Goal: Information Seeking & Learning: Learn about a topic

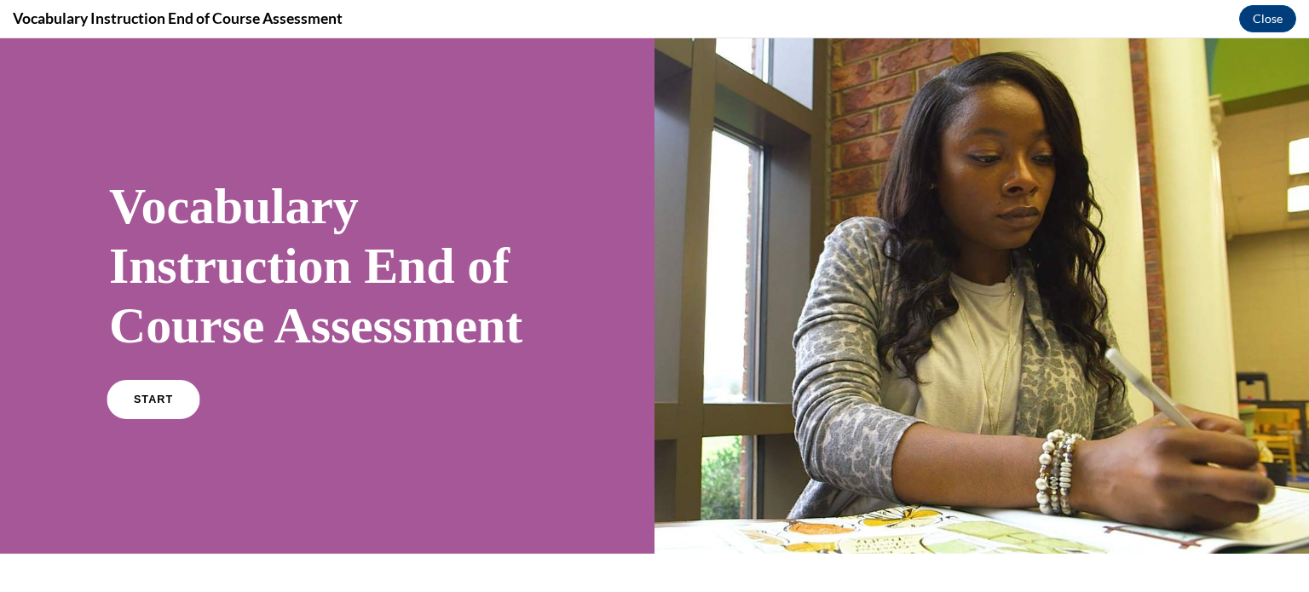
scroll to position [297, 0]
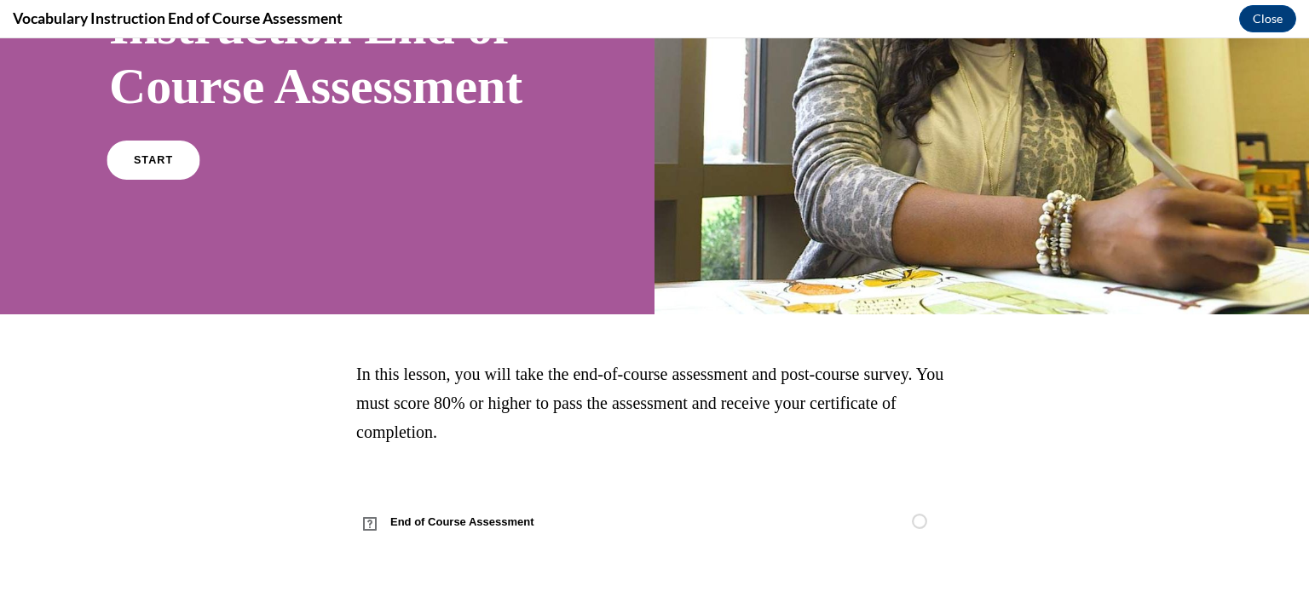
click at [156, 159] on span "START" at bounding box center [153, 160] width 39 height 13
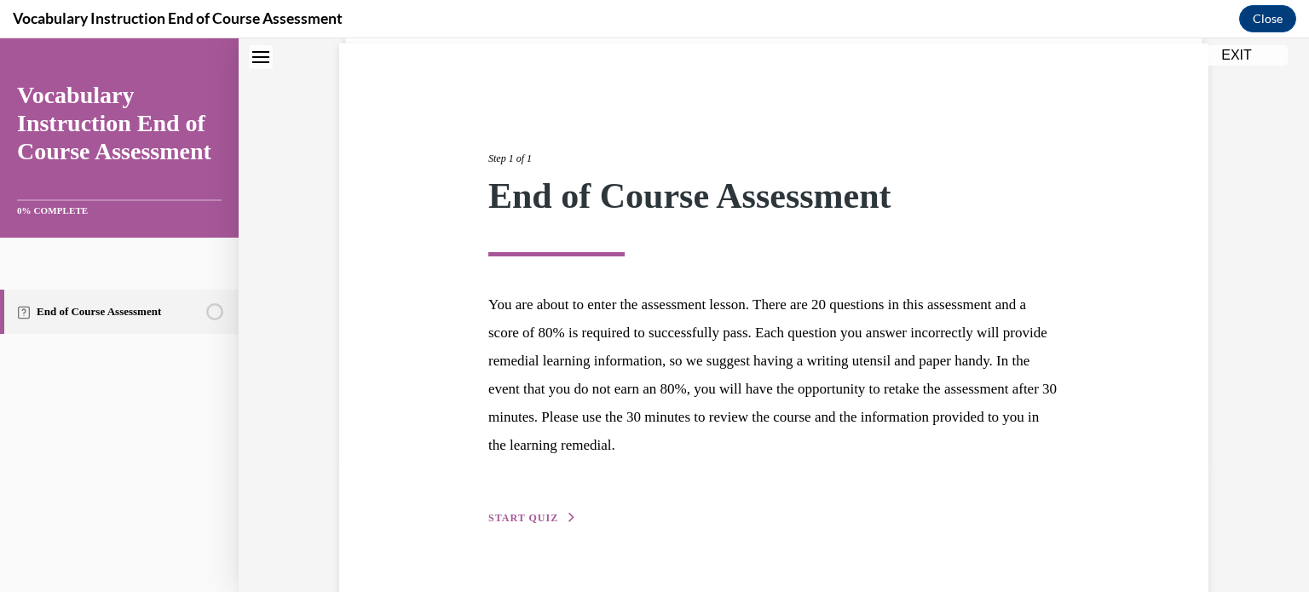
scroll to position [161, 0]
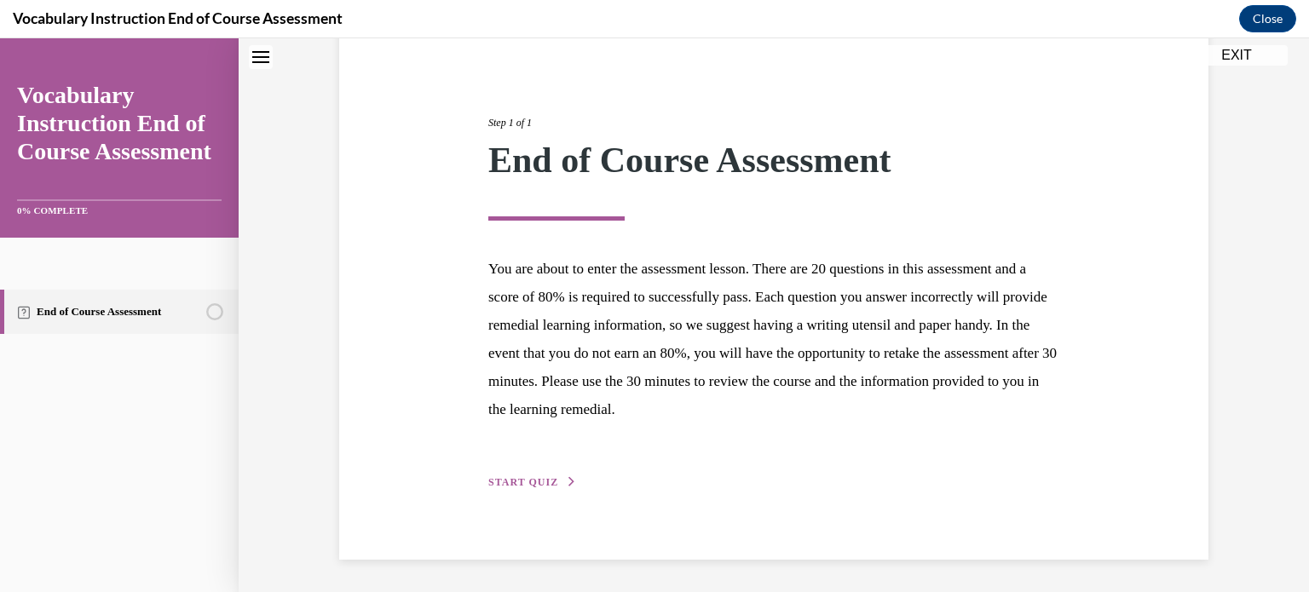
click at [524, 476] on span "START QUIZ" at bounding box center [523, 482] width 70 height 12
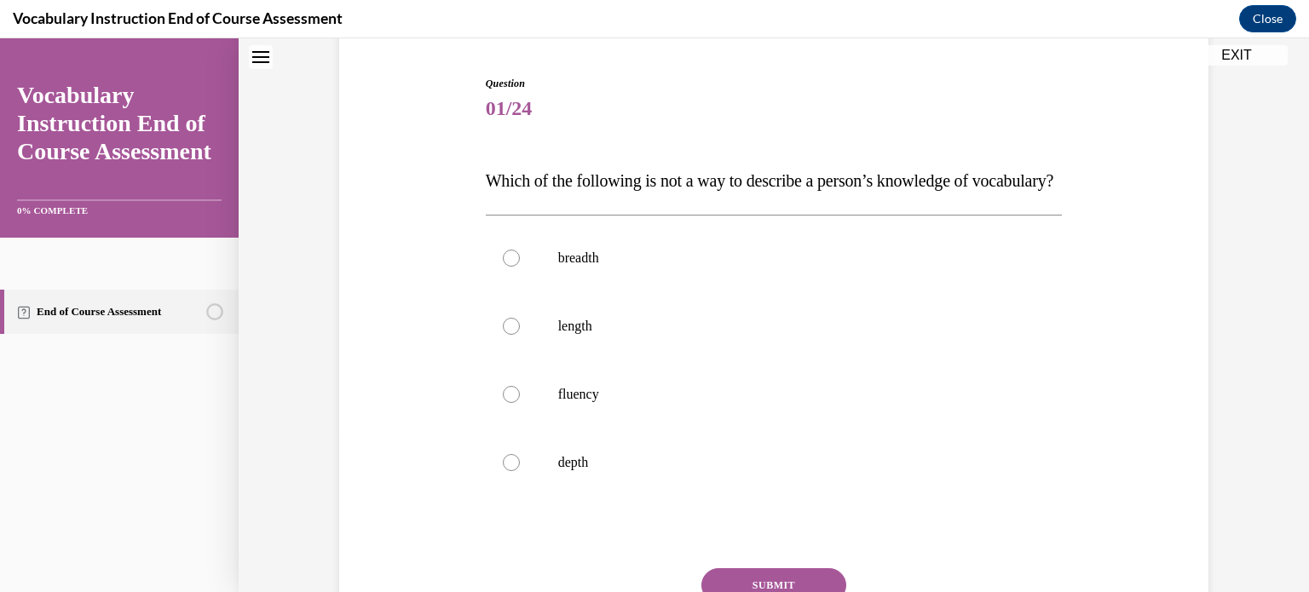
scroll to position [51, 0]
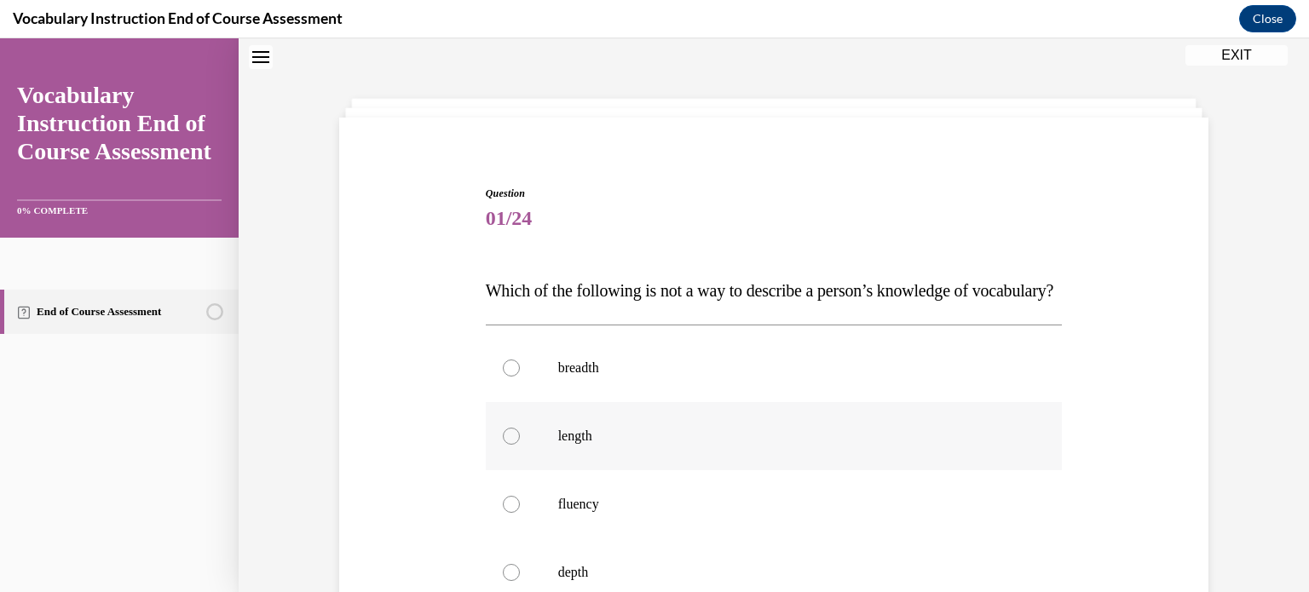
click at [529, 471] on label "length" at bounding box center [774, 436] width 577 height 68
click at [520, 445] on input "length" at bounding box center [511, 436] width 17 height 17
radio input "true"
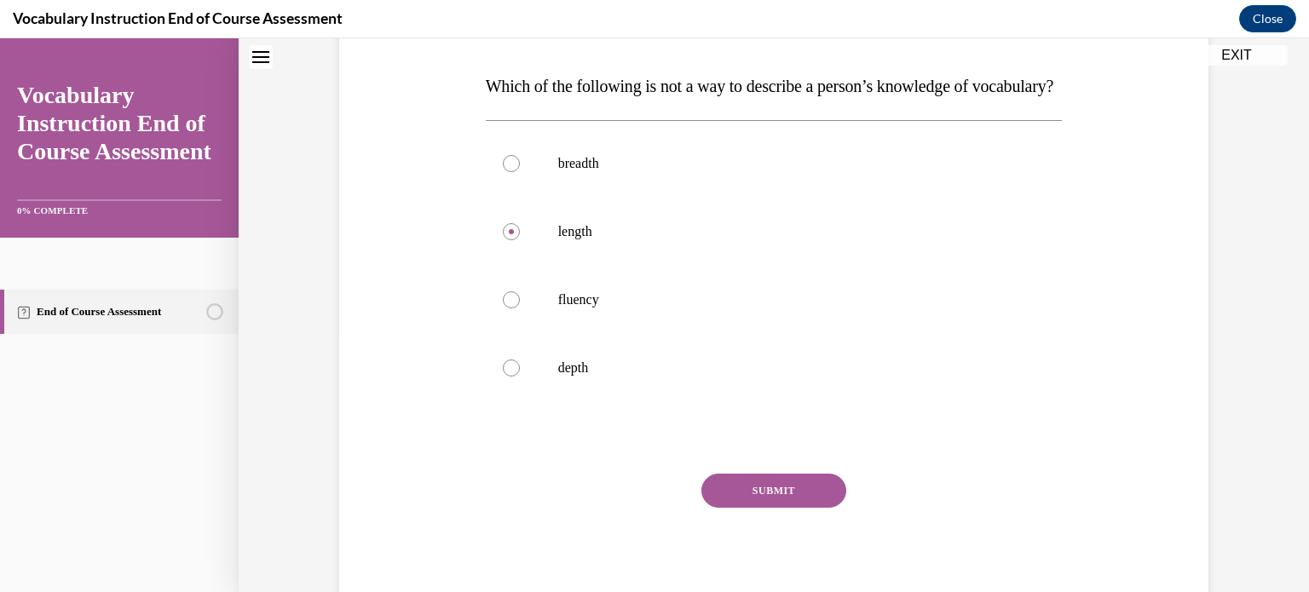
scroll to position [283, 0]
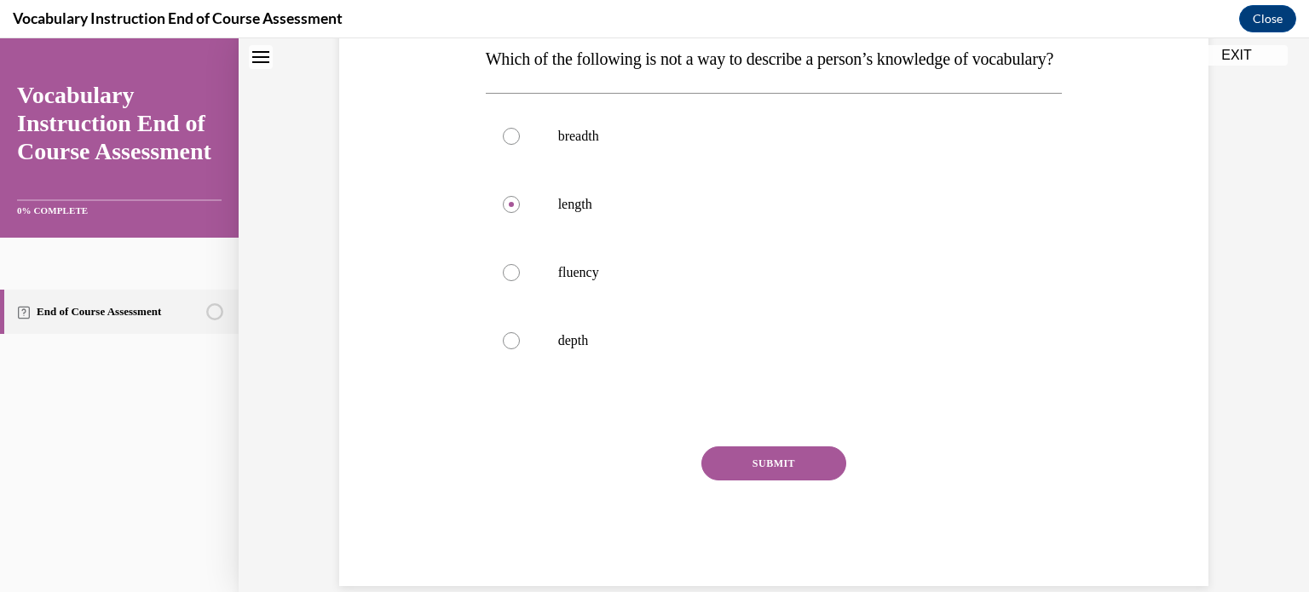
click at [805, 481] on button "SUBMIT" at bounding box center [774, 464] width 145 height 34
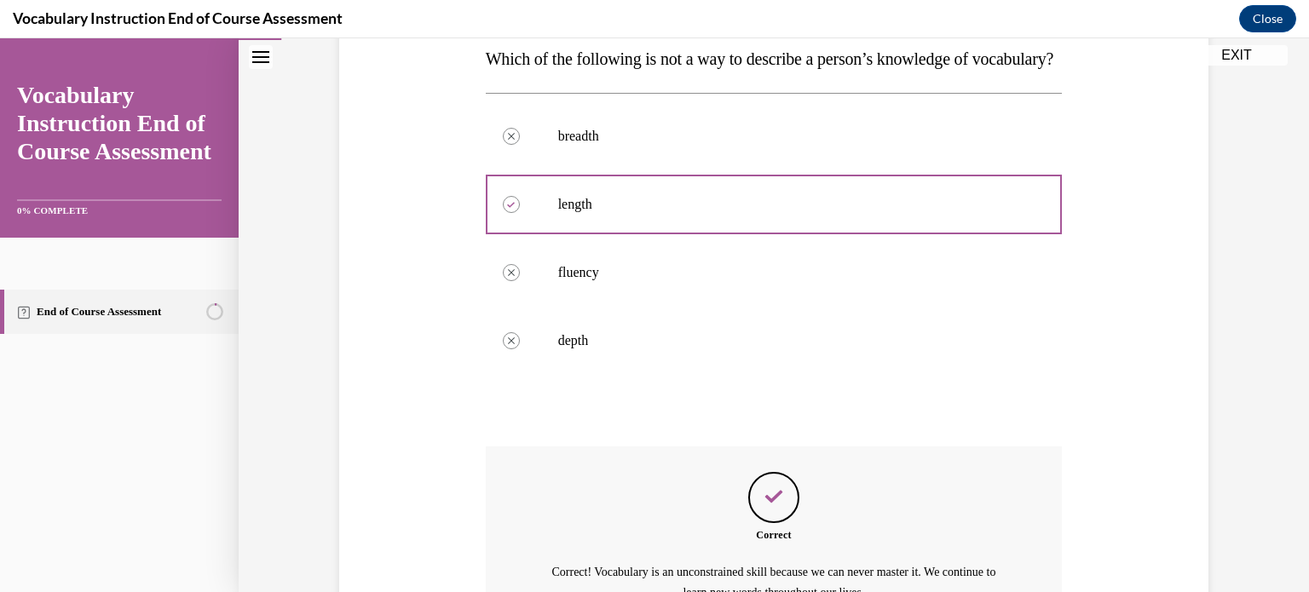
scroll to position [503, 0]
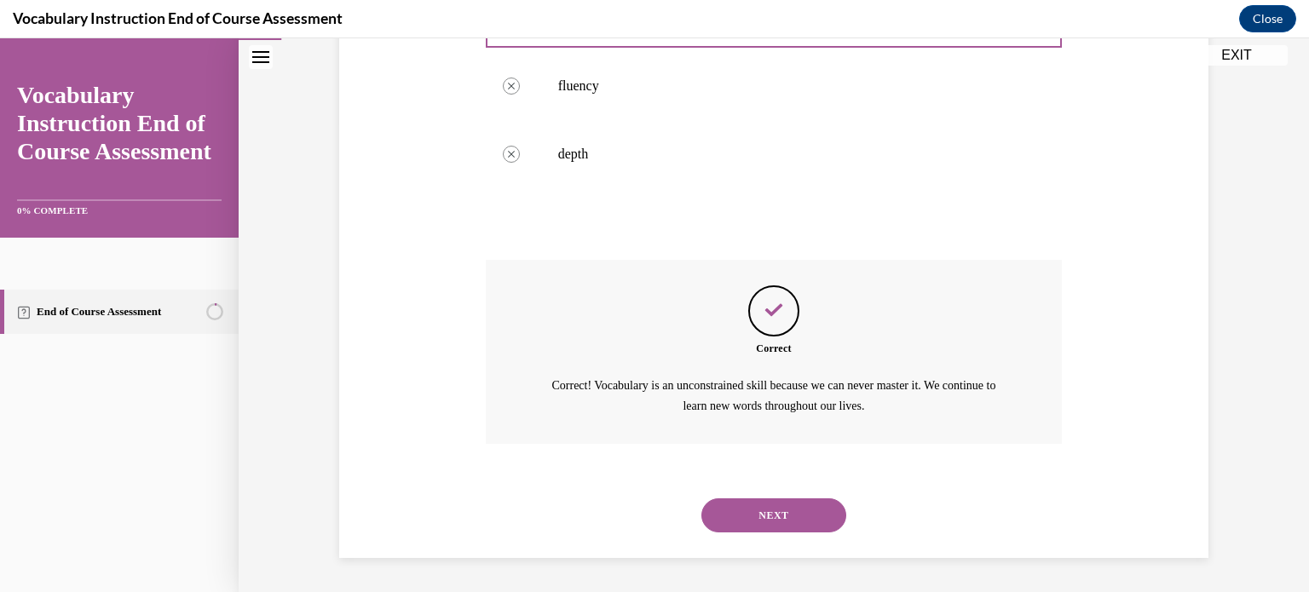
click at [766, 511] on button "NEXT" at bounding box center [774, 516] width 145 height 34
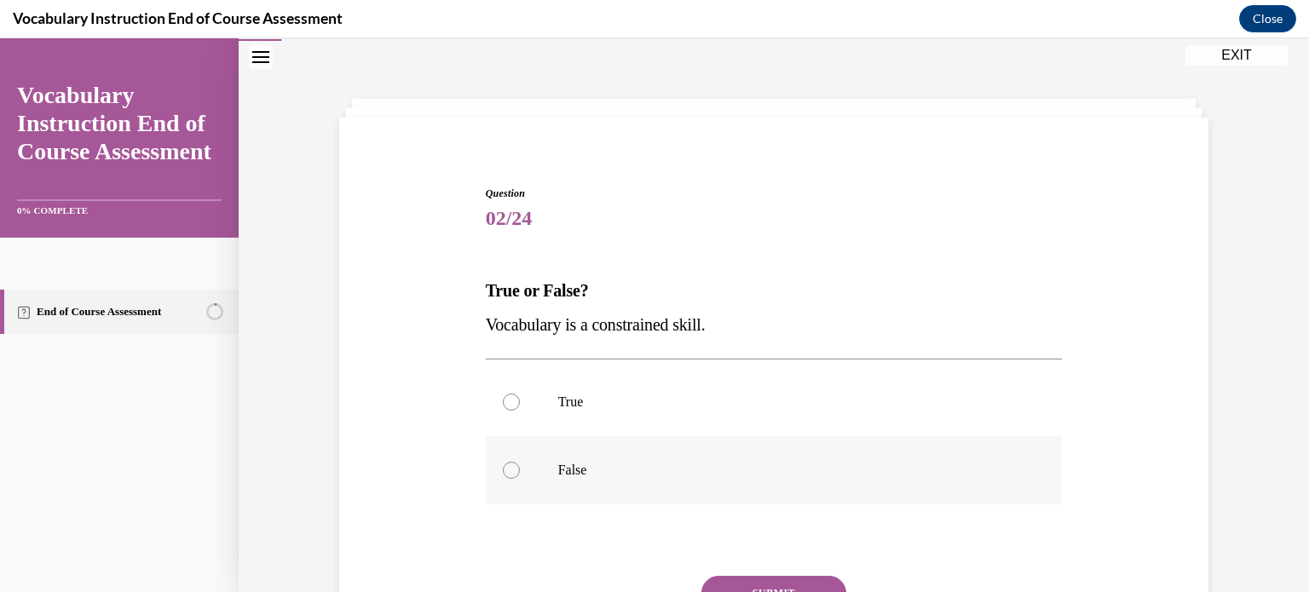
click at [715, 474] on p "False" at bounding box center [789, 470] width 462 height 17
click at [520, 474] on input "False" at bounding box center [511, 470] width 17 height 17
radio input "true"
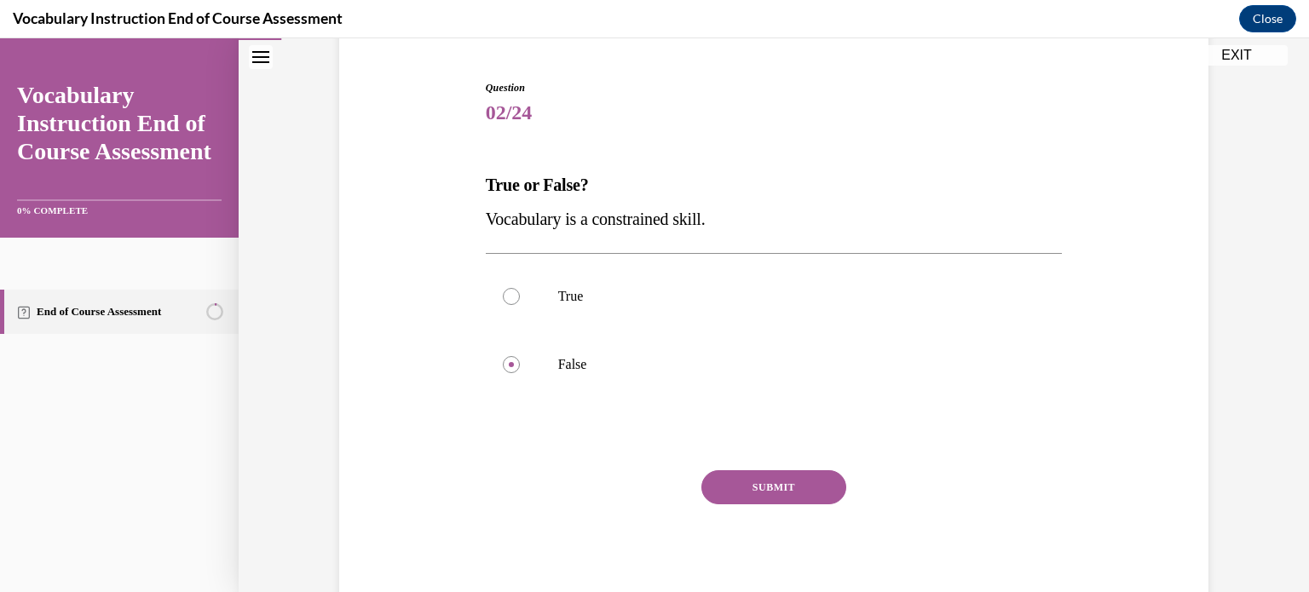
click at [772, 503] on button "SUBMIT" at bounding box center [774, 488] width 145 height 34
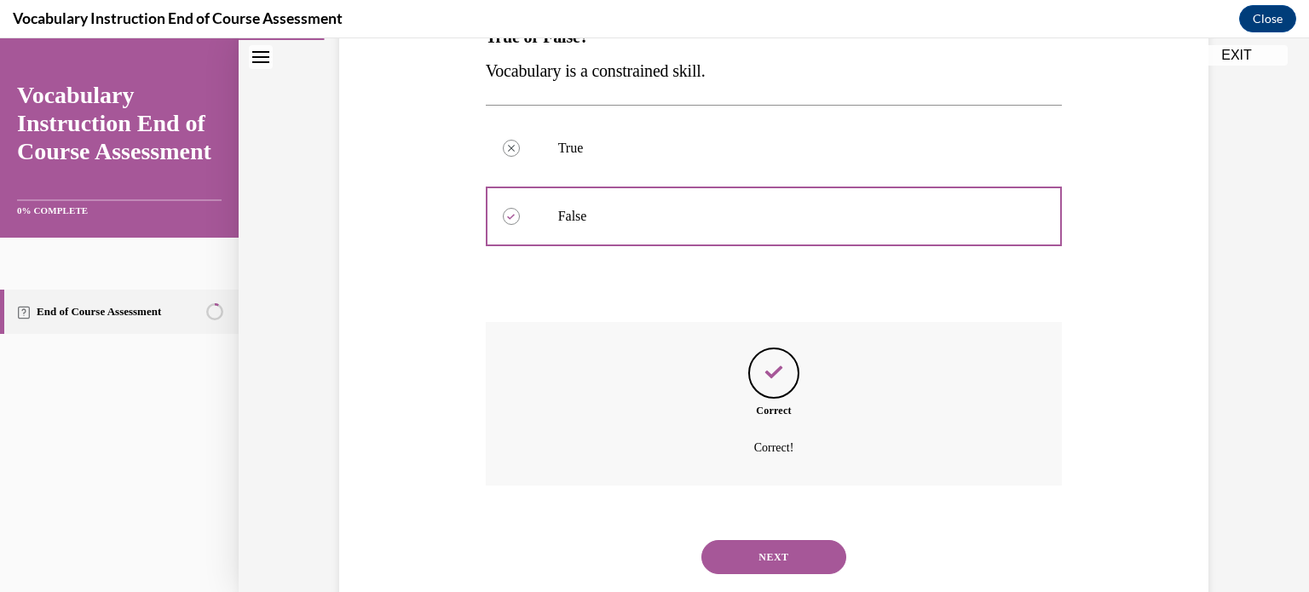
scroll to position [346, 0]
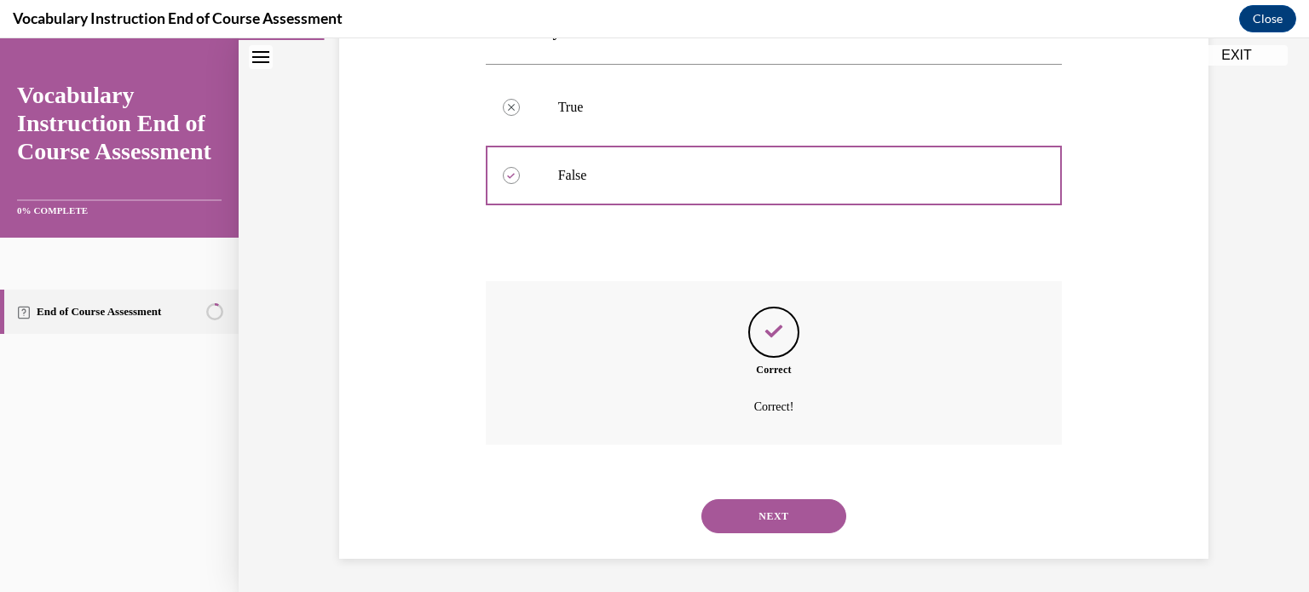
click at [808, 517] on button "NEXT" at bounding box center [774, 517] width 145 height 34
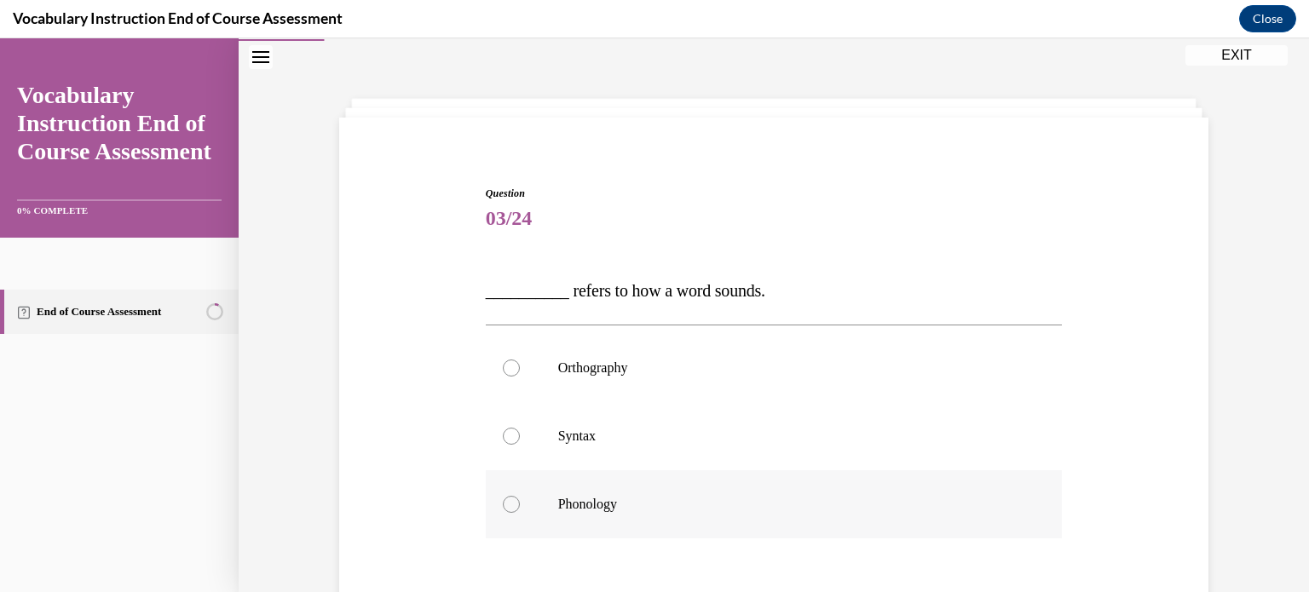
click at [818, 511] on p "Phonology" at bounding box center [789, 504] width 462 height 17
click at [520, 511] on input "Phonology" at bounding box center [511, 504] width 17 height 17
radio input "true"
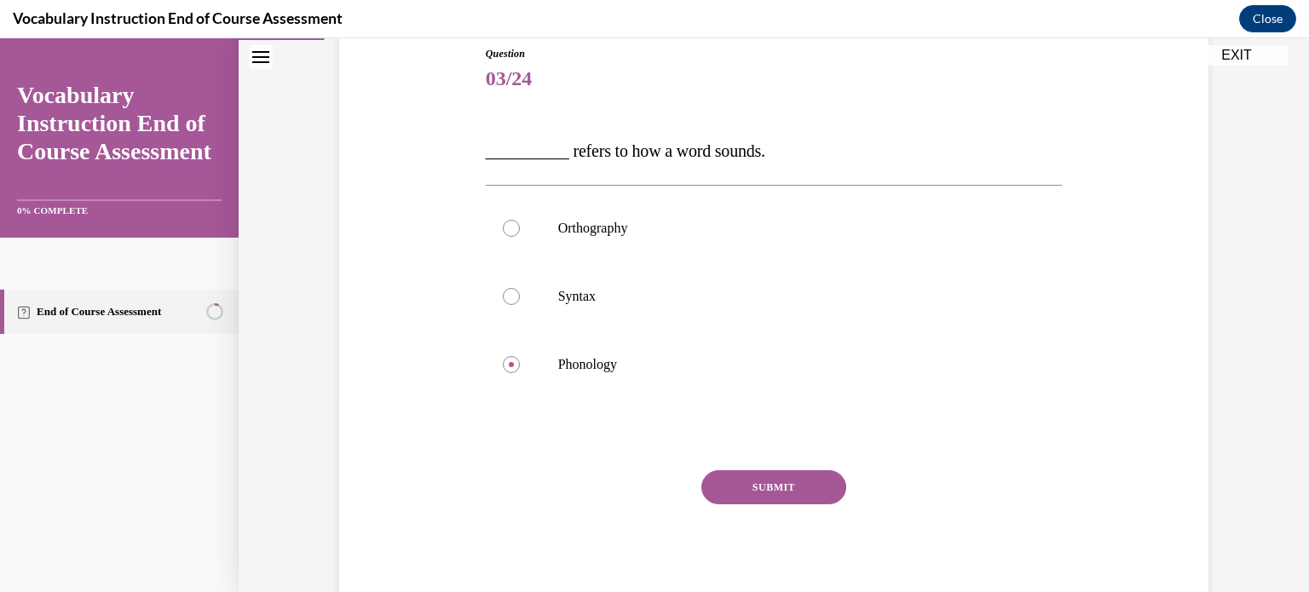
click at [787, 486] on button "SUBMIT" at bounding box center [774, 488] width 145 height 34
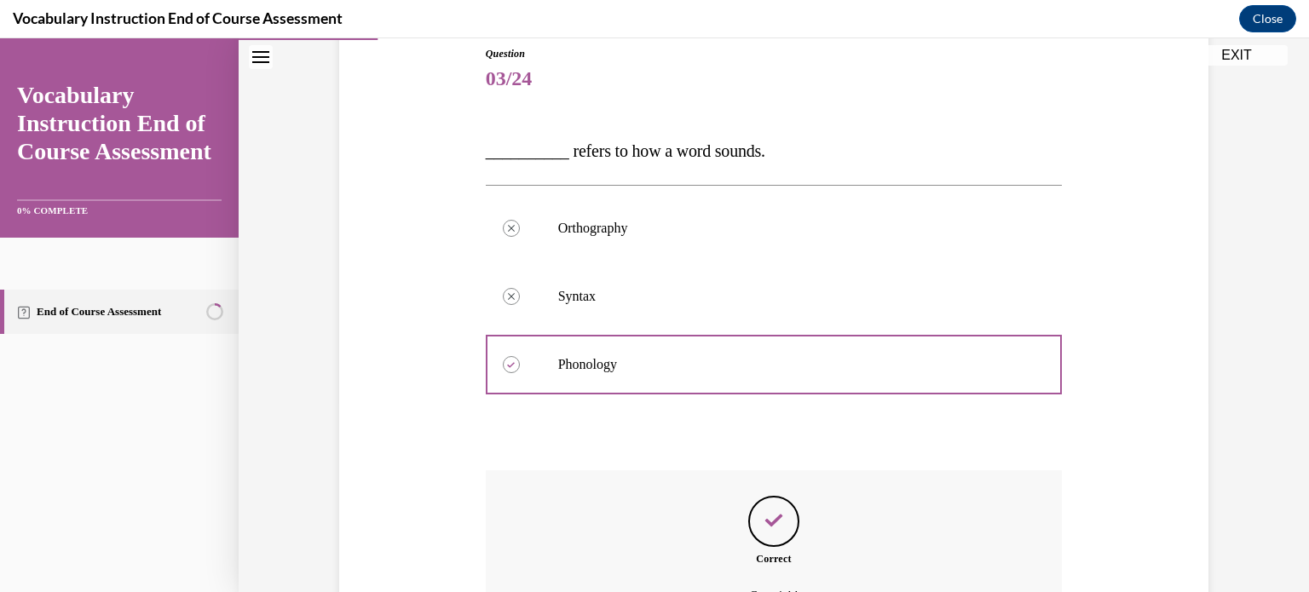
scroll to position [380, 0]
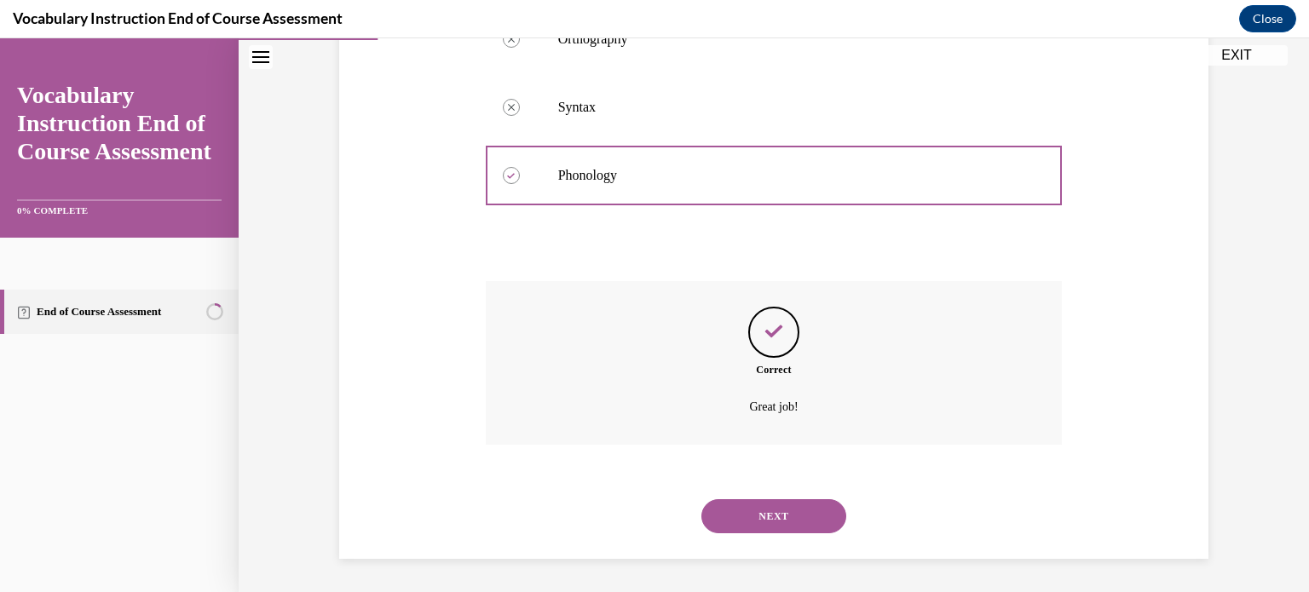
click at [732, 528] on button "NEXT" at bounding box center [774, 517] width 145 height 34
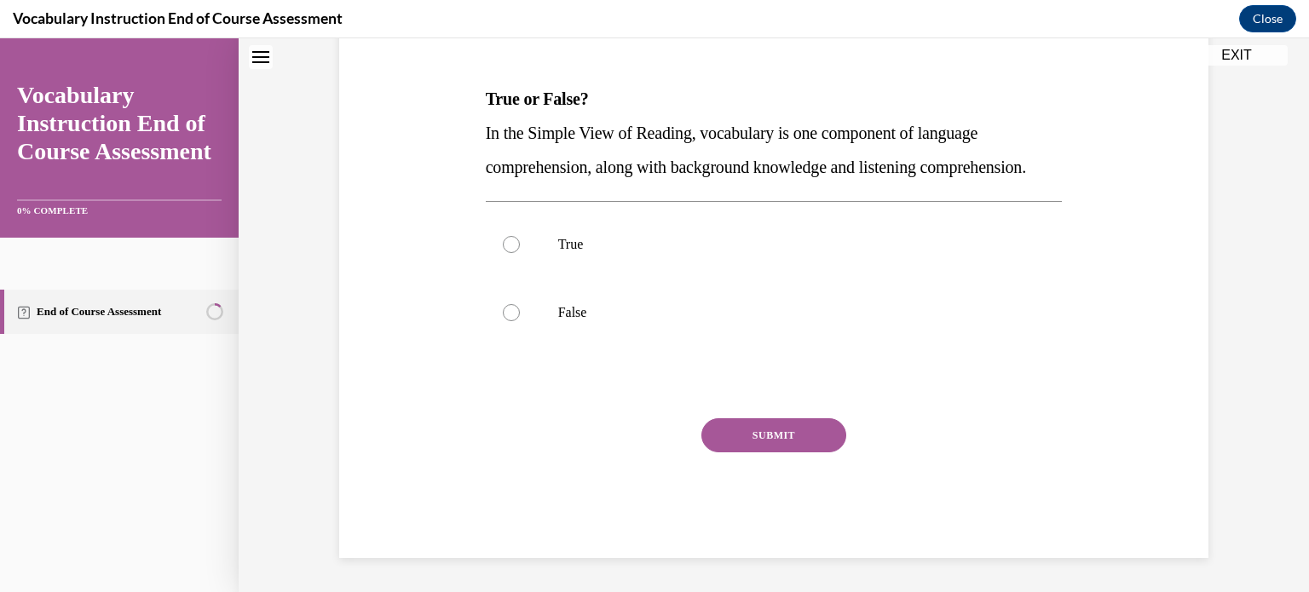
scroll to position [51, 0]
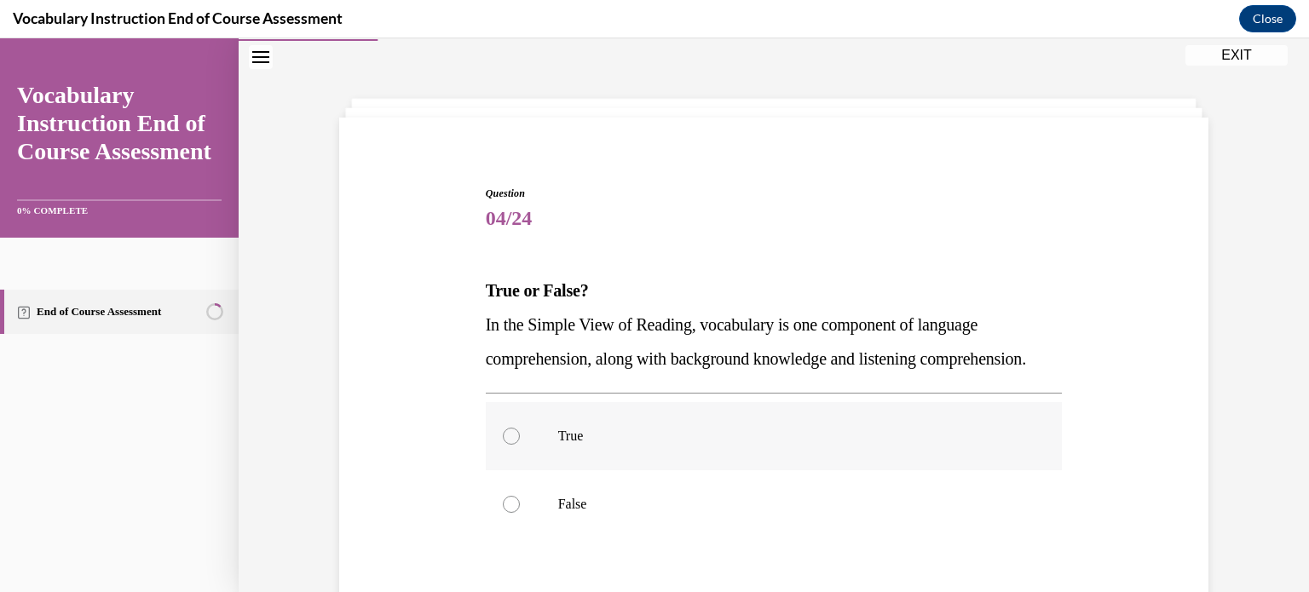
click at [679, 471] on label "True" at bounding box center [774, 436] width 577 height 68
click at [520, 445] on input "True" at bounding box center [511, 436] width 17 height 17
radio input "true"
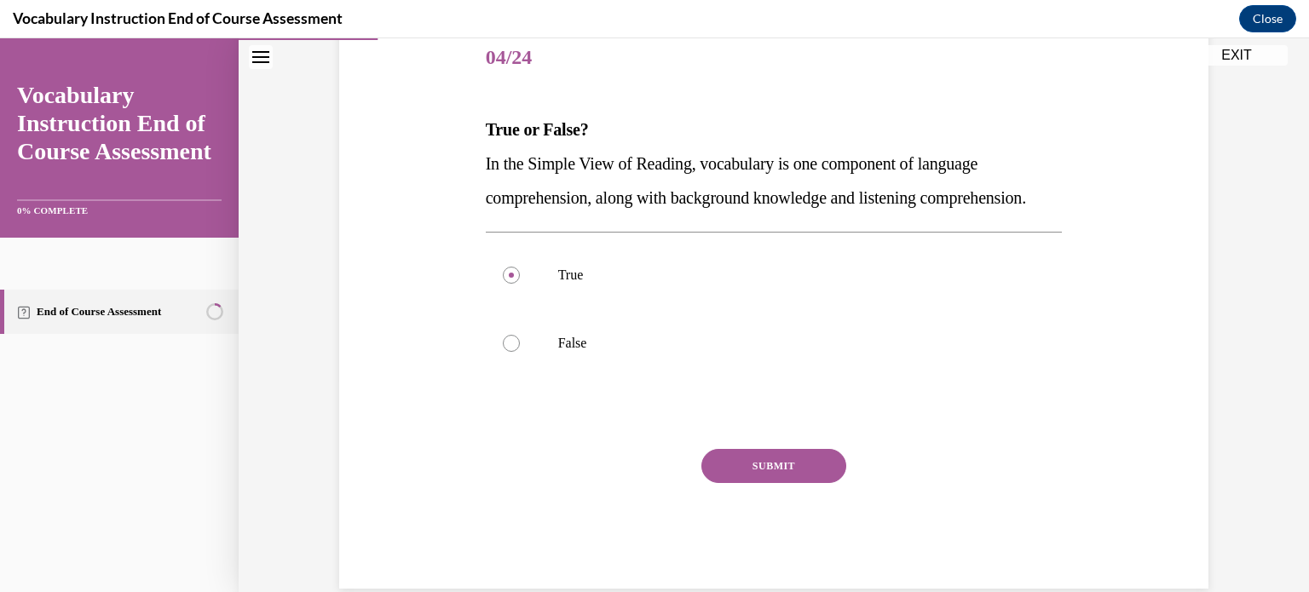
scroll to position [225, 0]
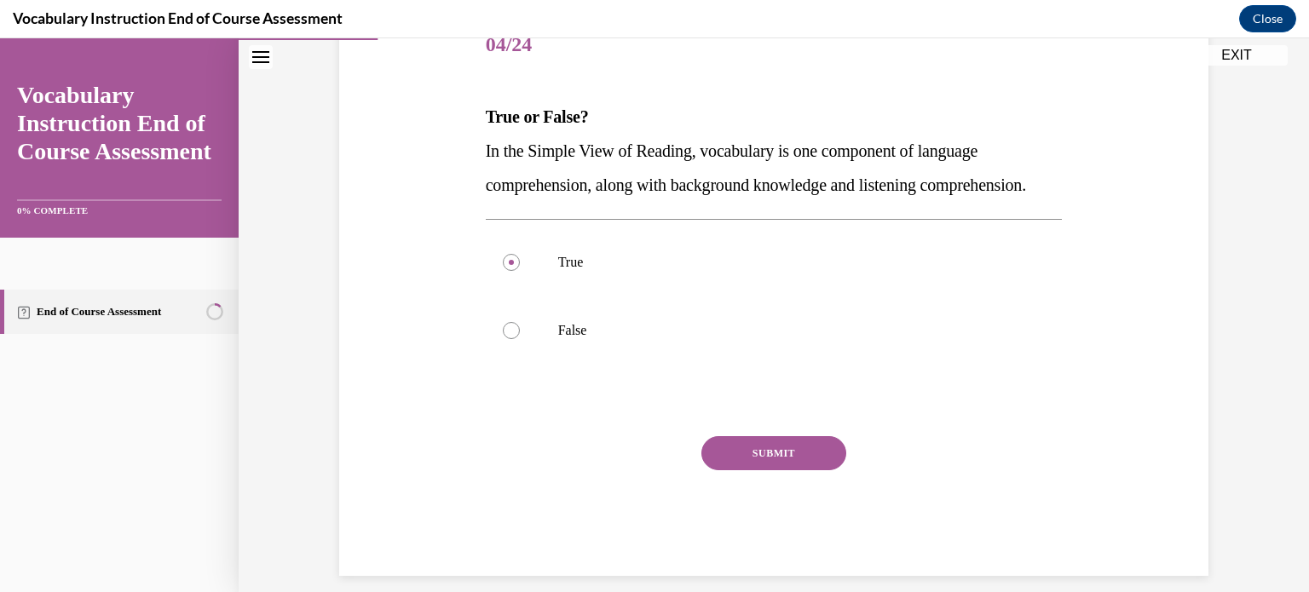
click at [794, 471] on button "SUBMIT" at bounding box center [774, 453] width 145 height 34
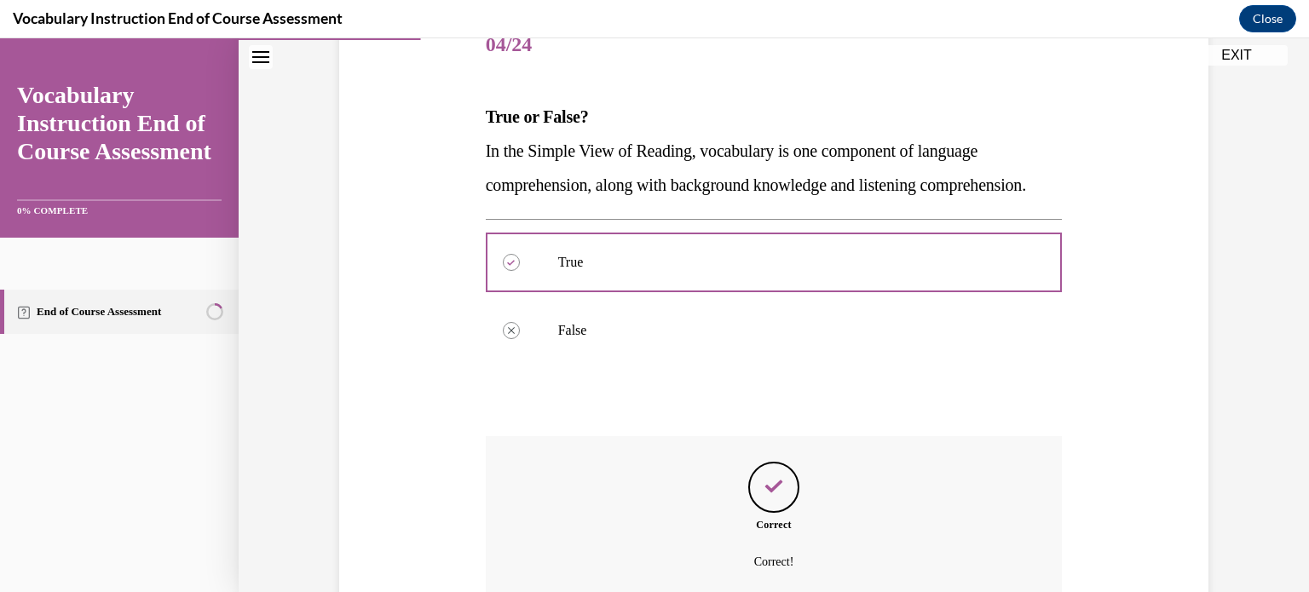
scroll to position [414, 0]
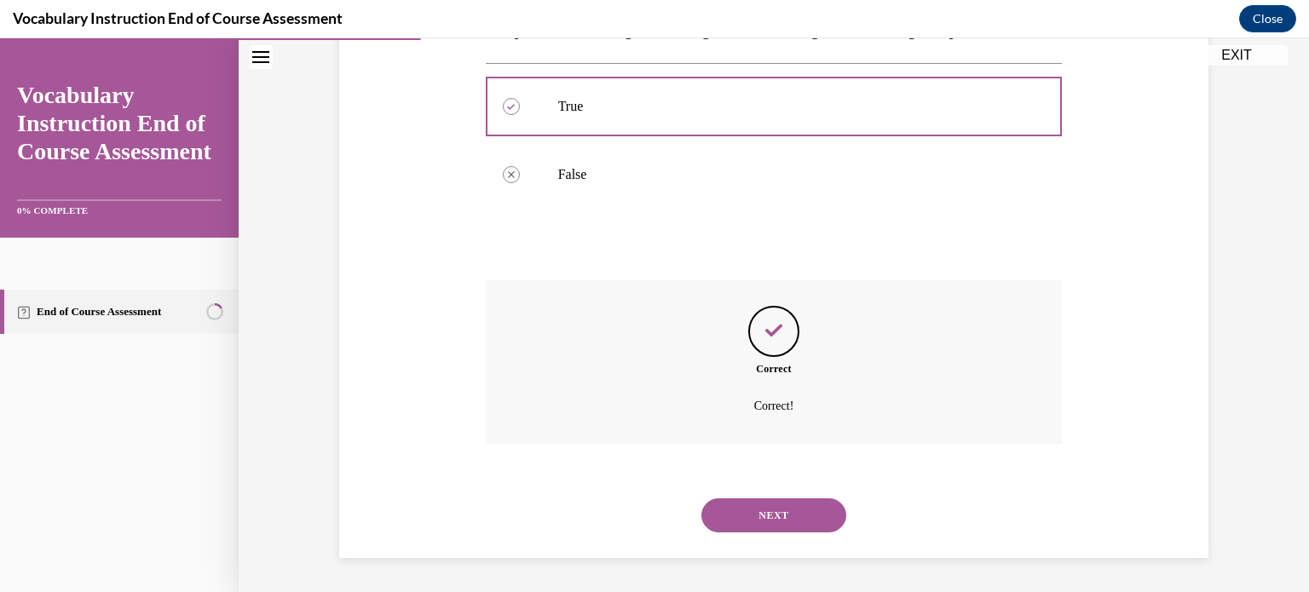
click at [735, 524] on button "NEXT" at bounding box center [774, 516] width 145 height 34
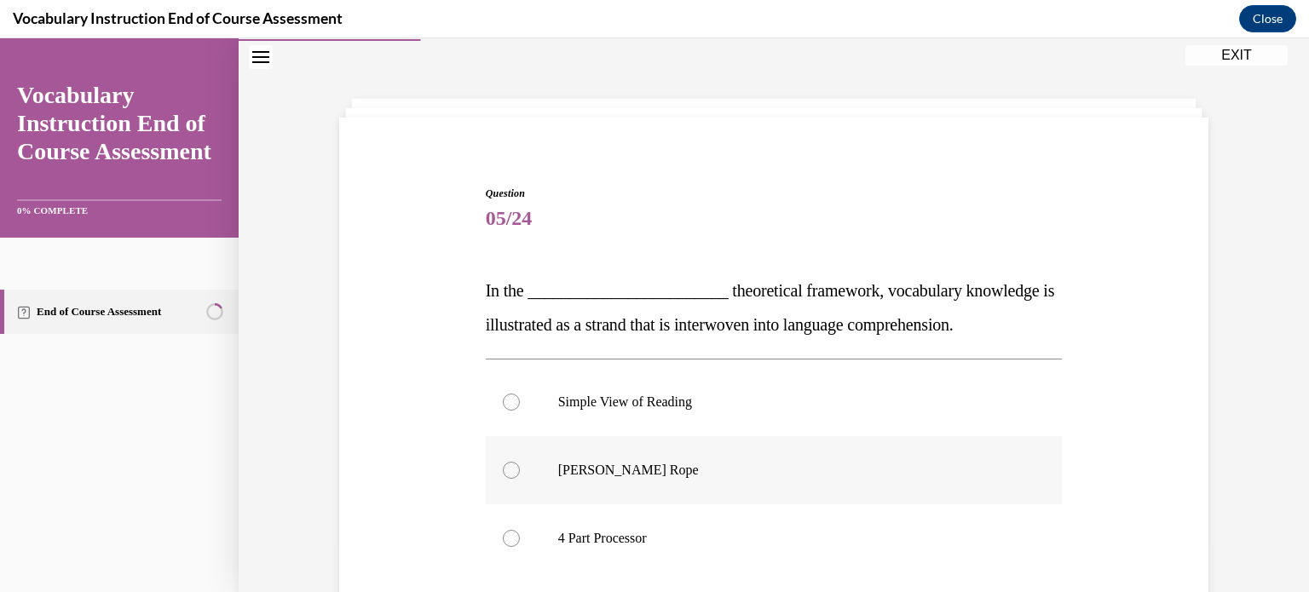
click at [713, 484] on label "Scarborough's Rope" at bounding box center [774, 470] width 577 height 68
click at [520, 479] on input "Scarborough's Rope" at bounding box center [511, 470] width 17 height 17
radio input "true"
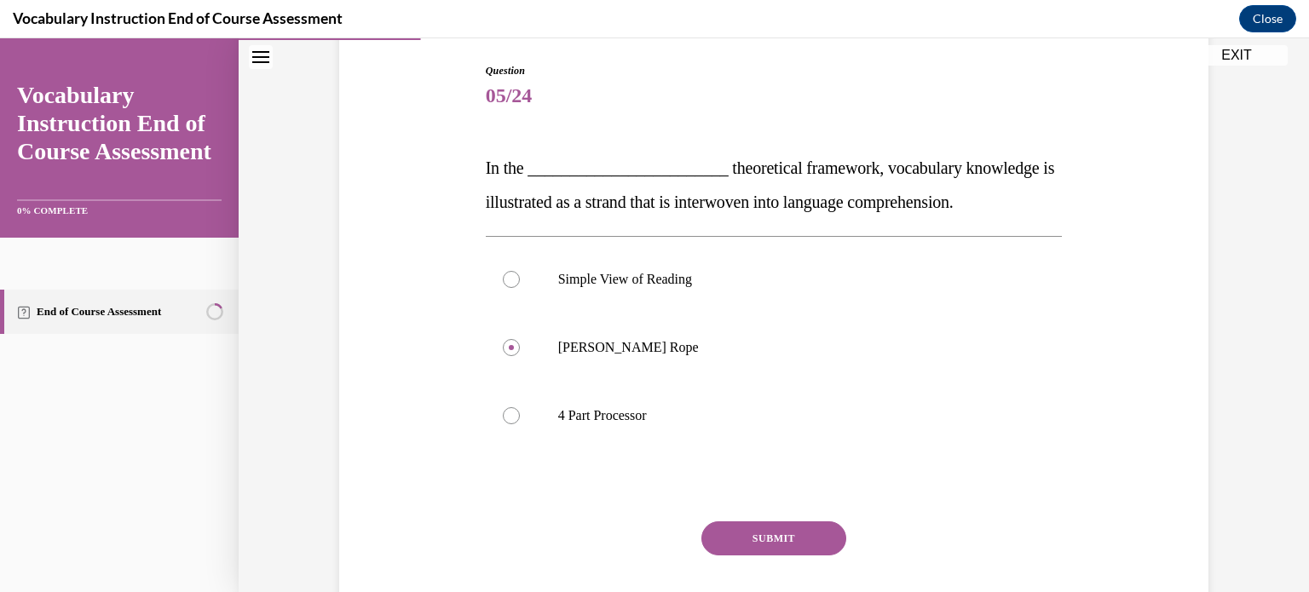
scroll to position [225, 0]
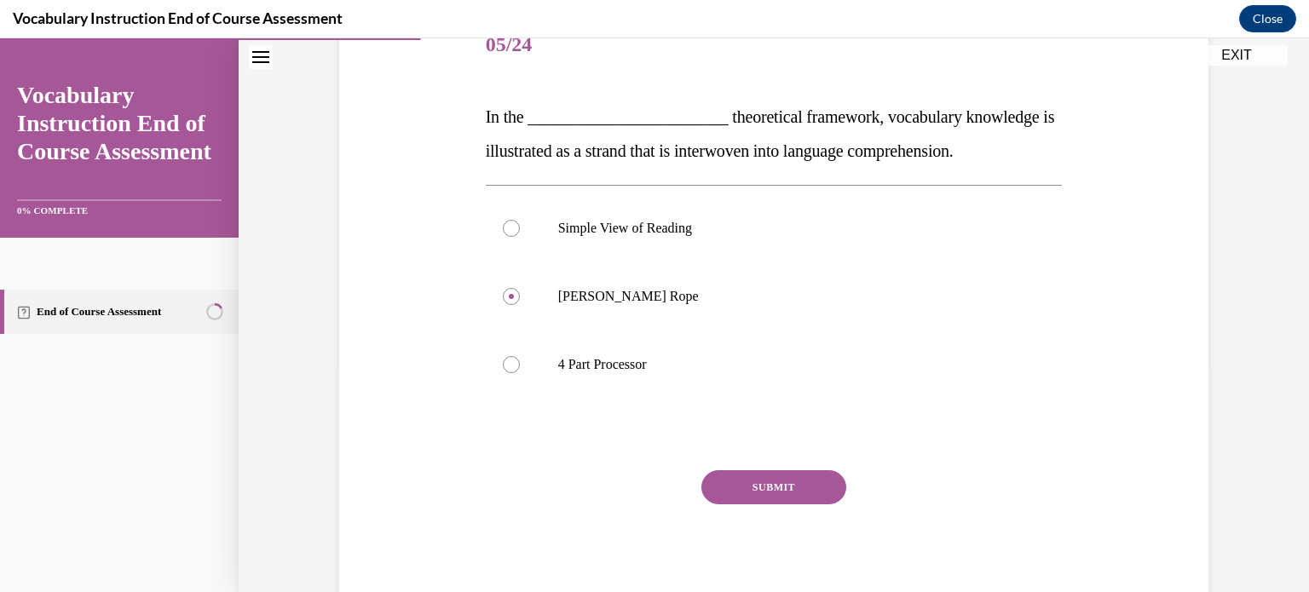
click at [793, 483] on button "SUBMIT" at bounding box center [774, 488] width 145 height 34
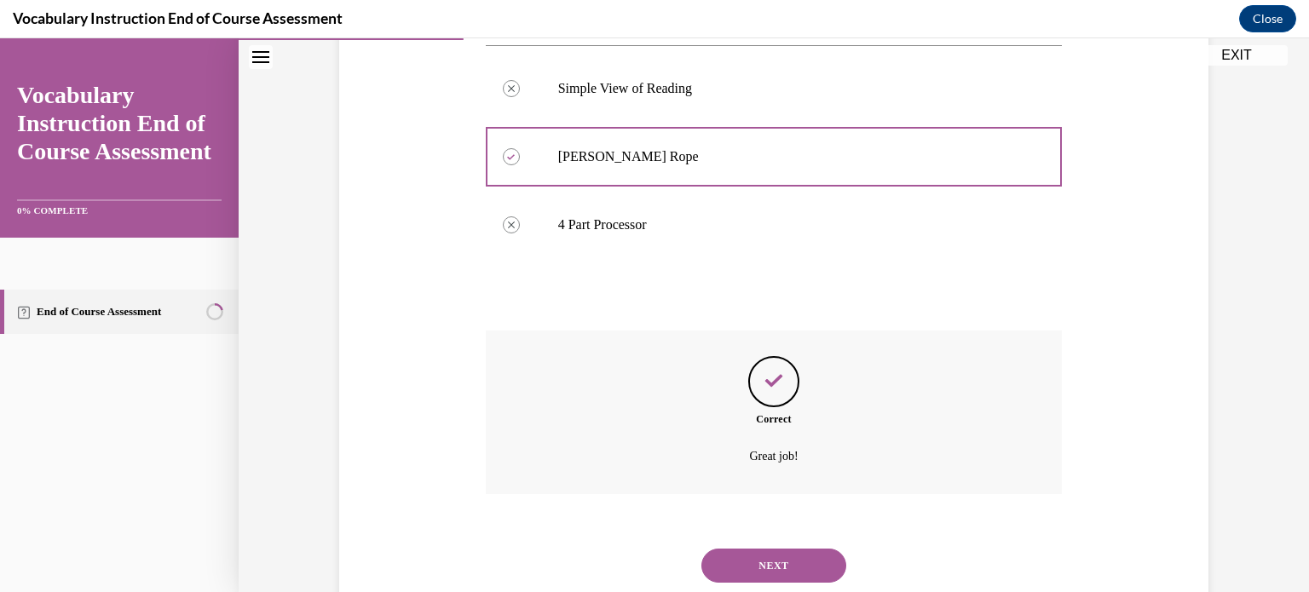
scroll to position [414, 0]
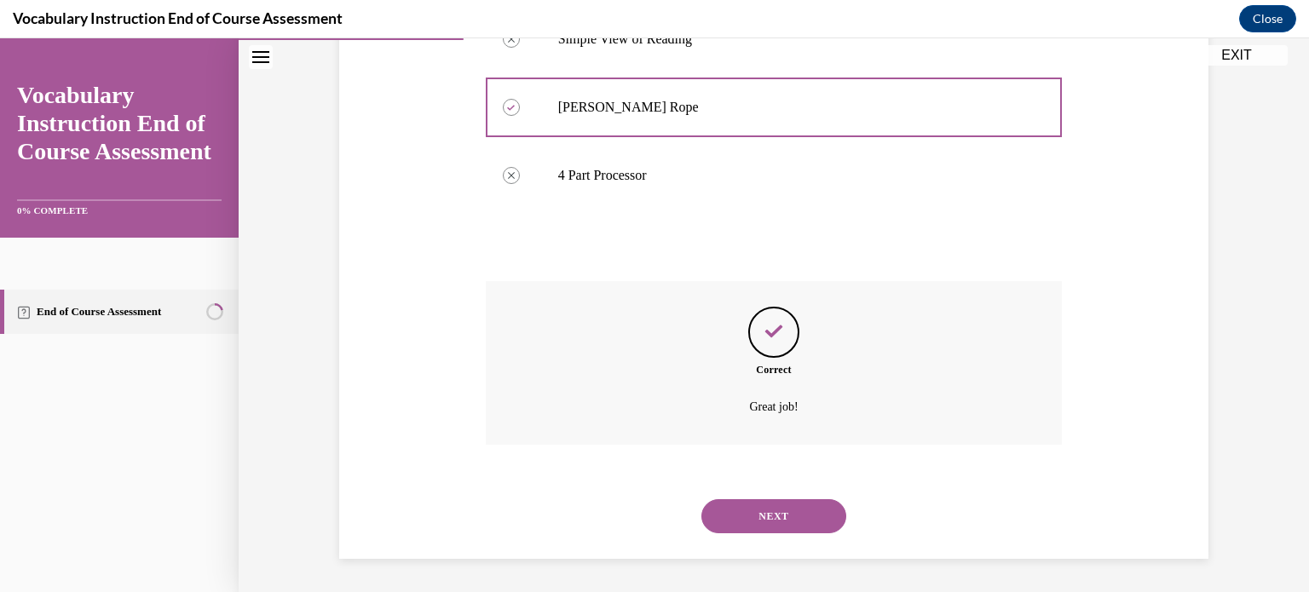
click at [812, 506] on button "NEXT" at bounding box center [774, 517] width 145 height 34
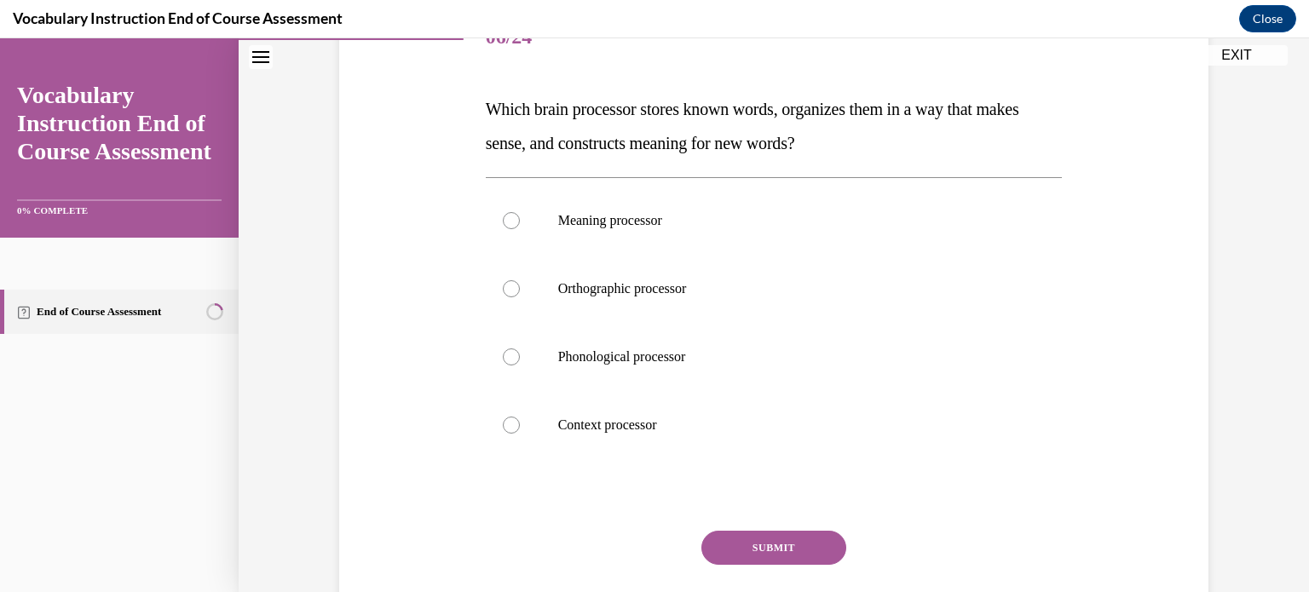
scroll to position [236, 0]
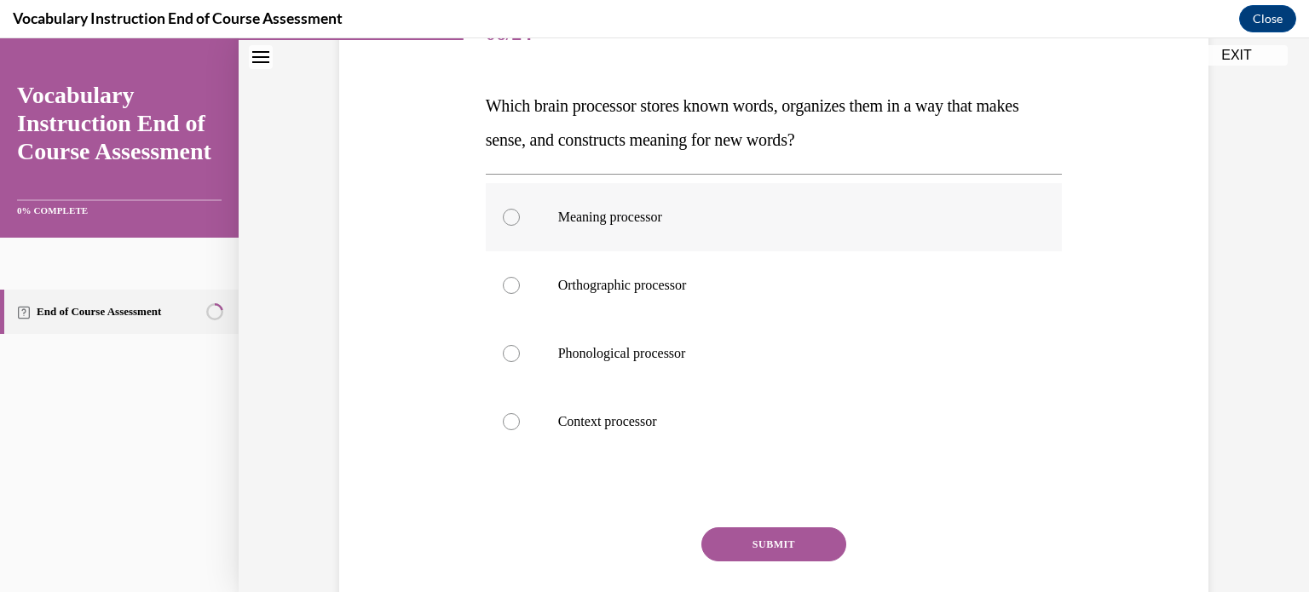
click at [550, 201] on label "Meaning processor" at bounding box center [774, 217] width 577 height 68
click at [520, 209] on input "Meaning processor" at bounding box center [511, 217] width 17 height 17
radio input "true"
click at [739, 538] on button "SUBMIT" at bounding box center [774, 545] width 145 height 34
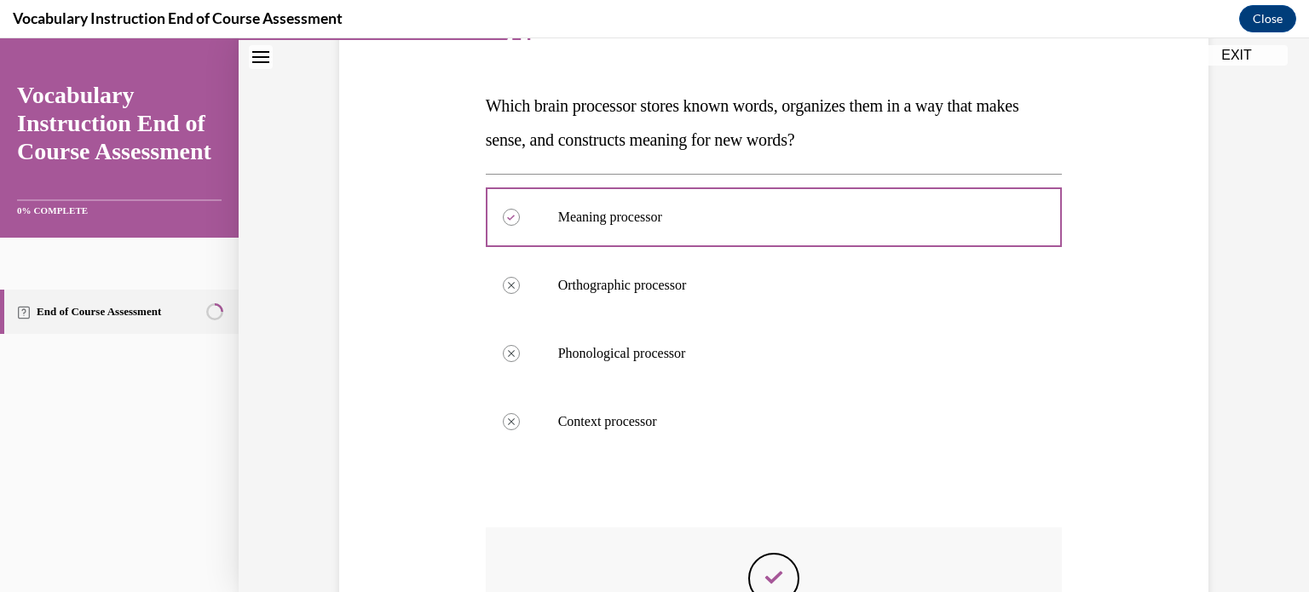
scroll to position [482, 0]
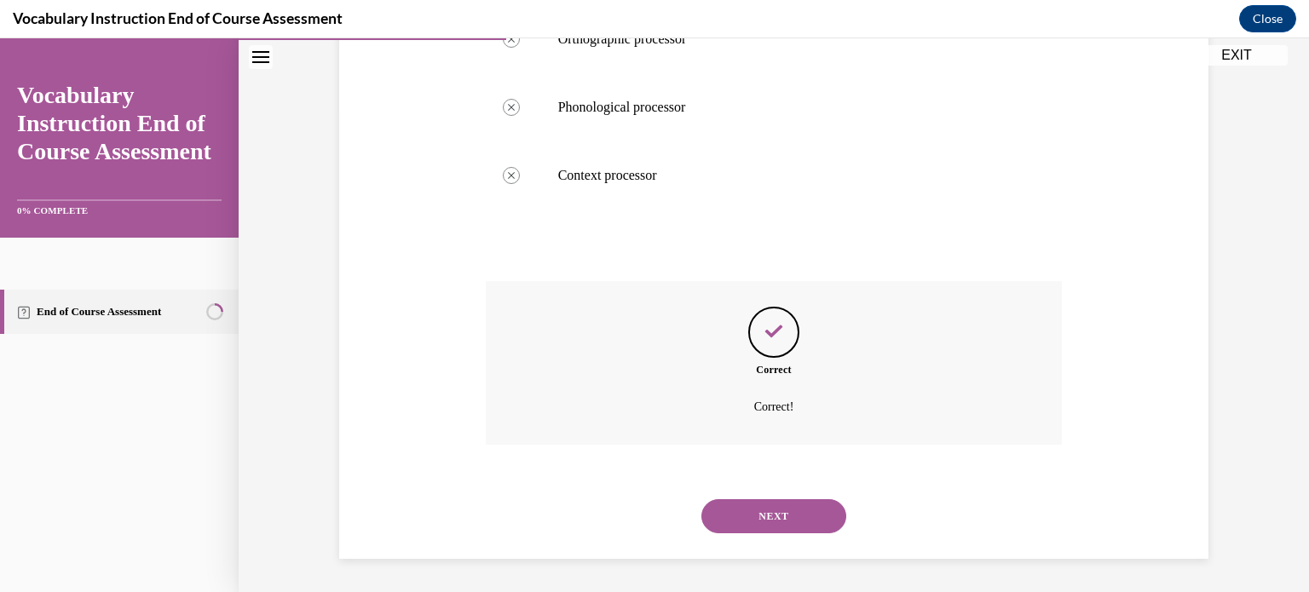
click at [756, 510] on button "NEXT" at bounding box center [774, 517] width 145 height 34
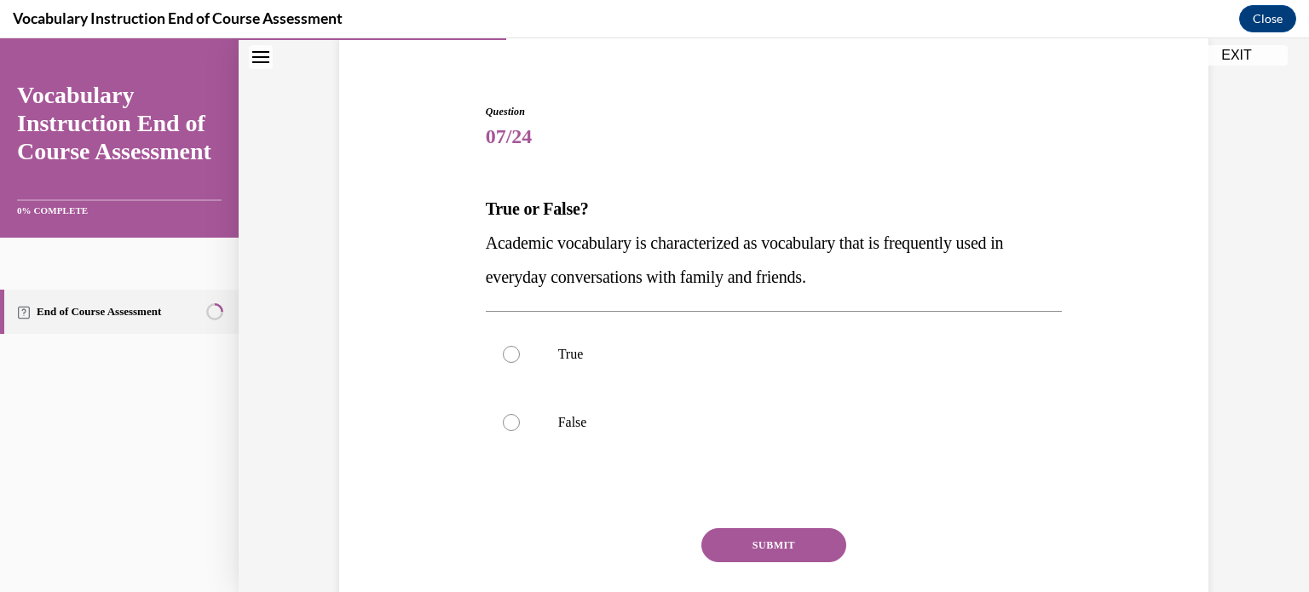
scroll to position [191, 0]
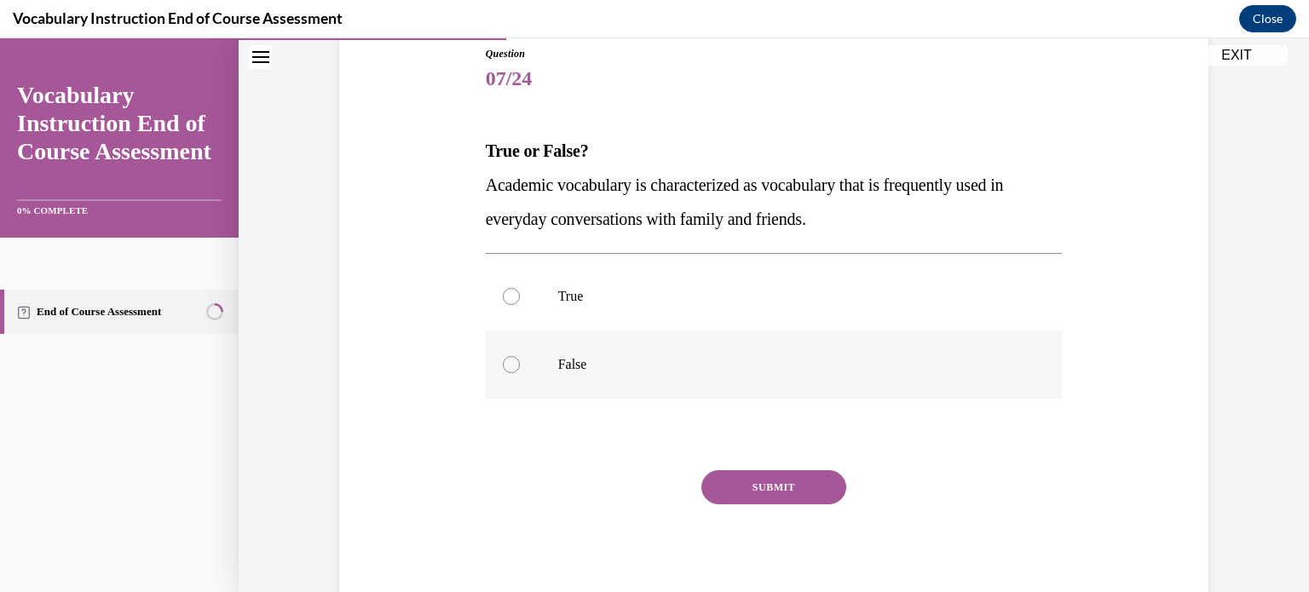
click at [496, 358] on label "False" at bounding box center [774, 365] width 577 height 68
click at [503, 358] on input "False" at bounding box center [511, 364] width 17 height 17
radio input "true"
click at [757, 477] on button "SUBMIT" at bounding box center [774, 488] width 145 height 34
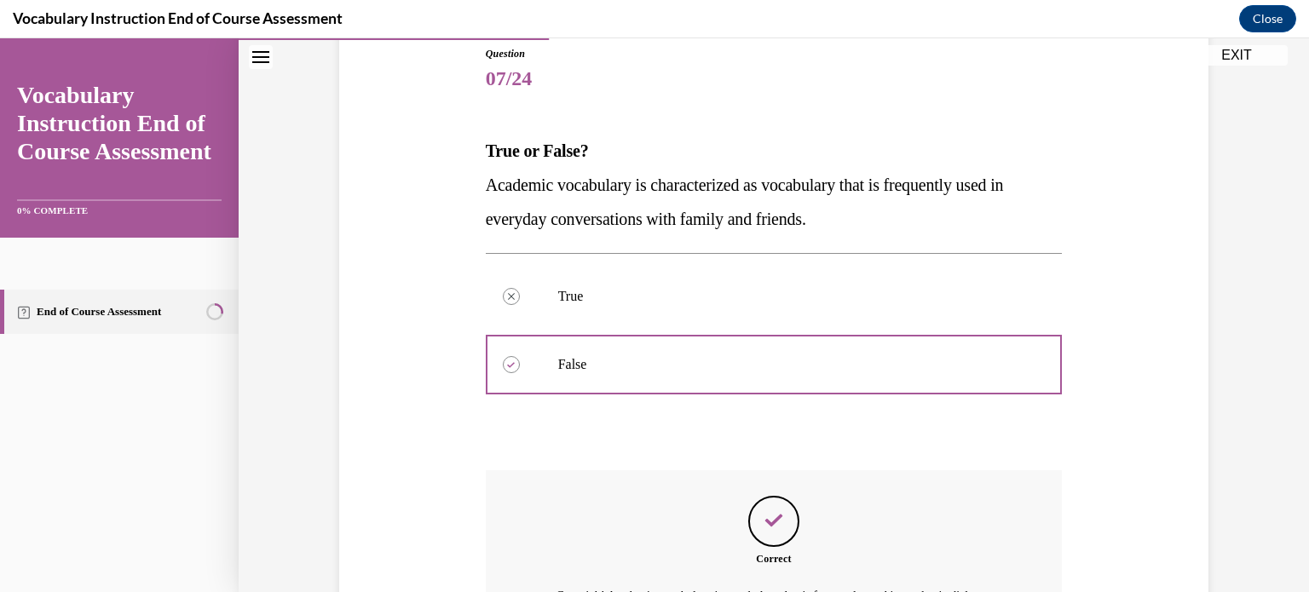
scroll to position [0, 0]
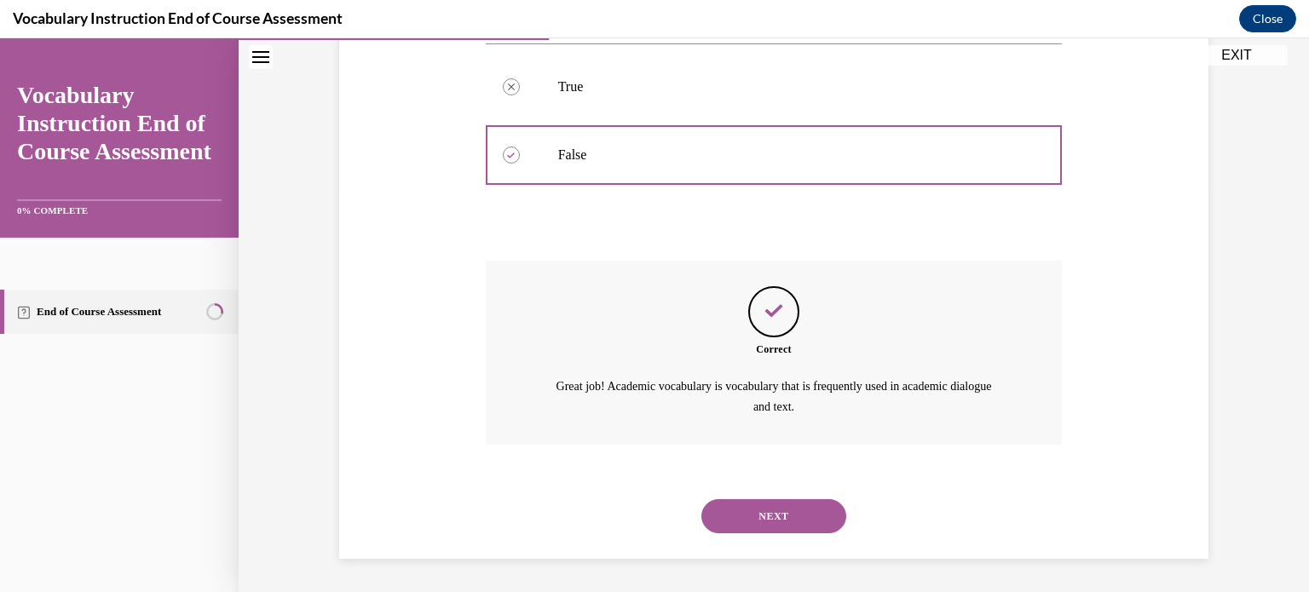
click at [732, 517] on button "NEXT" at bounding box center [774, 517] width 145 height 34
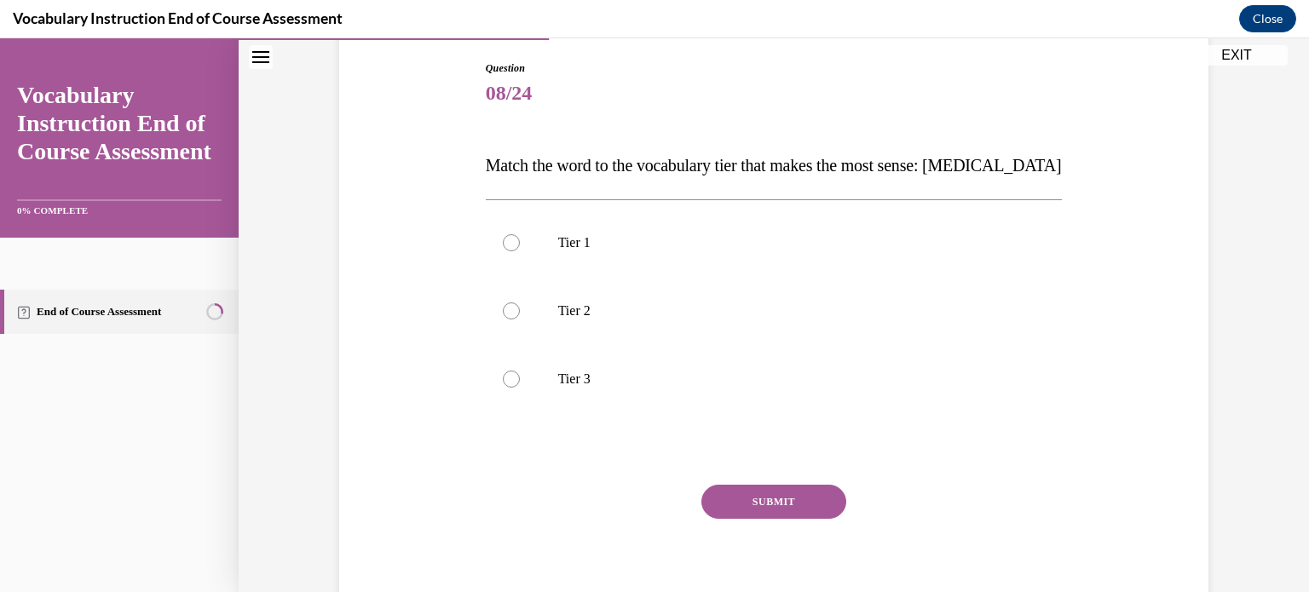
scroll to position [177, 0]
click at [593, 374] on p "Tier 3" at bounding box center [789, 378] width 462 height 17
click at [520, 374] on input "Tier 3" at bounding box center [511, 378] width 17 height 17
radio input "true"
click at [730, 491] on button "SUBMIT" at bounding box center [774, 501] width 145 height 34
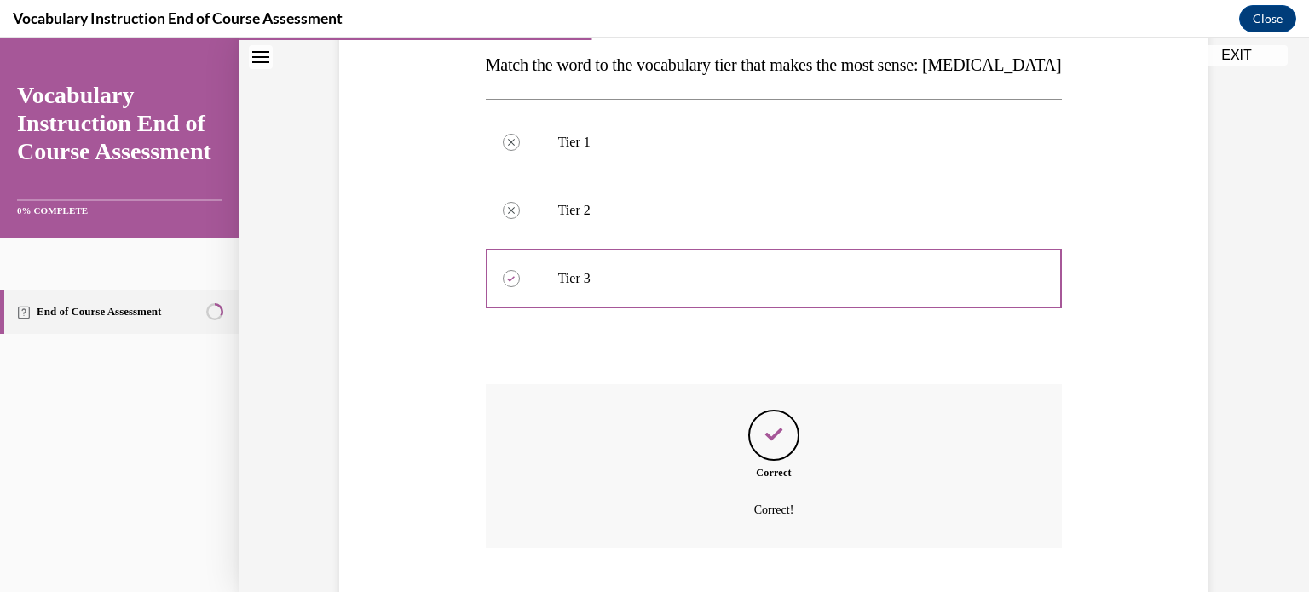
scroll to position [380, 0]
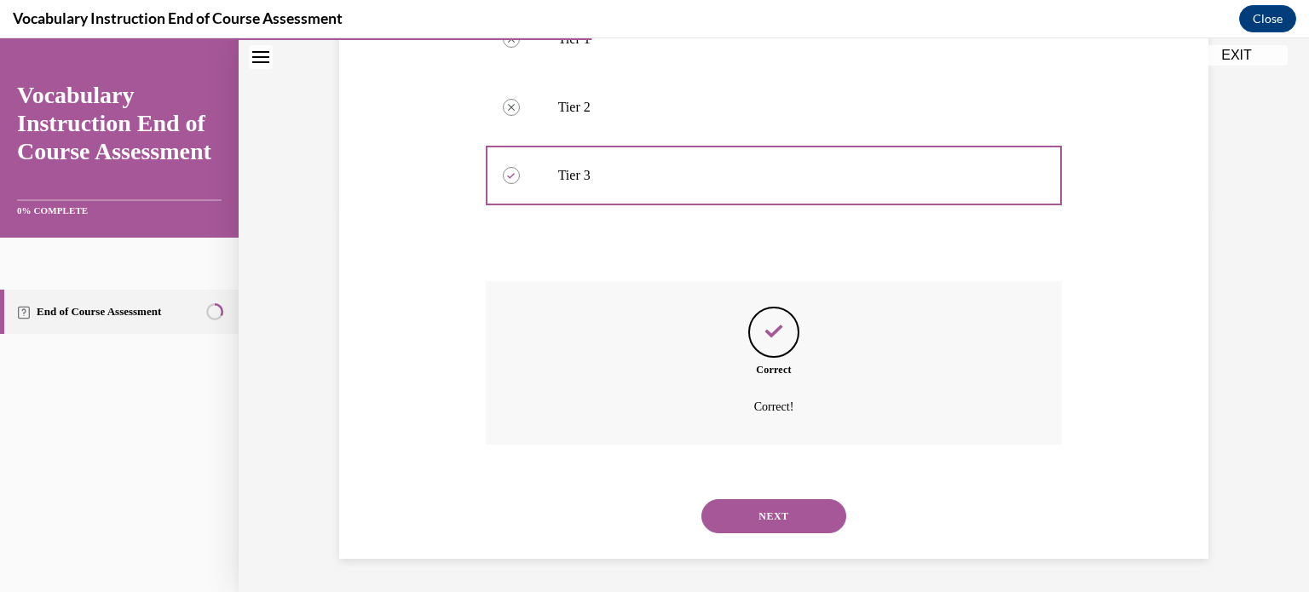
click at [775, 512] on button "NEXT" at bounding box center [774, 517] width 145 height 34
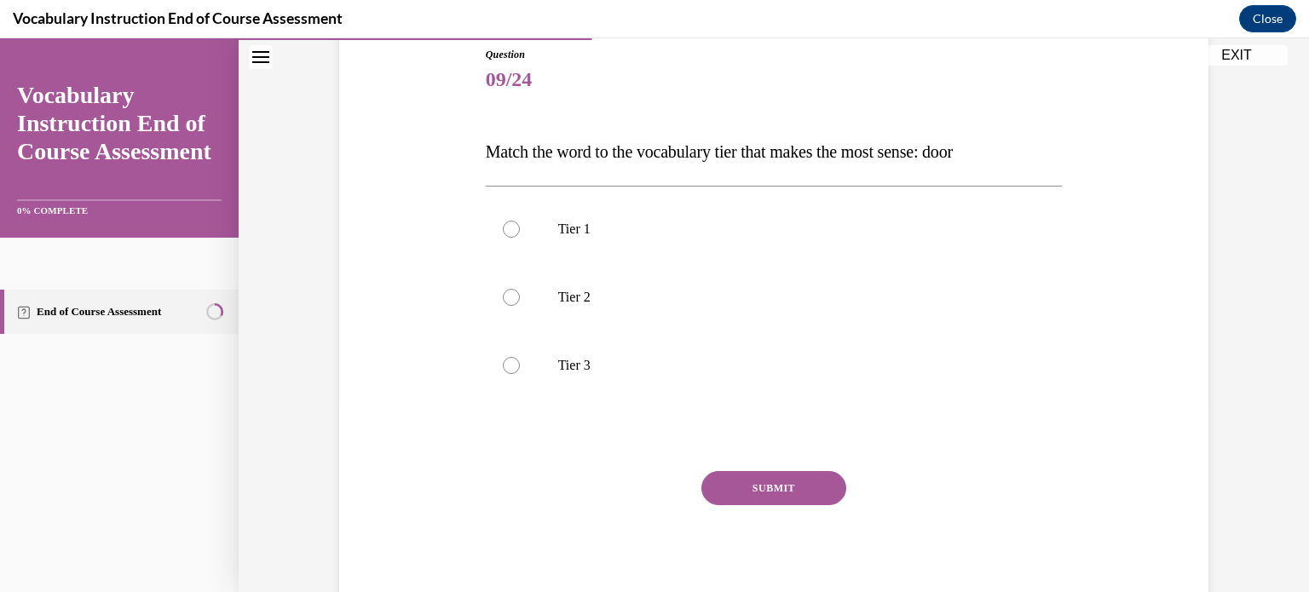
scroll to position [191, 0]
click at [641, 234] on p "Tier 1" at bounding box center [789, 228] width 462 height 17
click at [520, 234] on input "Tier 1" at bounding box center [511, 228] width 17 height 17
radio input "true"
click at [788, 488] on button "SUBMIT" at bounding box center [774, 488] width 145 height 34
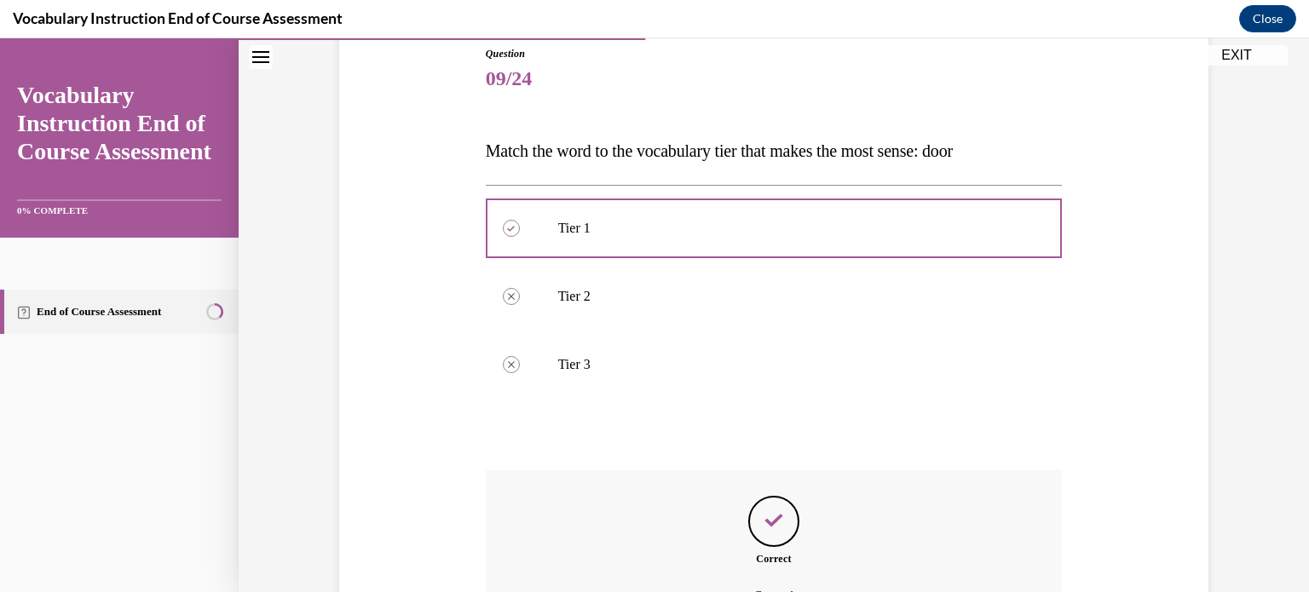
scroll to position [380, 0]
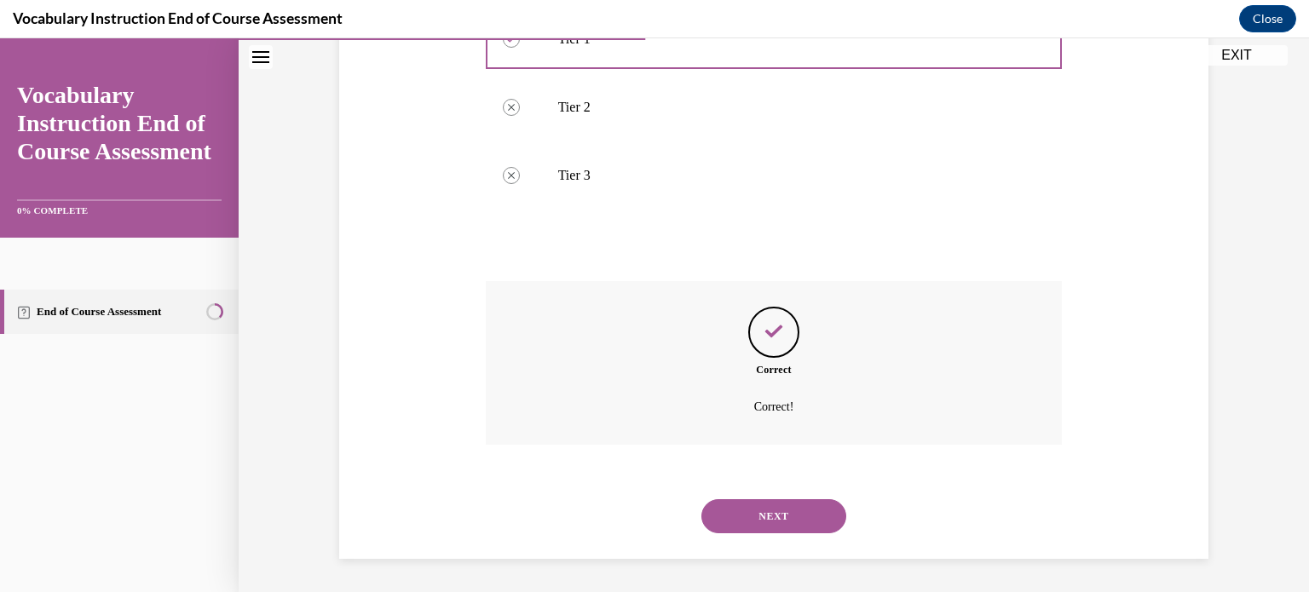
click at [775, 514] on button "NEXT" at bounding box center [774, 517] width 145 height 34
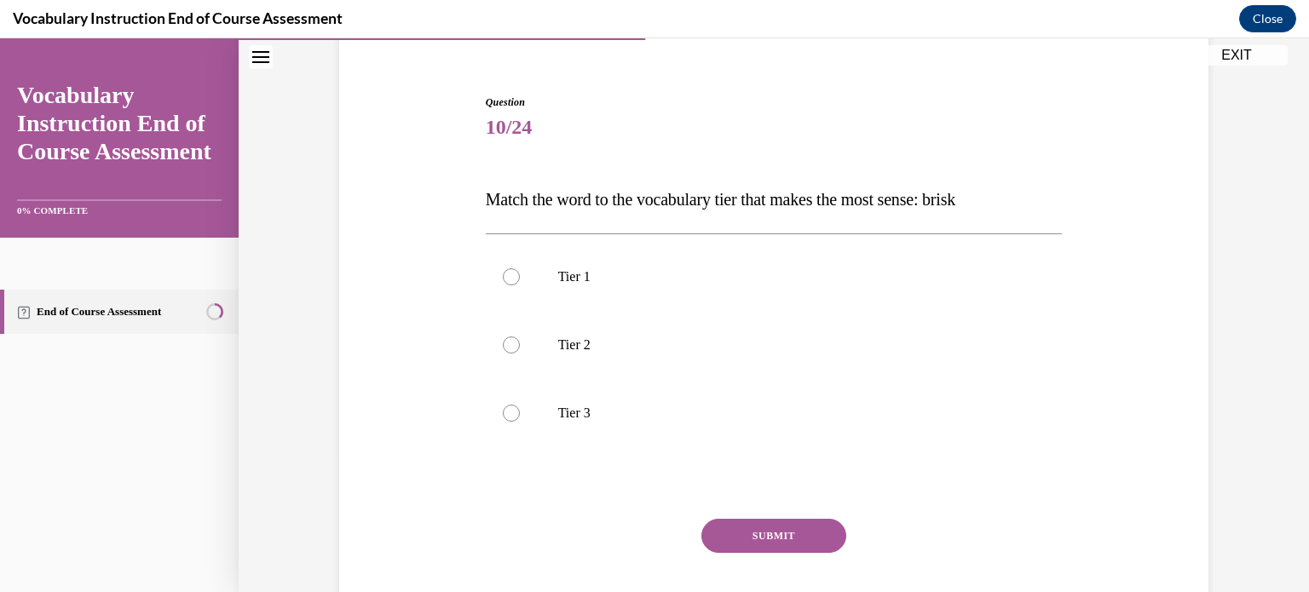
scroll to position [191, 0]
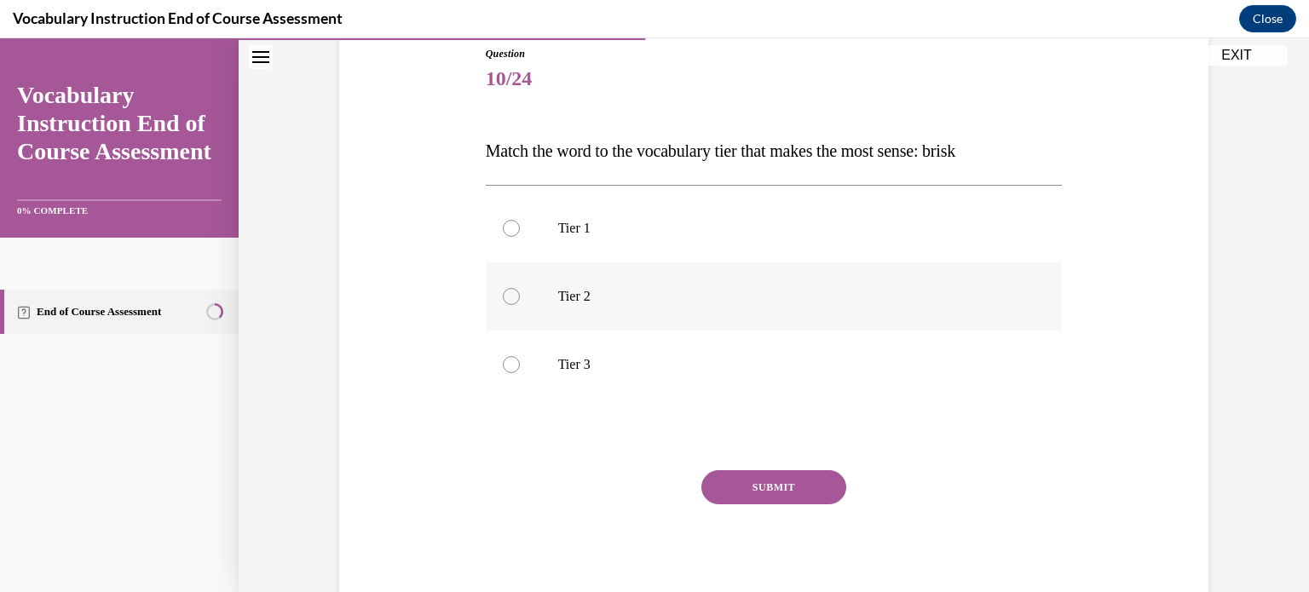
click at [610, 286] on label "Tier 2" at bounding box center [774, 297] width 577 height 68
click at [520, 288] on input "Tier 2" at bounding box center [511, 296] width 17 height 17
radio input "true"
click at [767, 482] on button "SUBMIT" at bounding box center [774, 488] width 145 height 34
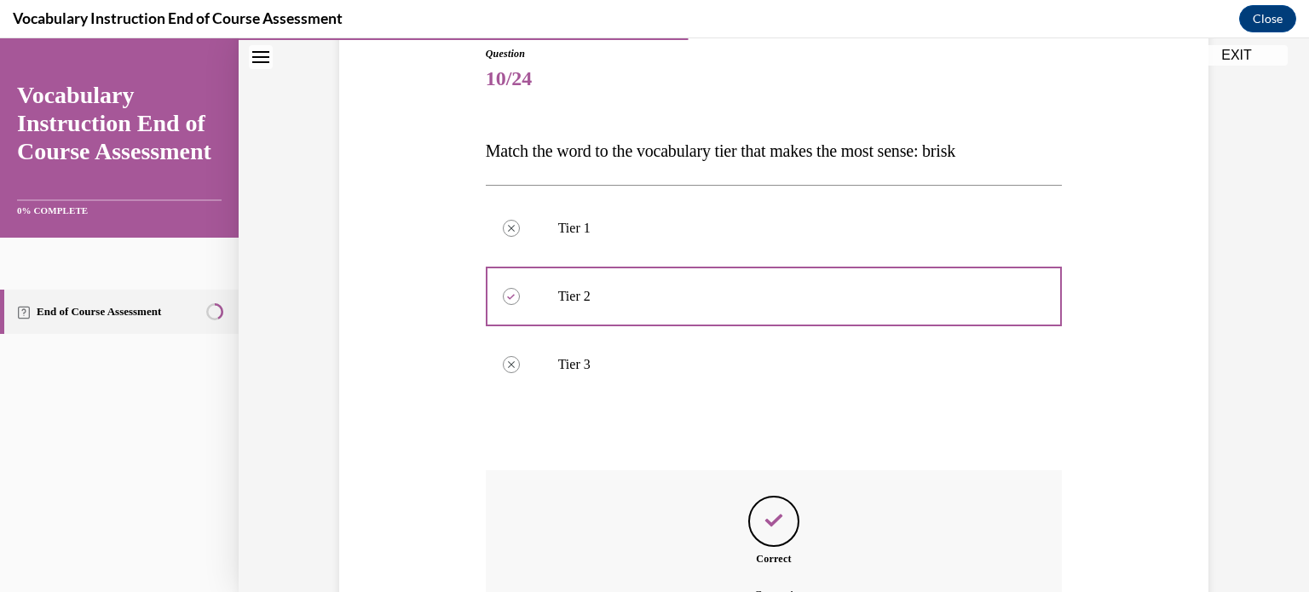
scroll to position [380, 0]
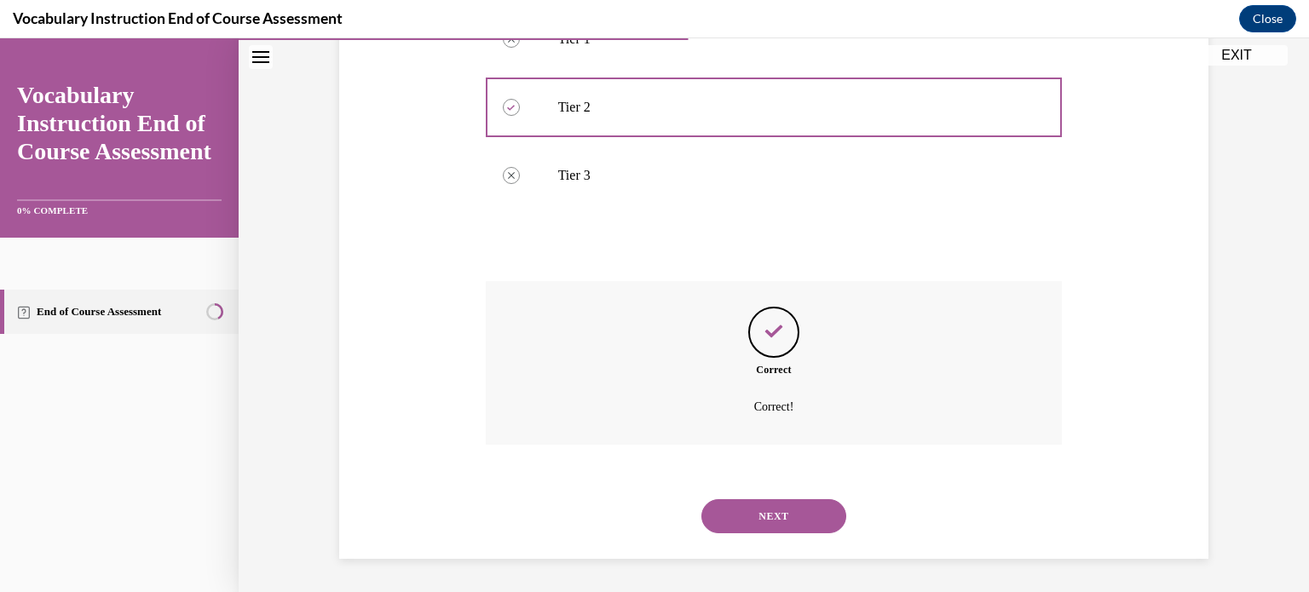
click at [738, 528] on button "NEXT" at bounding box center [774, 517] width 145 height 34
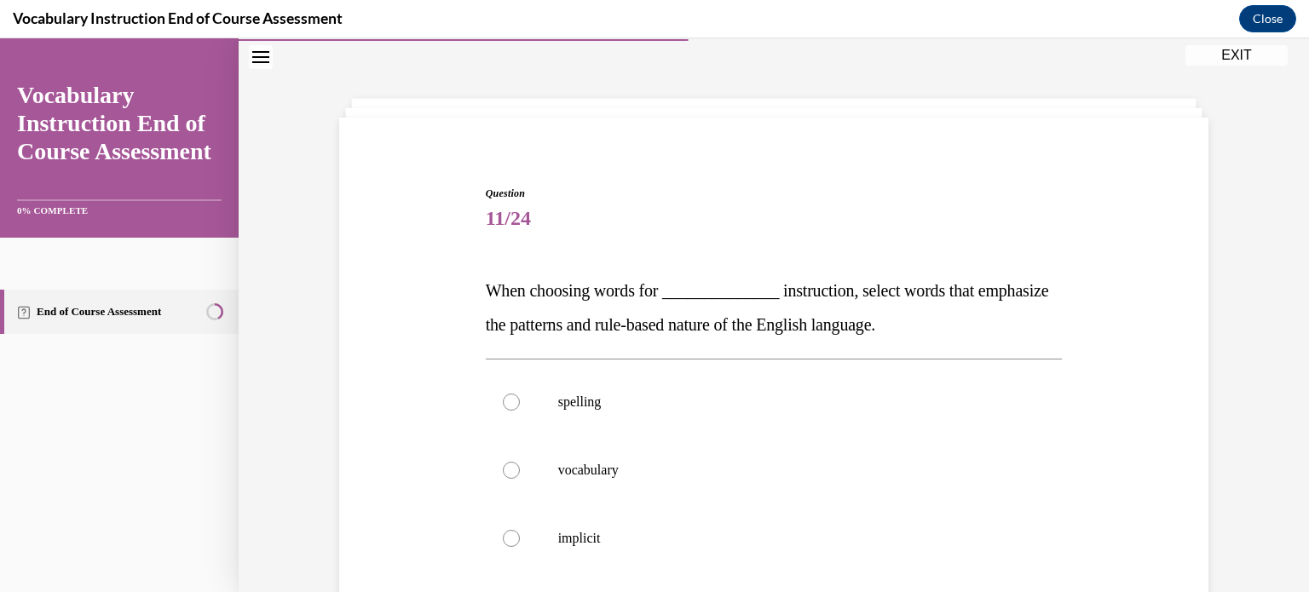
scroll to position [225, 0]
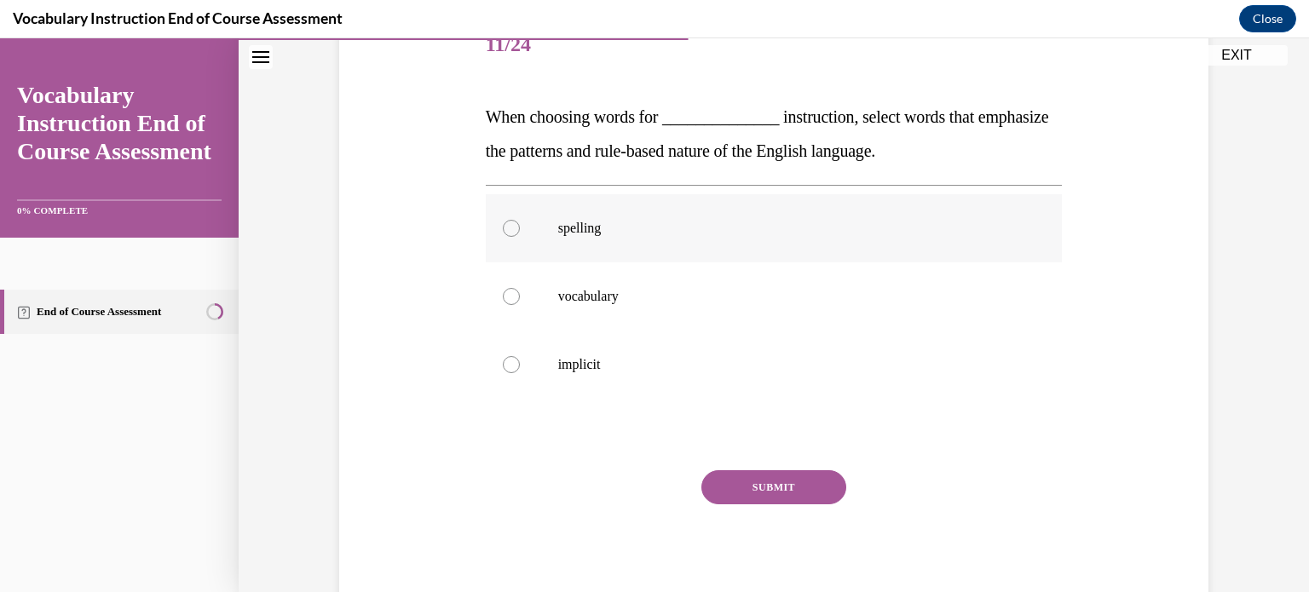
click at [799, 253] on label "spelling" at bounding box center [774, 228] width 577 height 68
click at [520, 237] on input "spelling" at bounding box center [511, 228] width 17 height 17
radio input "true"
click at [770, 480] on button "SUBMIT" at bounding box center [774, 488] width 145 height 34
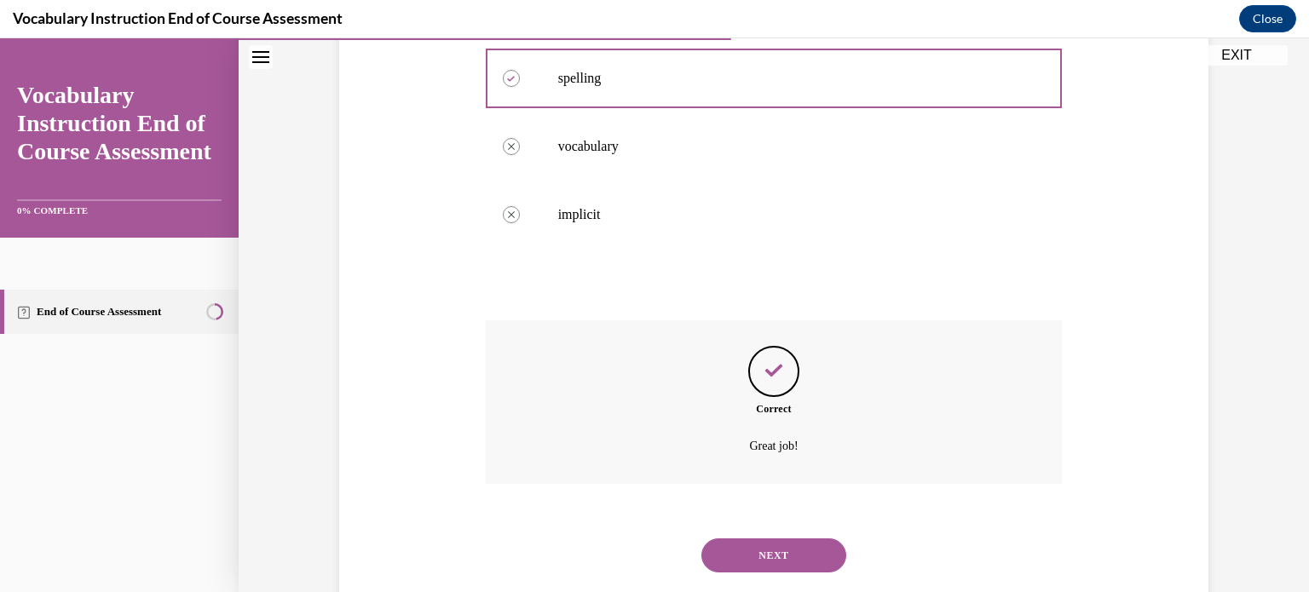
scroll to position [414, 0]
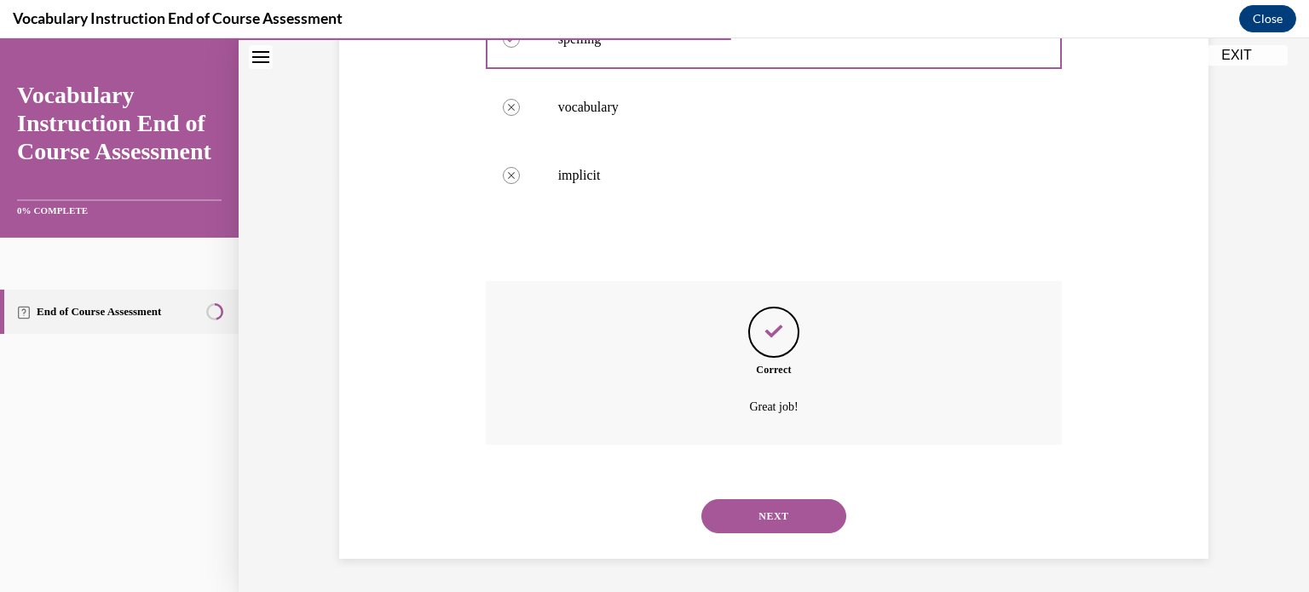
click at [800, 517] on button "NEXT" at bounding box center [774, 517] width 145 height 34
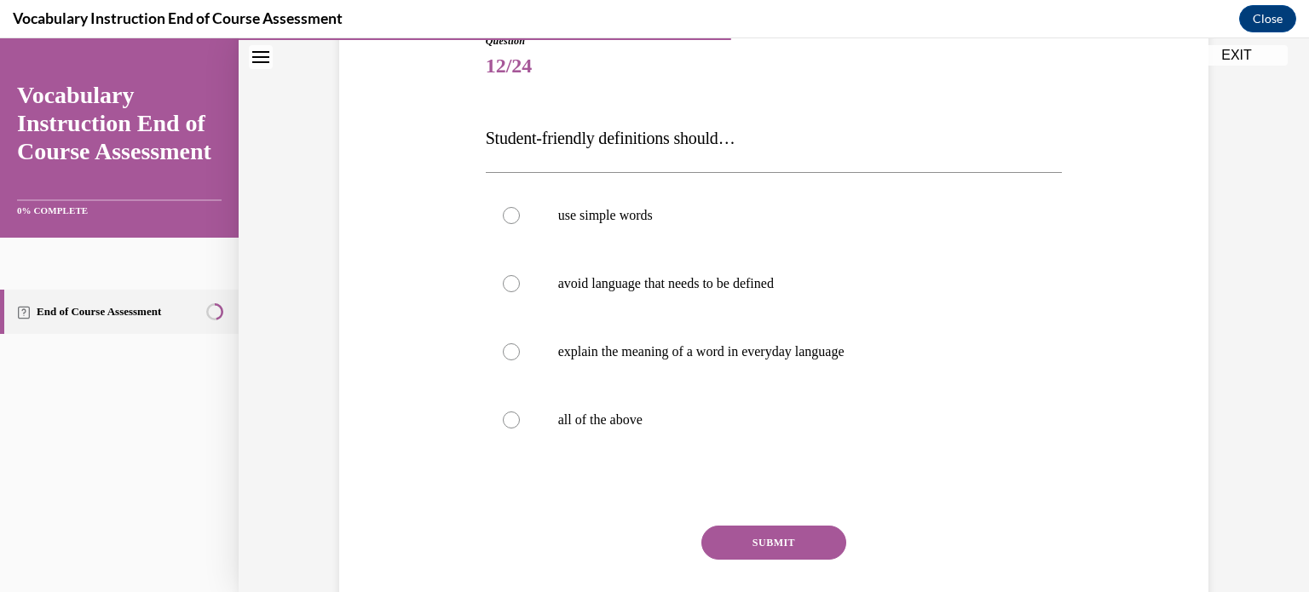
scroll to position [242, 0]
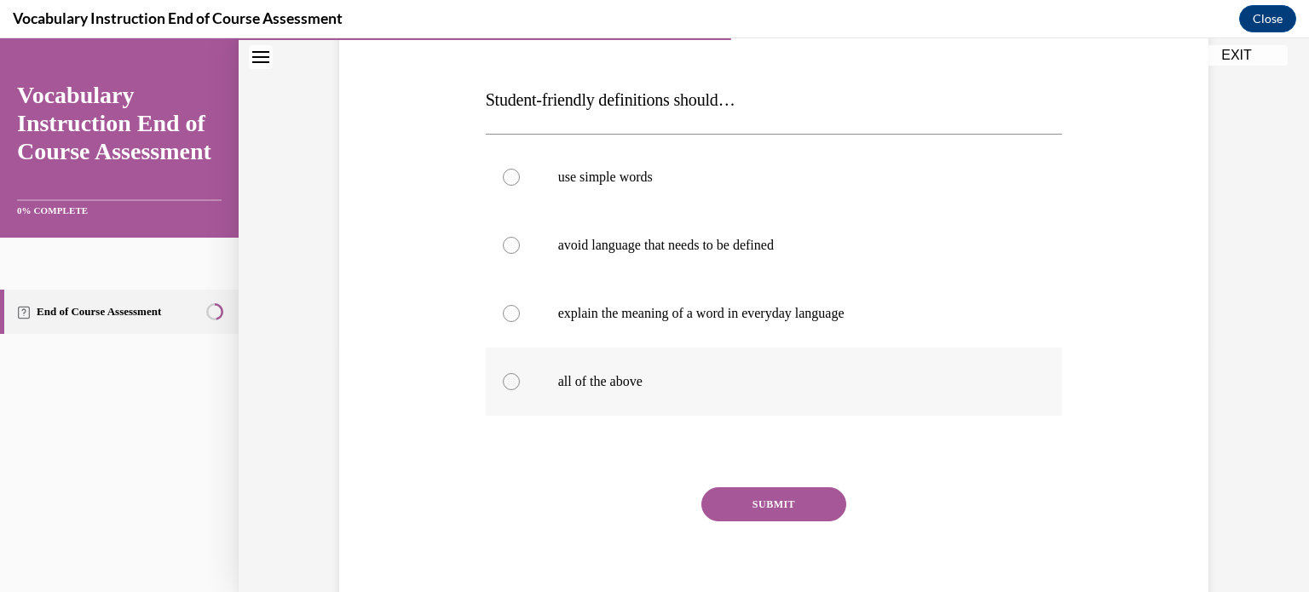
click at [794, 384] on p "all of the above" at bounding box center [789, 381] width 462 height 17
click at [520, 384] on input "all of the above" at bounding box center [511, 381] width 17 height 17
radio input "true"
click at [780, 507] on button "SUBMIT" at bounding box center [774, 505] width 145 height 34
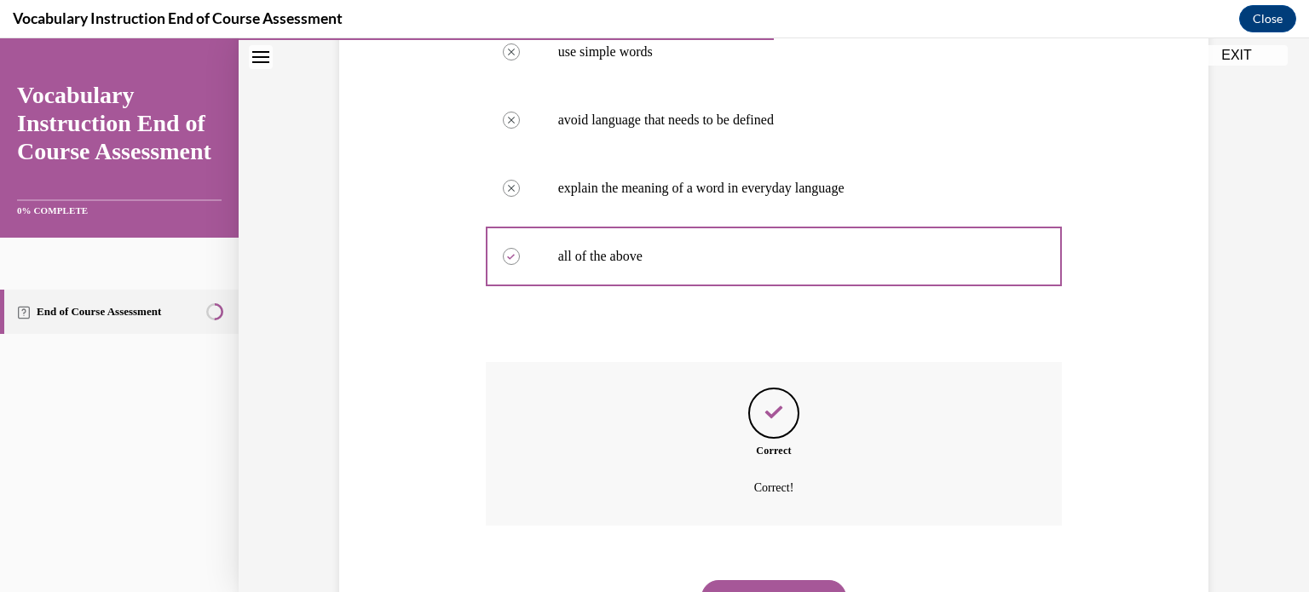
scroll to position [448, 0]
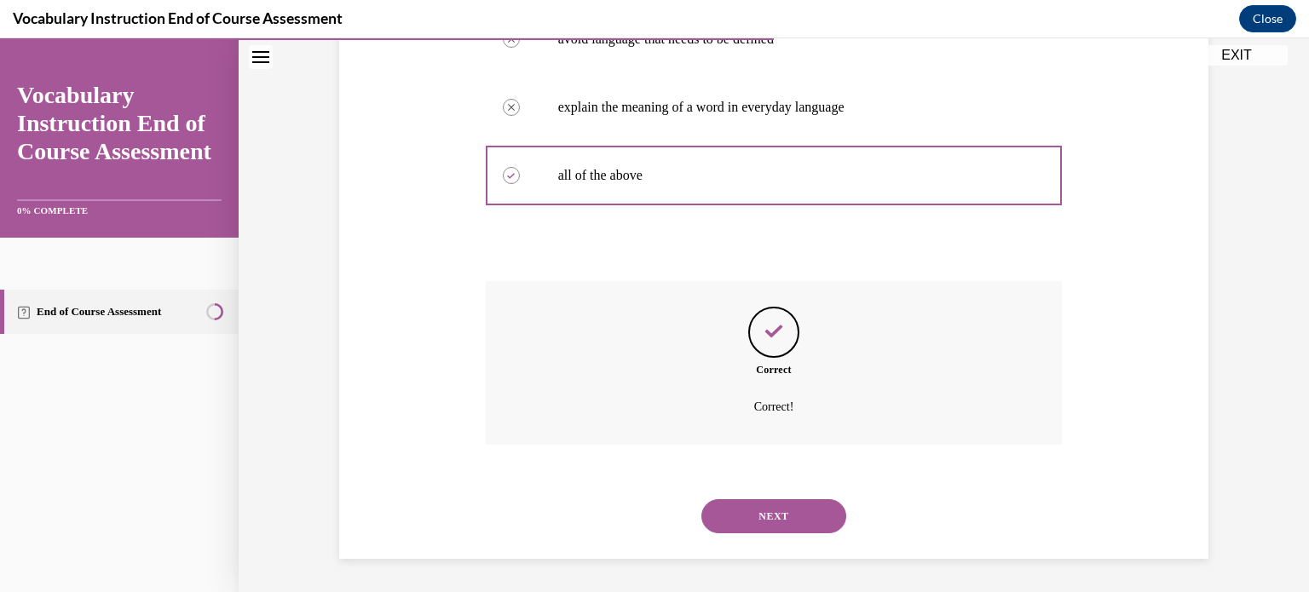
click at [815, 511] on button "NEXT" at bounding box center [774, 517] width 145 height 34
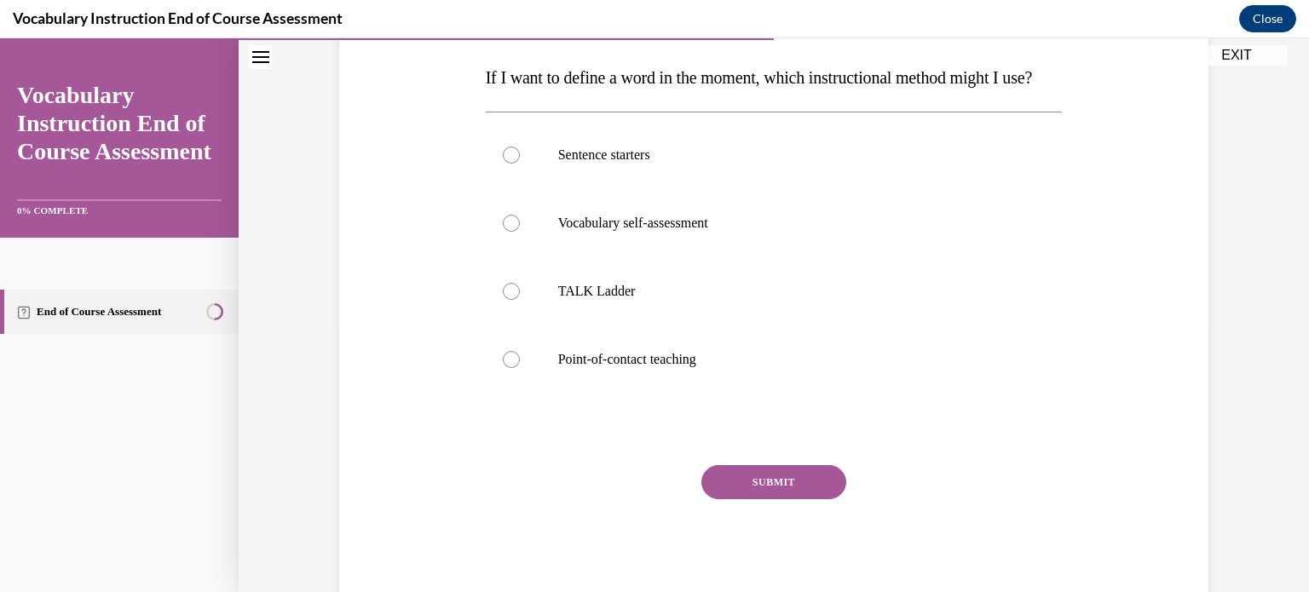
scroll to position [269, 0]
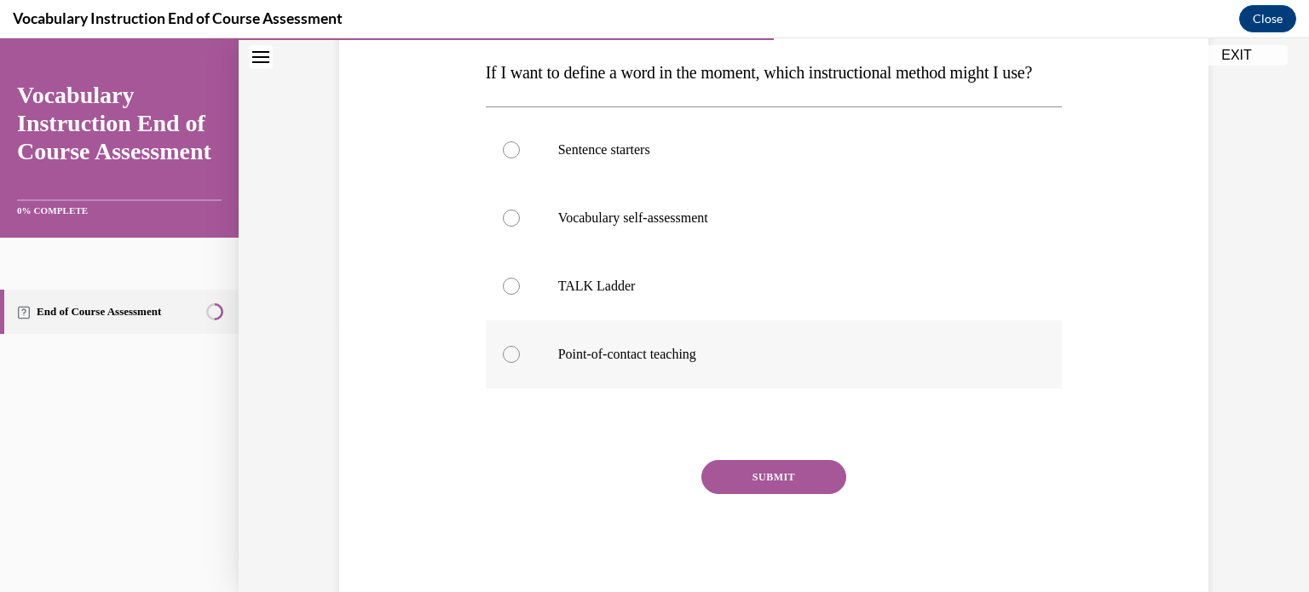
click at [768, 363] on p "Point-of-contact teaching" at bounding box center [789, 354] width 462 height 17
click at [520, 363] on input "Point-of-contact teaching" at bounding box center [511, 354] width 17 height 17
radio input "true"
click at [771, 494] on button "SUBMIT" at bounding box center [774, 477] width 145 height 34
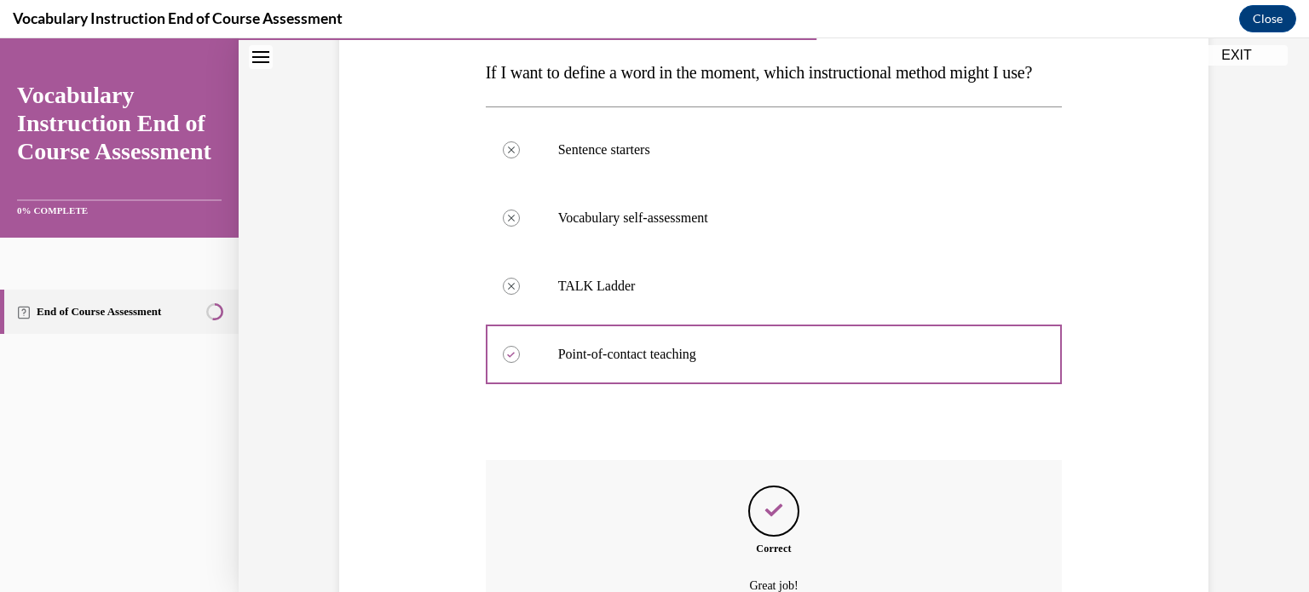
scroll to position [482, 0]
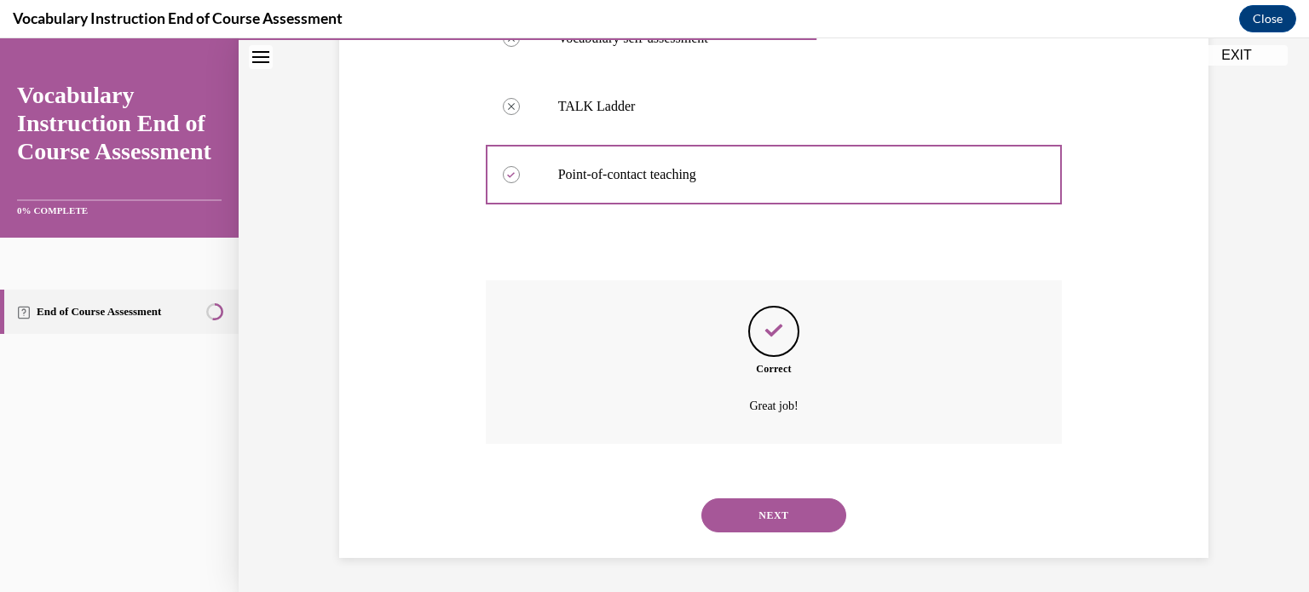
click at [783, 511] on button "NEXT" at bounding box center [774, 516] width 145 height 34
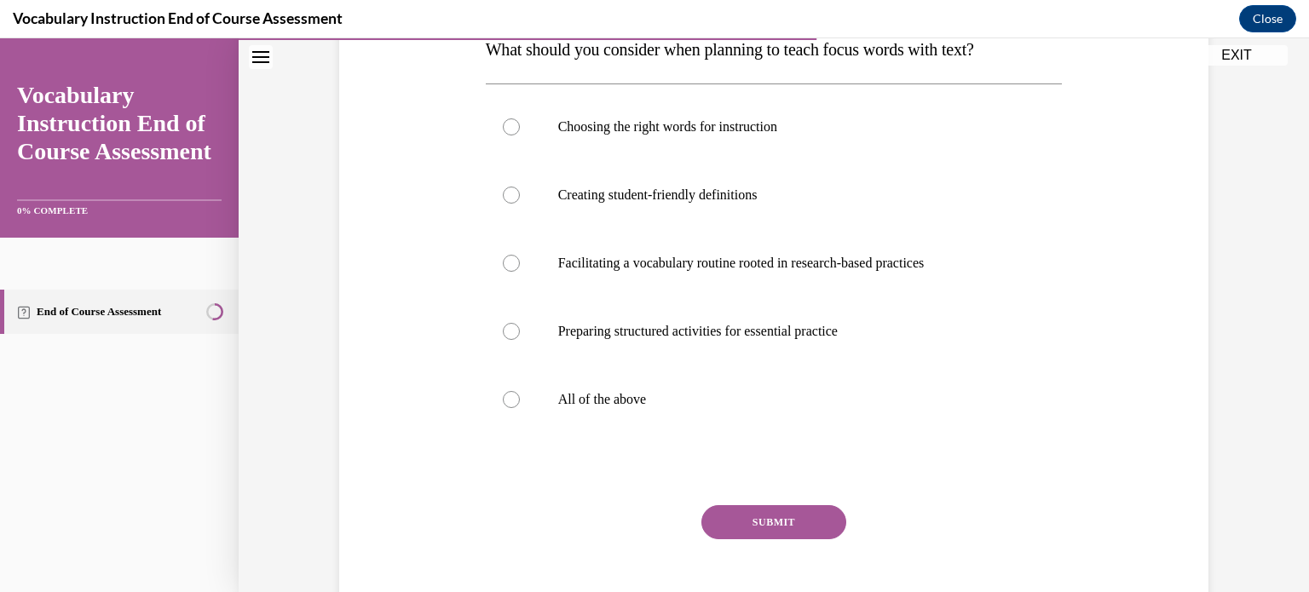
scroll to position [327, 0]
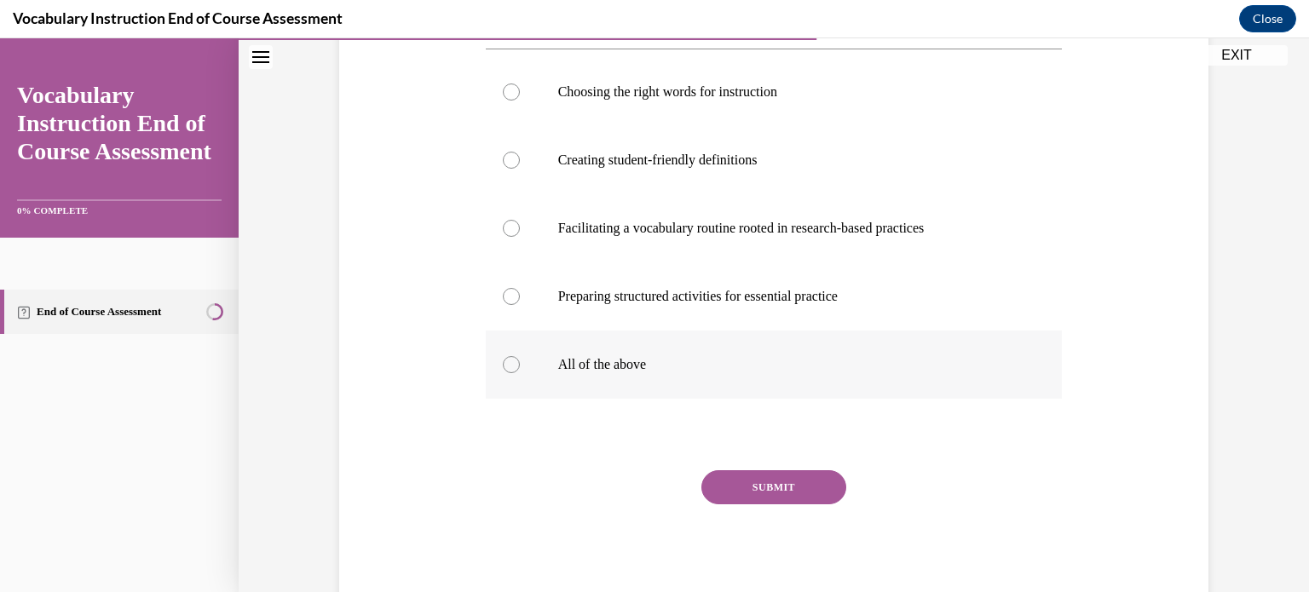
click at [697, 384] on label "All of the above" at bounding box center [774, 365] width 577 height 68
click at [520, 373] on input "All of the above" at bounding box center [511, 364] width 17 height 17
radio input "true"
click at [815, 483] on button "SUBMIT" at bounding box center [774, 488] width 145 height 34
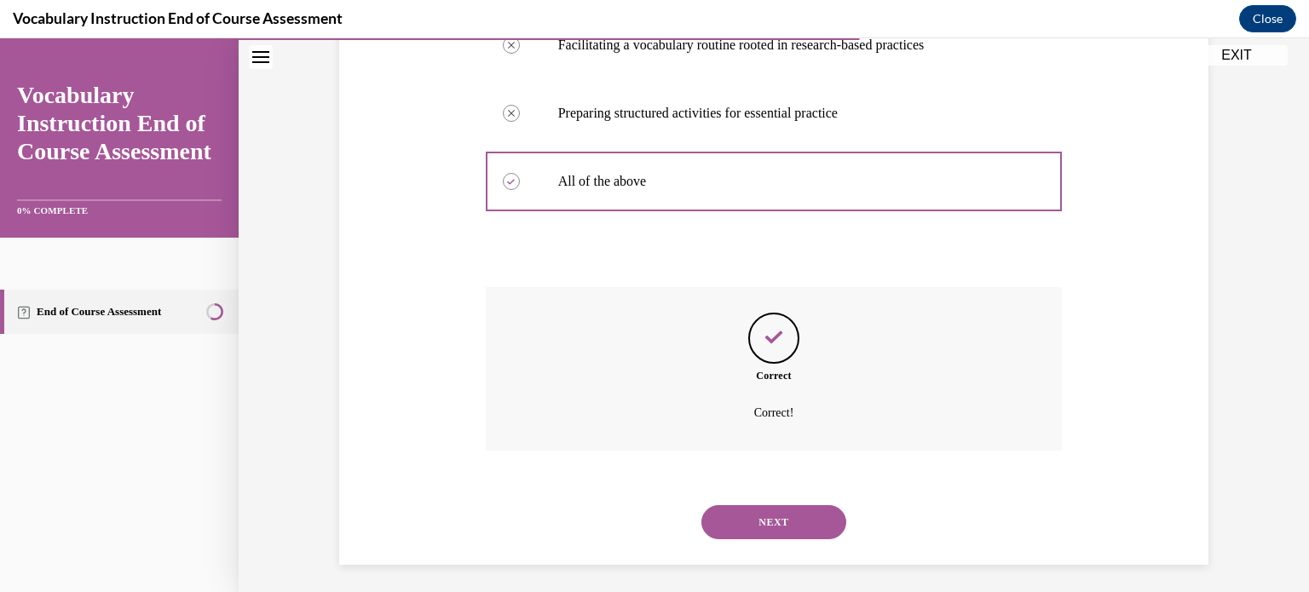
scroll to position [517, 0]
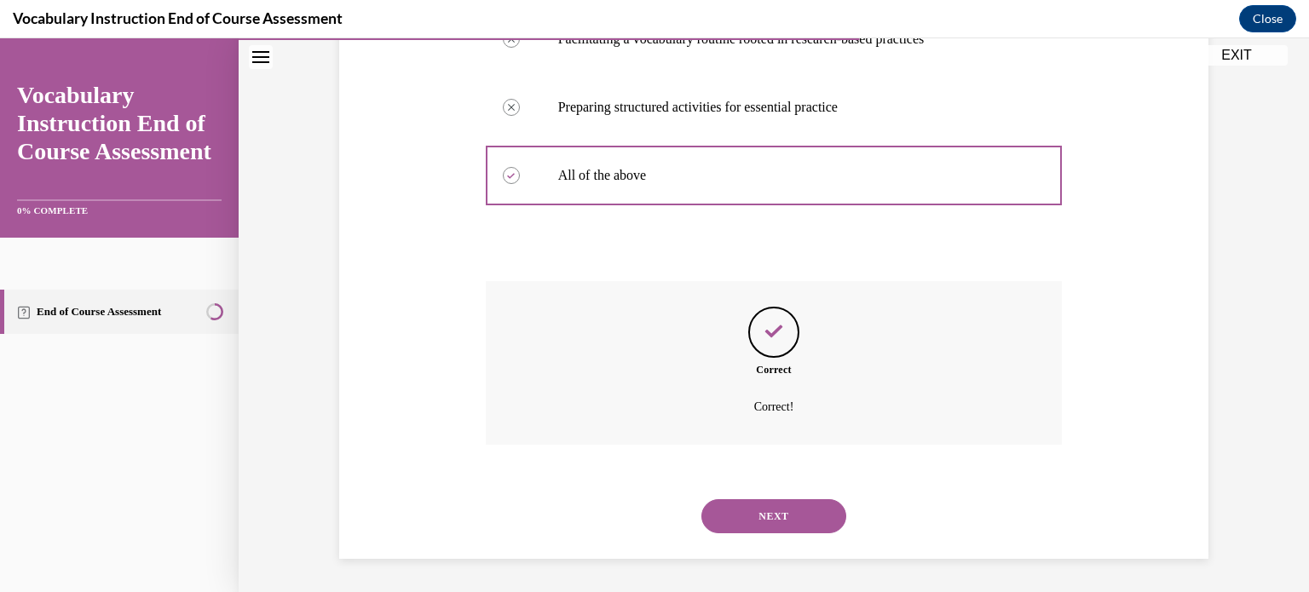
click at [777, 514] on button "NEXT" at bounding box center [774, 517] width 145 height 34
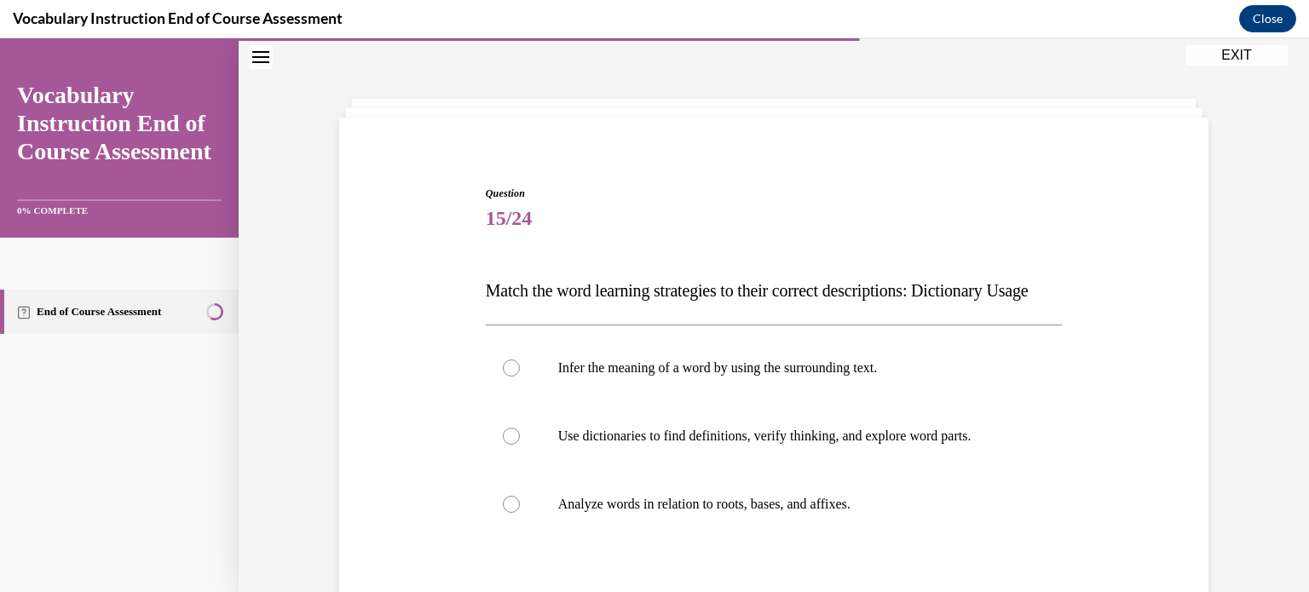
scroll to position [225, 0]
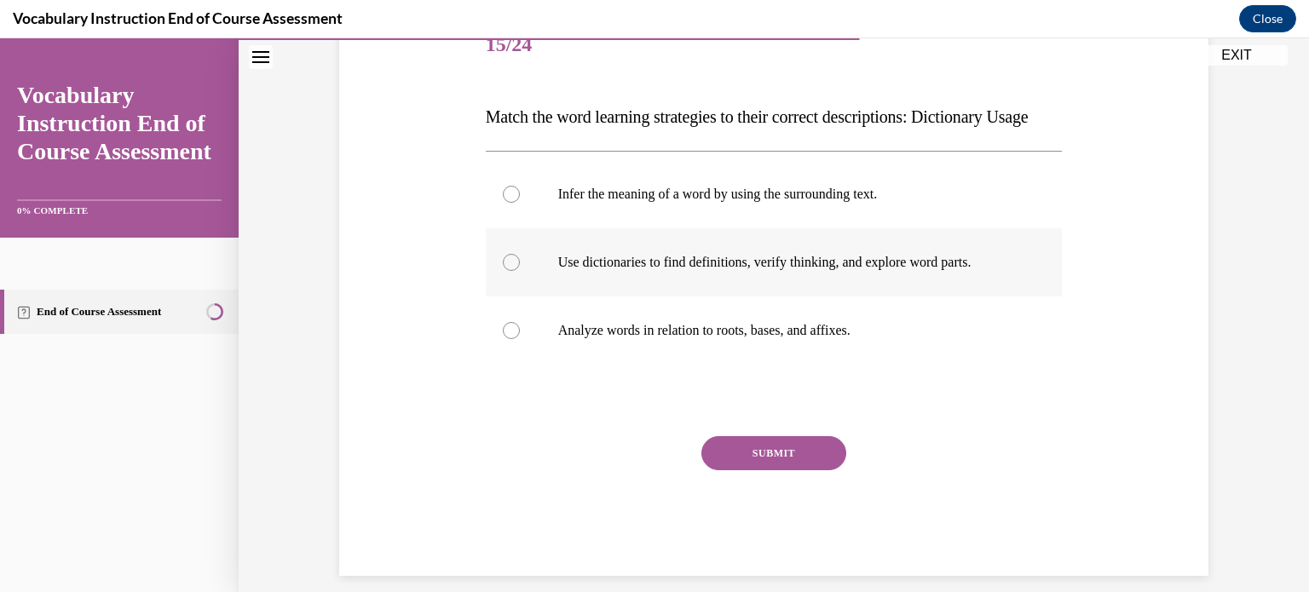
click at [847, 271] on p "Use dictionaries to find definitions, verify thinking, and explore word parts." at bounding box center [789, 262] width 462 height 17
click at [520, 271] on input "Use dictionaries to find definitions, verify thinking, and explore word parts." at bounding box center [511, 262] width 17 height 17
radio input "true"
click at [760, 471] on button "SUBMIT" at bounding box center [774, 453] width 145 height 34
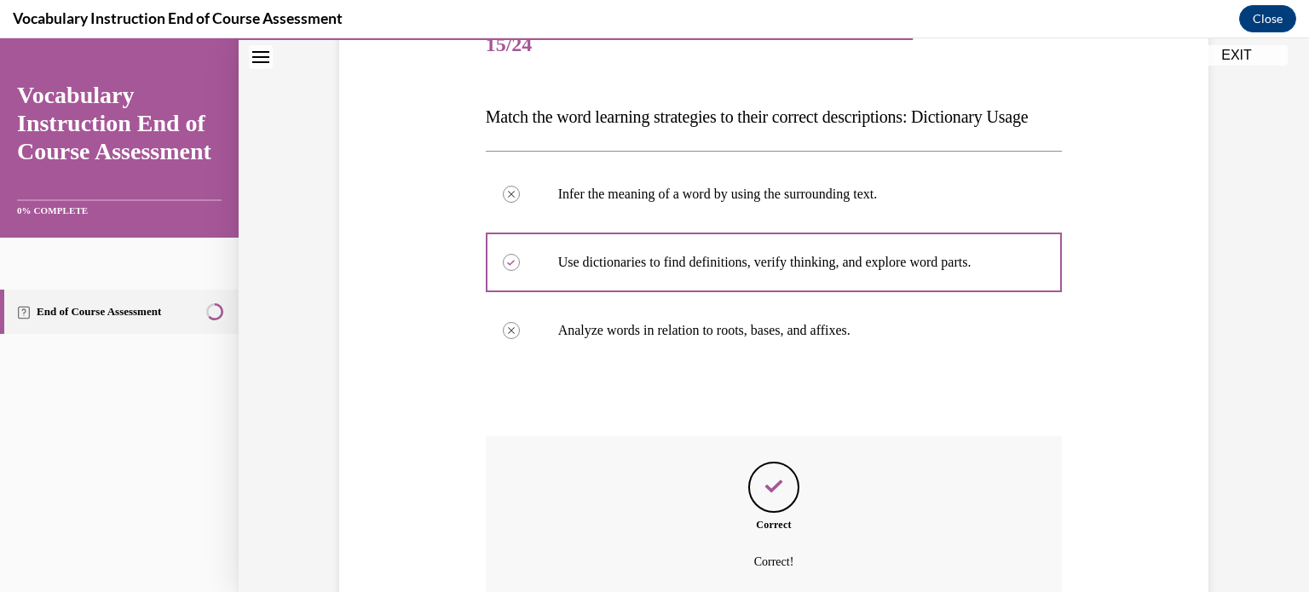
scroll to position [414, 0]
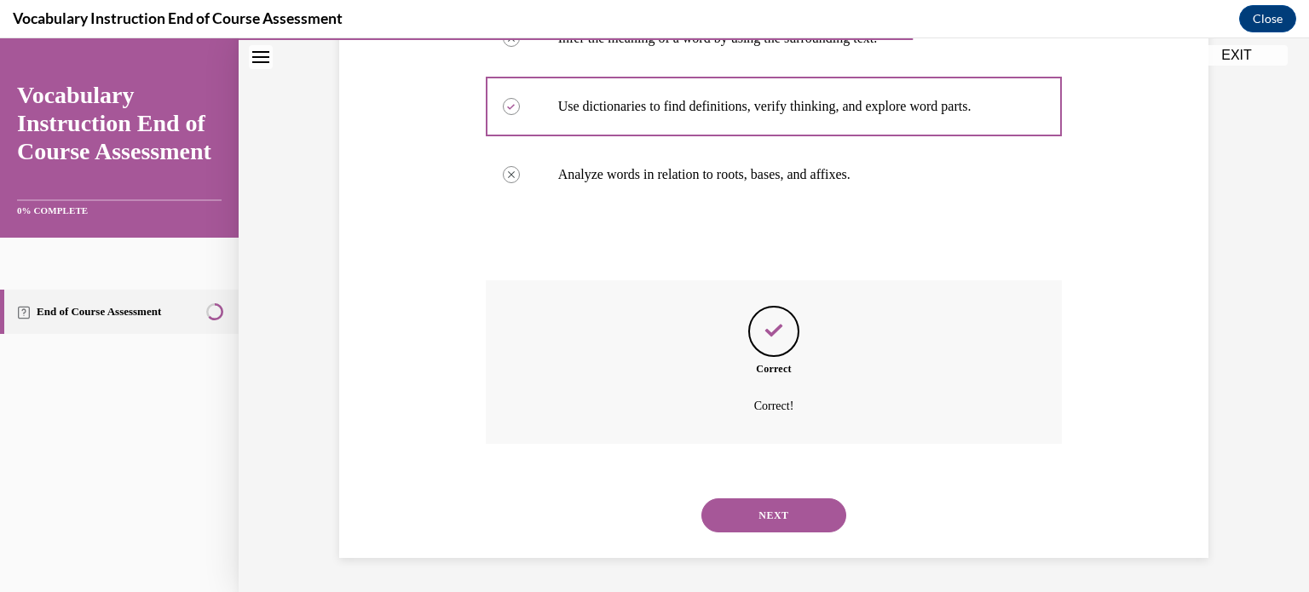
click at [790, 517] on button "NEXT" at bounding box center [774, 516] width 145 height 34
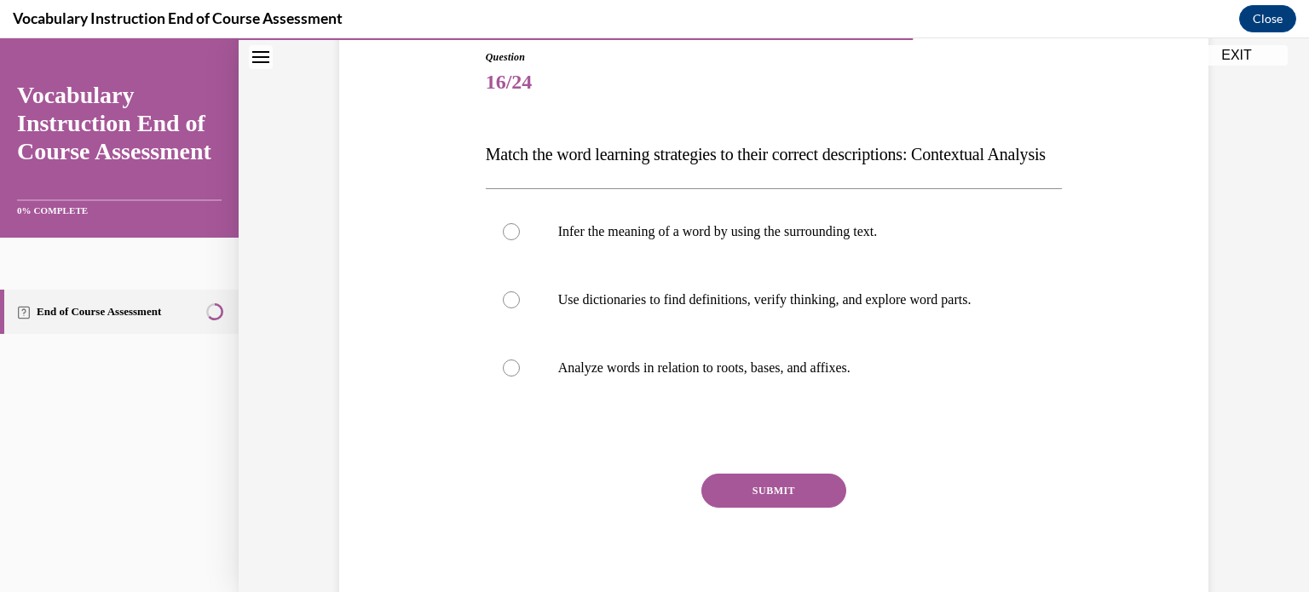
scroll to position [225, 0]
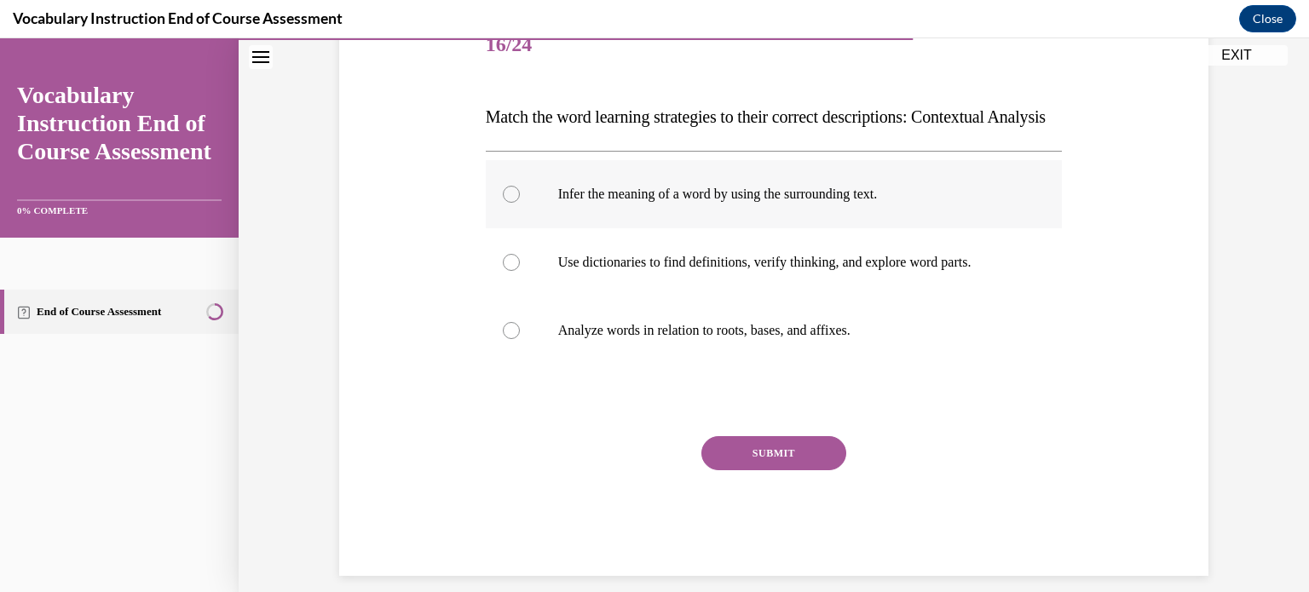
click at [773, 228] on label "Infer the meaning of a word by using the surrounding text." at bounding box center [774, 194] width 577 height 68
click at [520, 203] on input "Infer the meaning of a word by using the surrounding text." at bounding box center [511, 194] width 17 height 17
radio input "true"
click at [743, 471] on button "SUBMIT" at bounding box center [774, 453] width 145 height 34
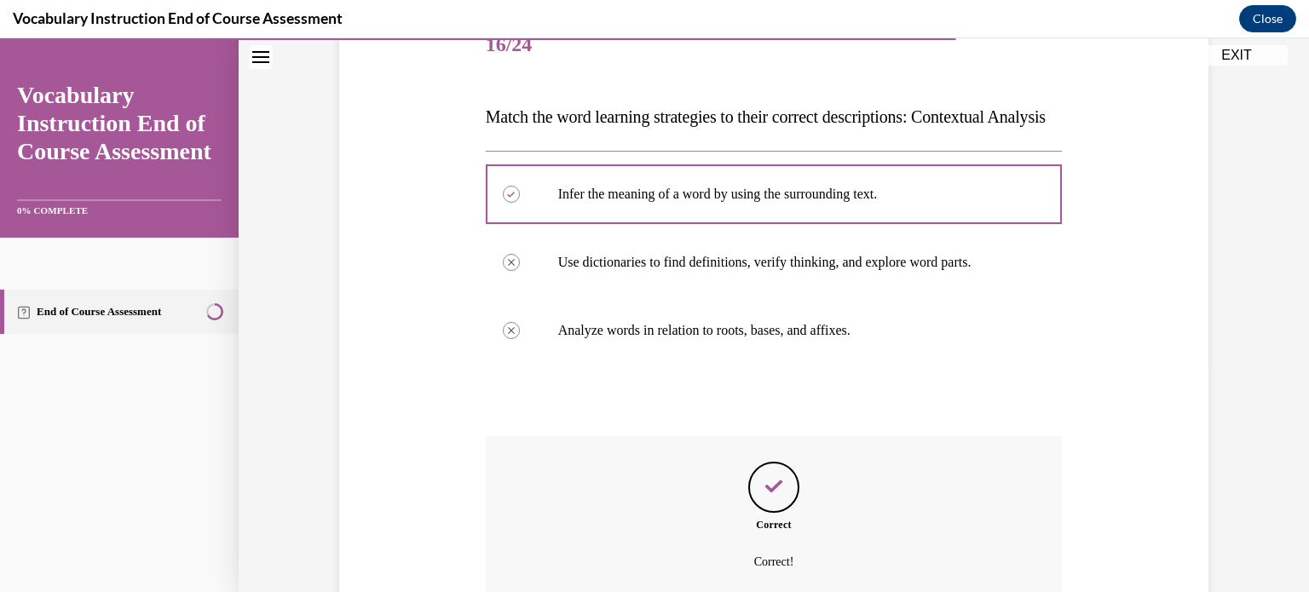
scroll to position [414, 0]
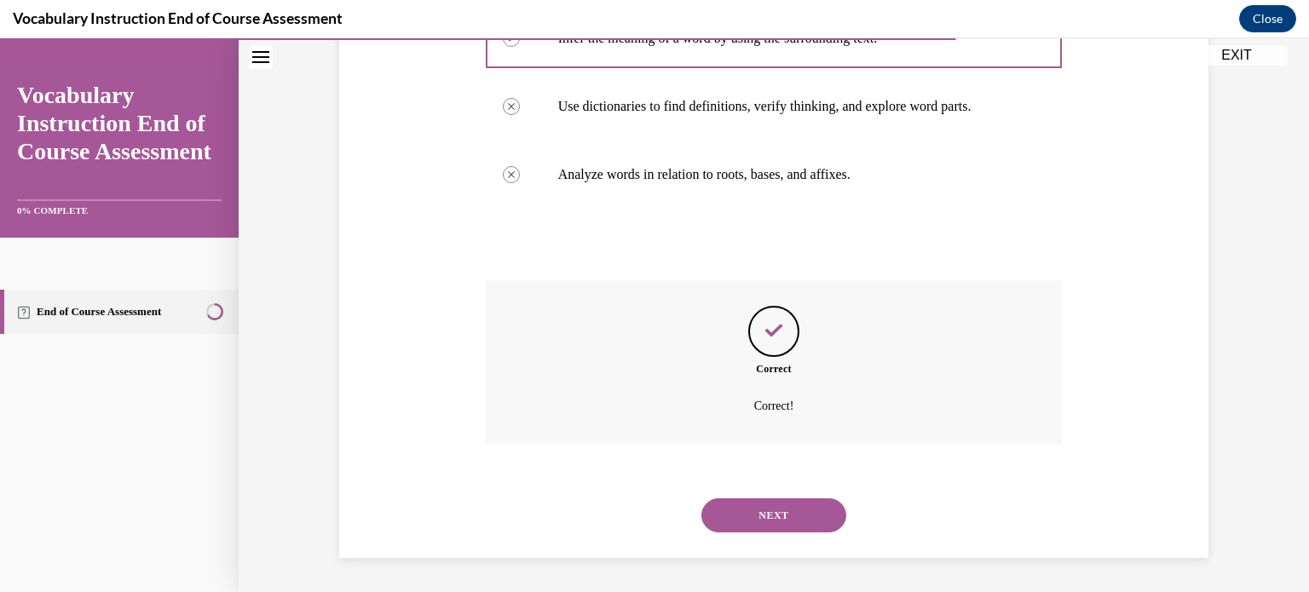
click at [805, 510] on button "NEXT" at bounding box center [774, 516] width 145 height 34
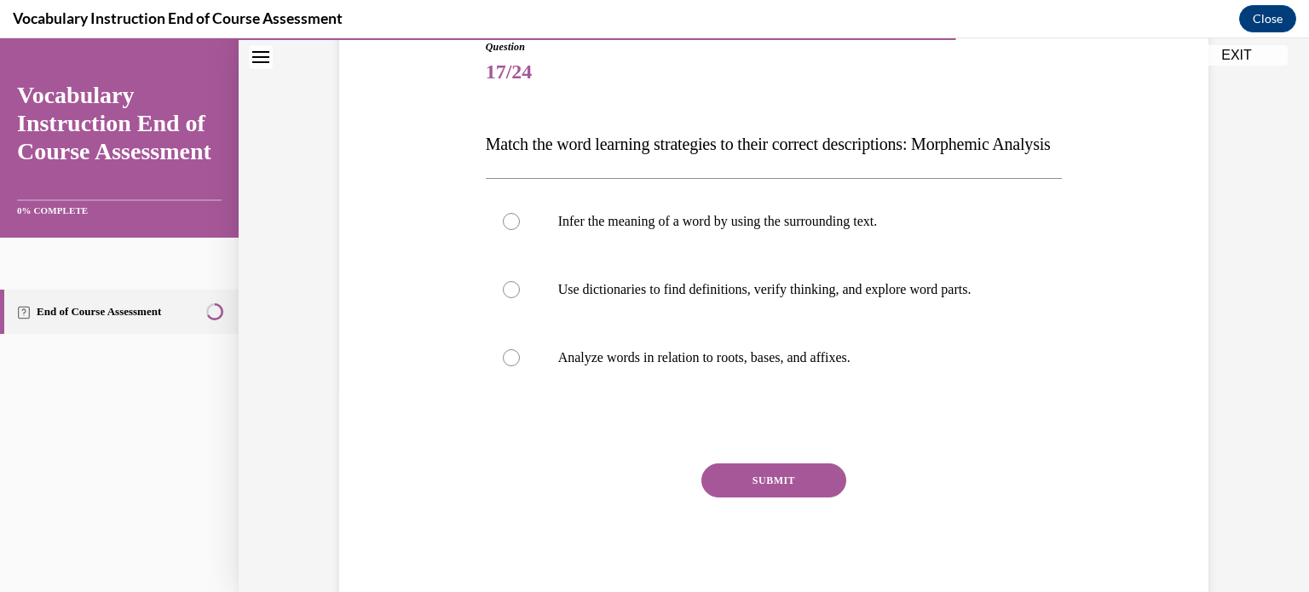
scroll to position [225, 0]
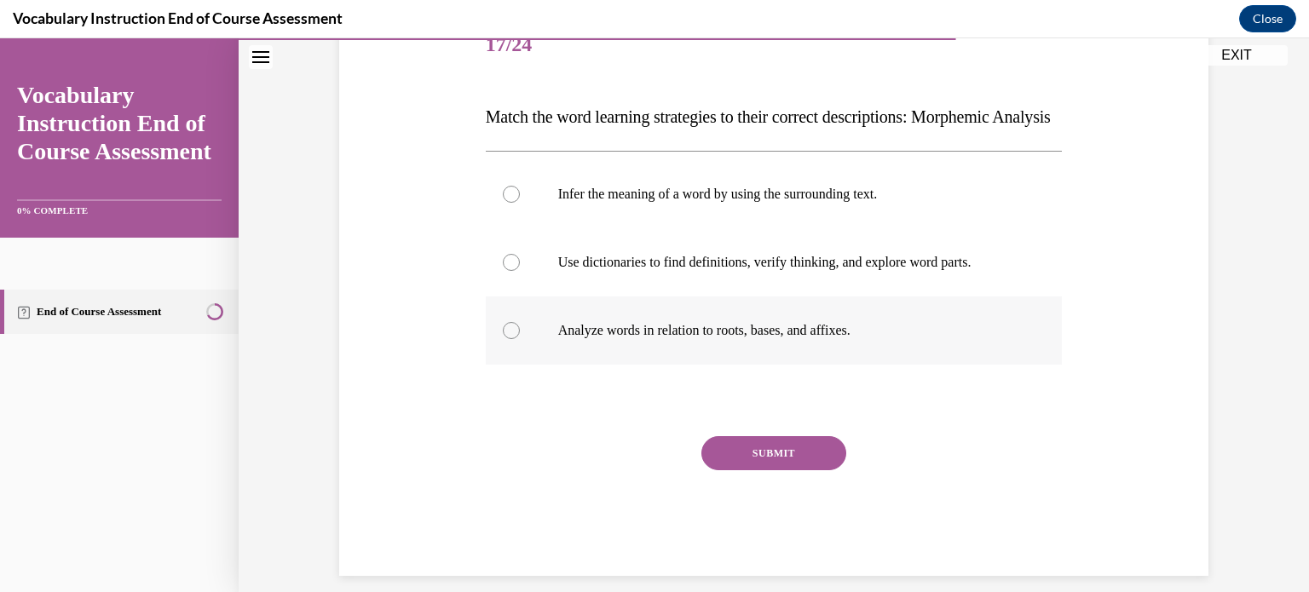
click at [710, 365] on label "Analyze words in relation to roots, bases, and affixes." at bounding box center [774, 331] width 577 height 68
click at [520, 339] on input "Analyze words in relation to roots, bases, and affixes." at bounding box center [511, 330] width 17 height 17
radio input "true"
click at [777, 471] on button "SUBMIT" at bounding box center [774, 453] width 145 height 34
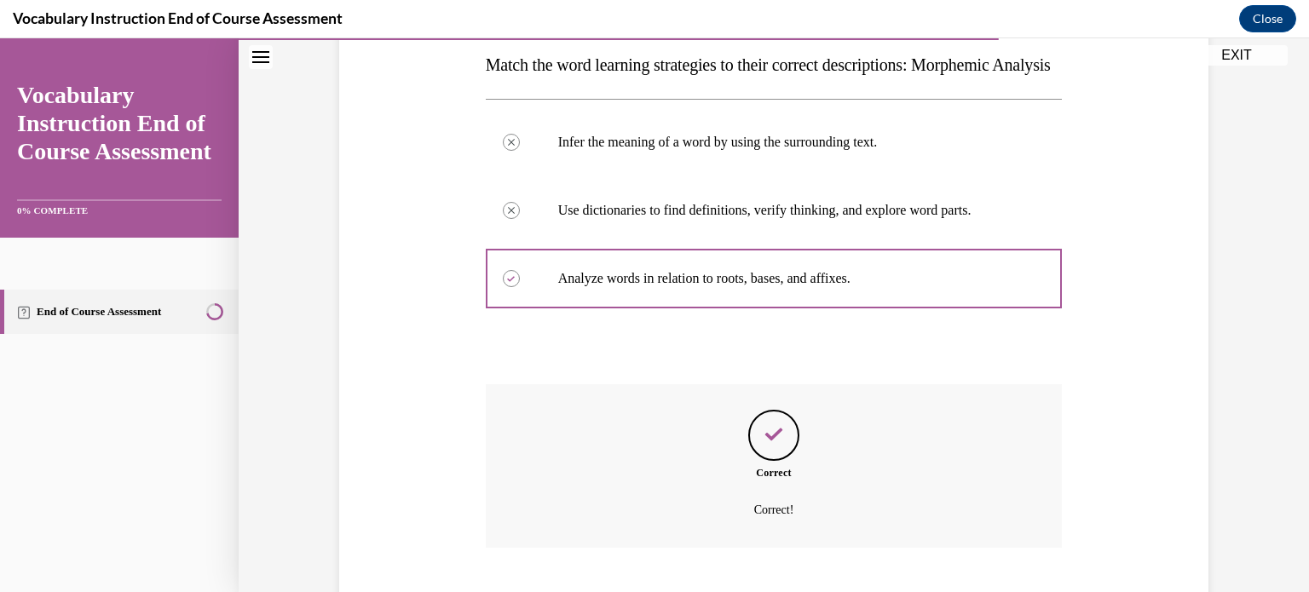
scroll to position [414, 0]
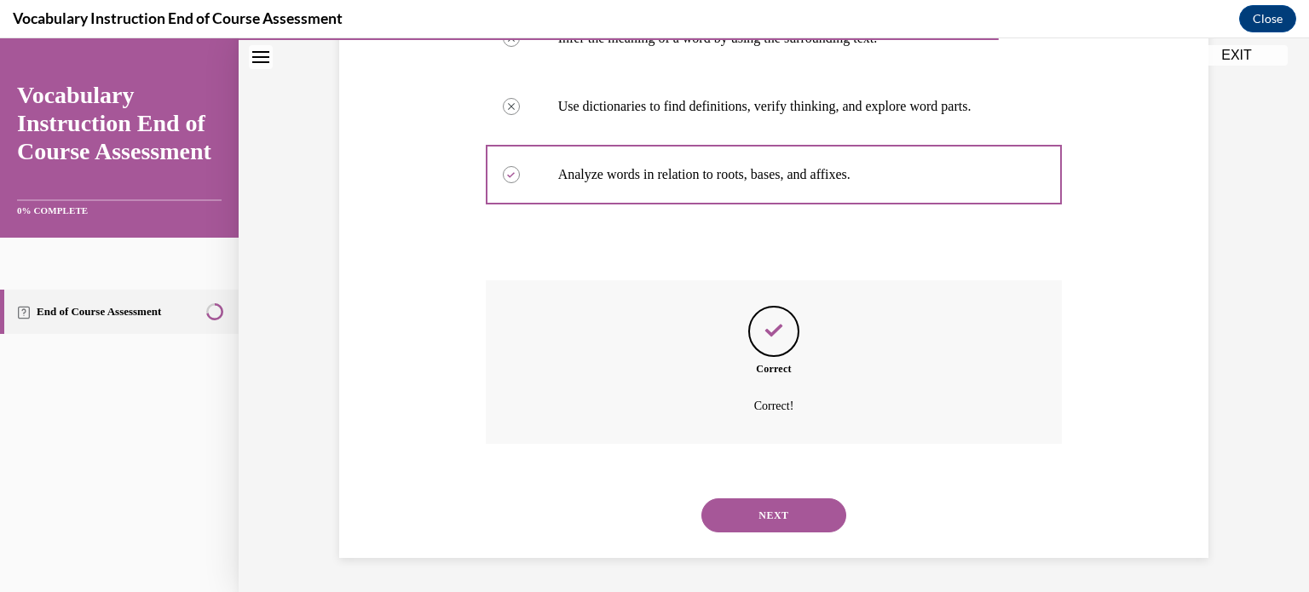
click at [784, 524] on button "NEXT" at bounding box center [774, 516] width 145 height 34
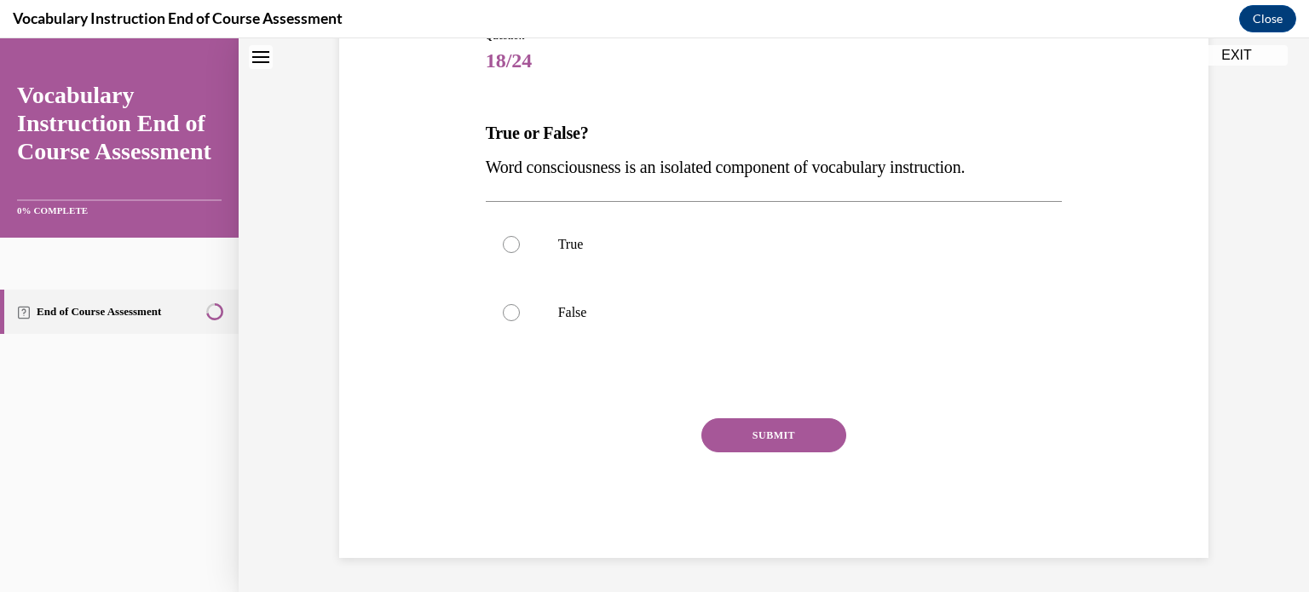
scroll to position [51, 0]
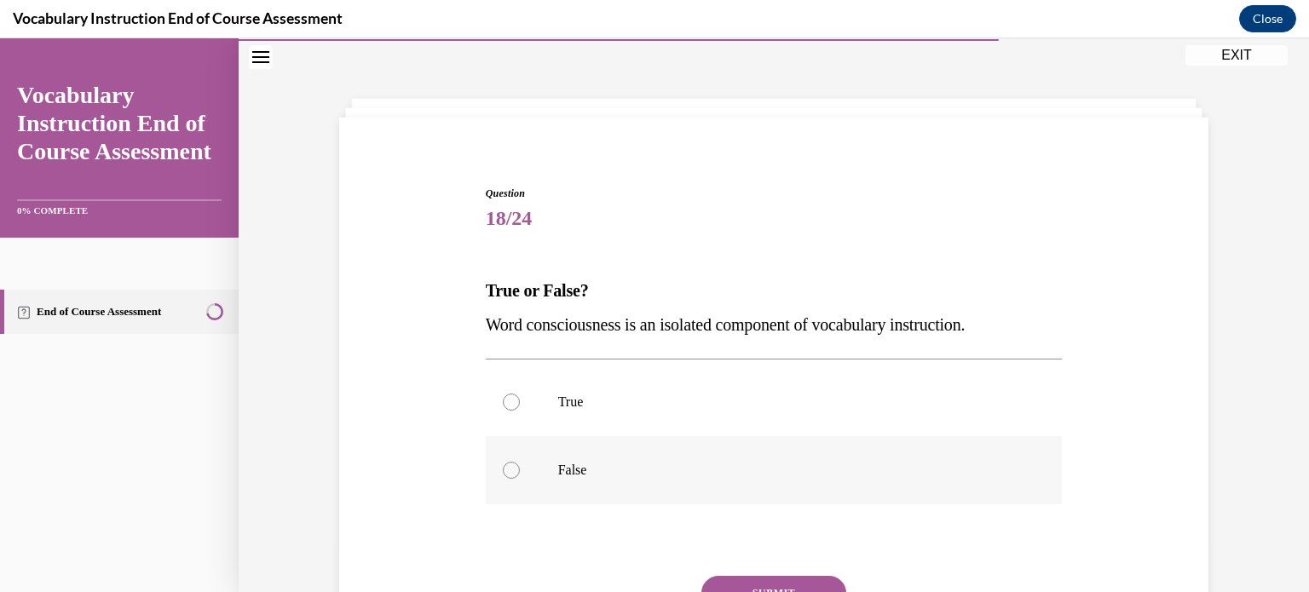
click at [681, 462] on p "False" at bounding box center [789, 470] width 462 height 17
click at [520, 462] on input "False" at bounding box center [511, 470] width 17 height 17
radio input "true"
click at [750, 586] on button "SUBMIT" at bounding box center [774, 593] width 145 height 34
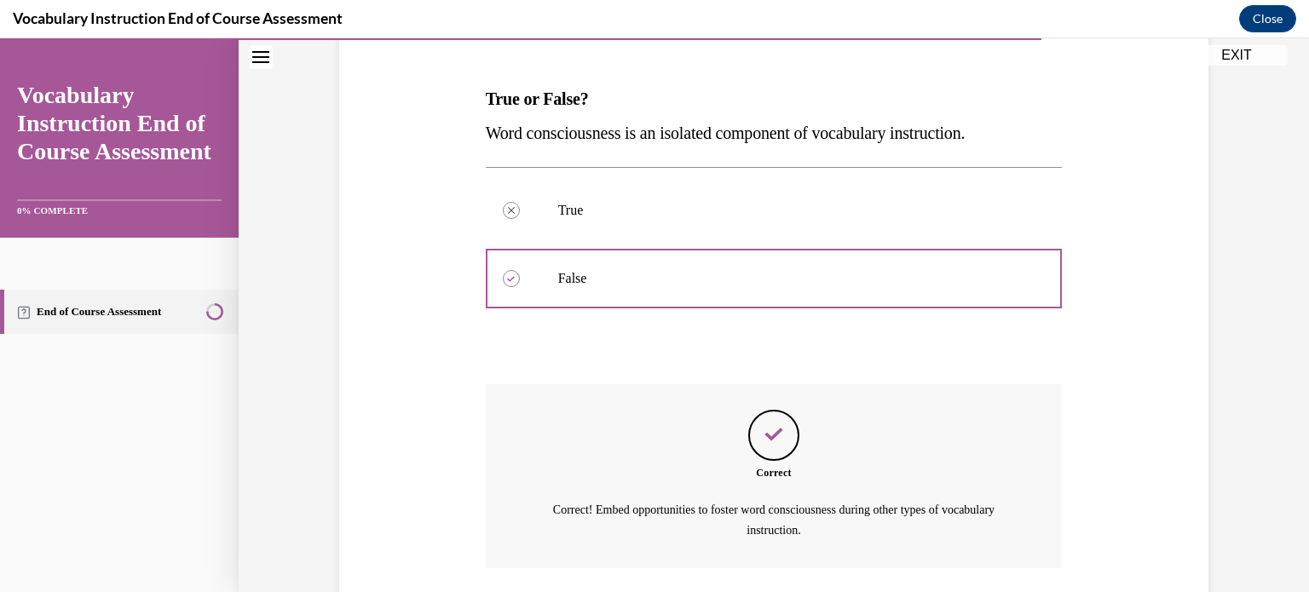
scroll to position [286, 0]
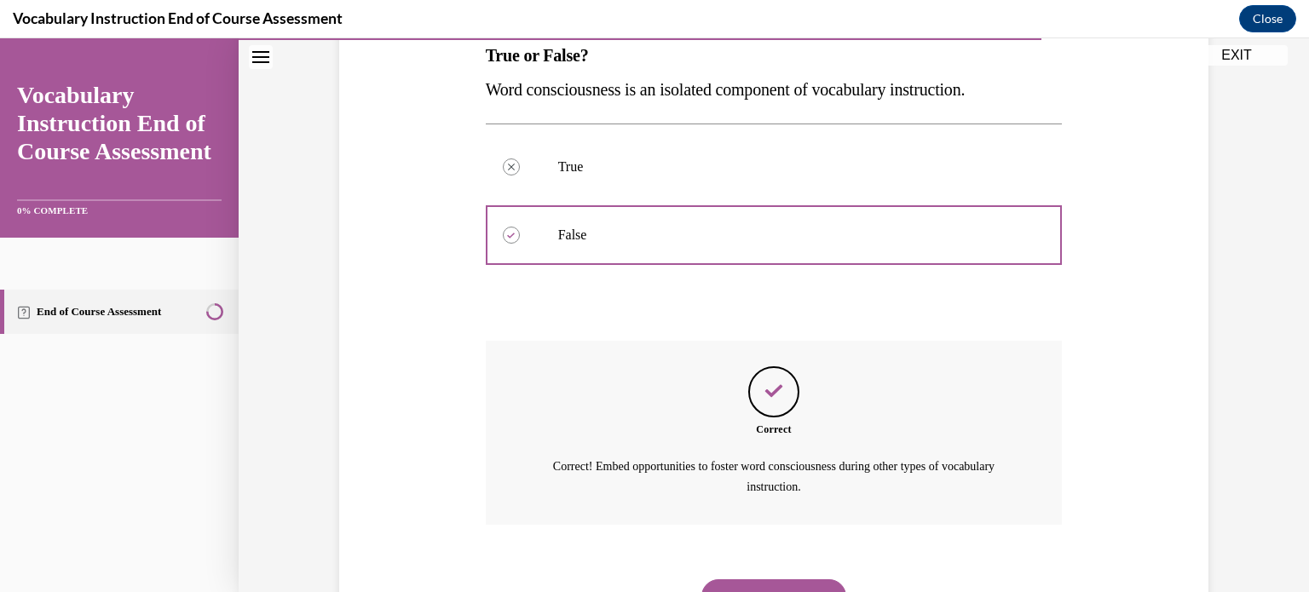
click at [733, 582] on button "NEXT" at bounding box center [774, 597] width 145 height 34
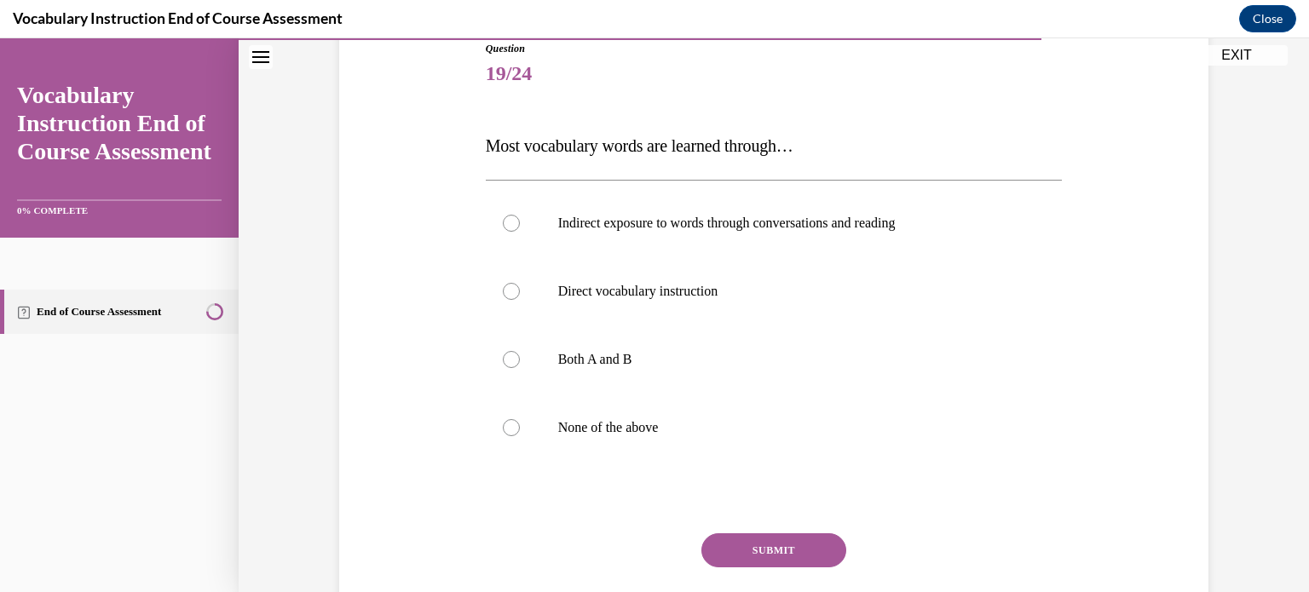
scroll to position [205, 0]
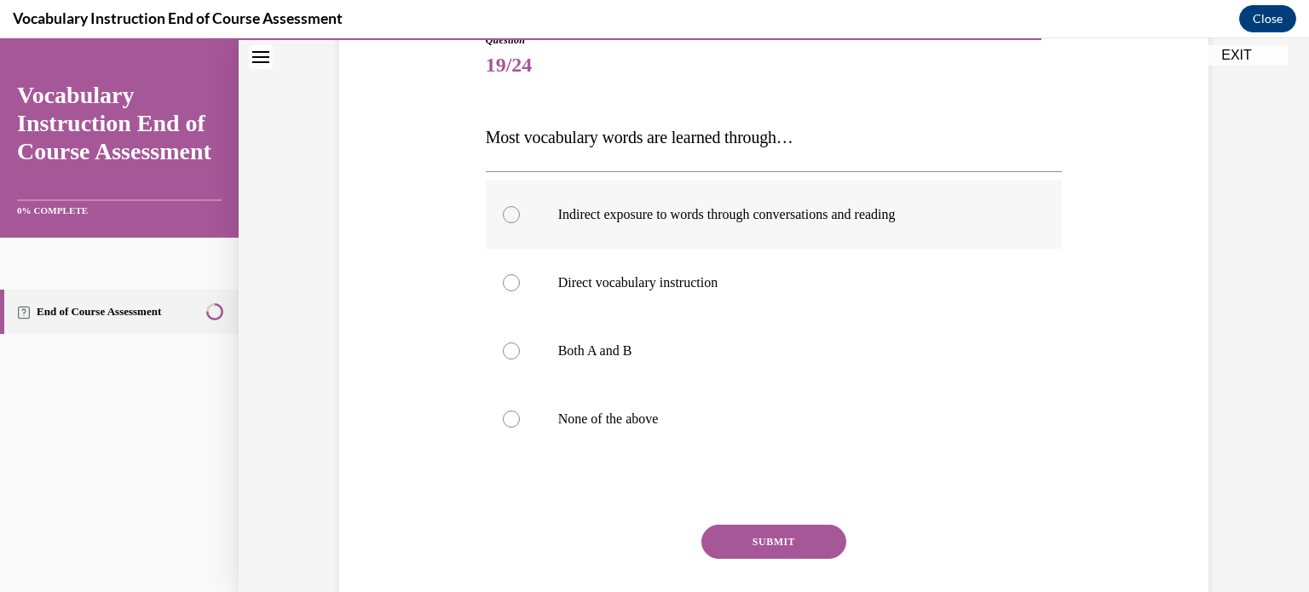
click at [803, 204] on label "Indirect exposure to words through conversations and reading" at bounding box center [774, 215] width 577 height 68
click at [520, 206] on input "Indirect exposure to words through conversations and reading" at bounding box center [511, 214] width 17 height 17
radio input "true"
click at [744, 538] on button "SUBMIT" at bounding box center [774, 542] width 145 height 34
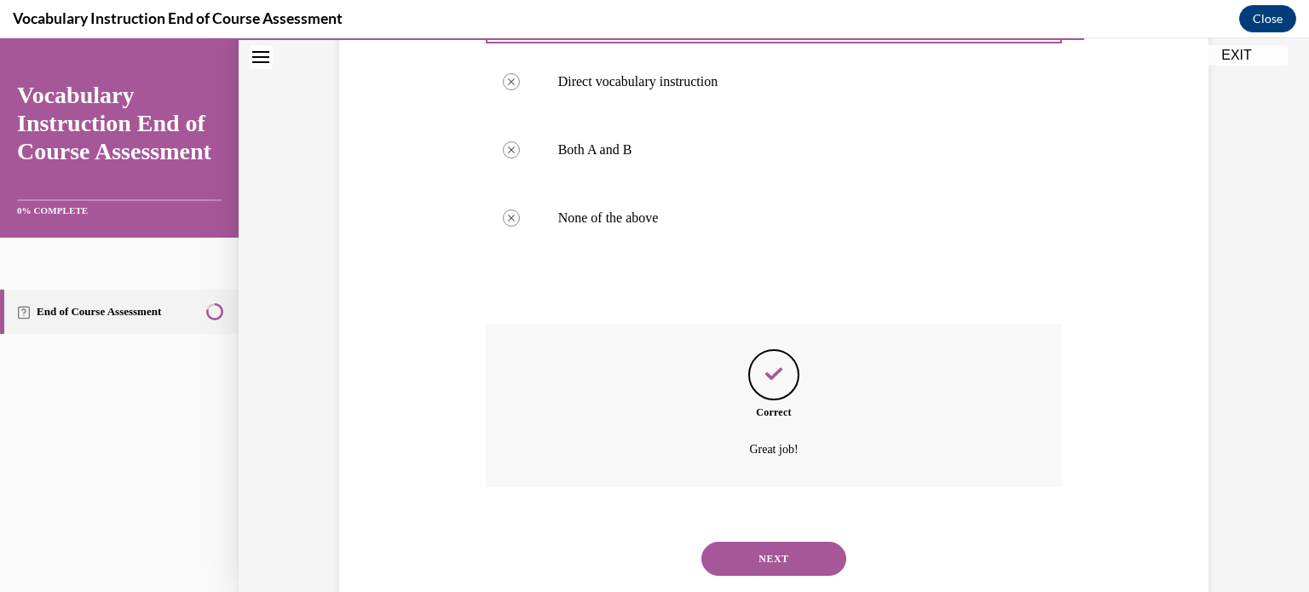
scroll to position [448, 0]
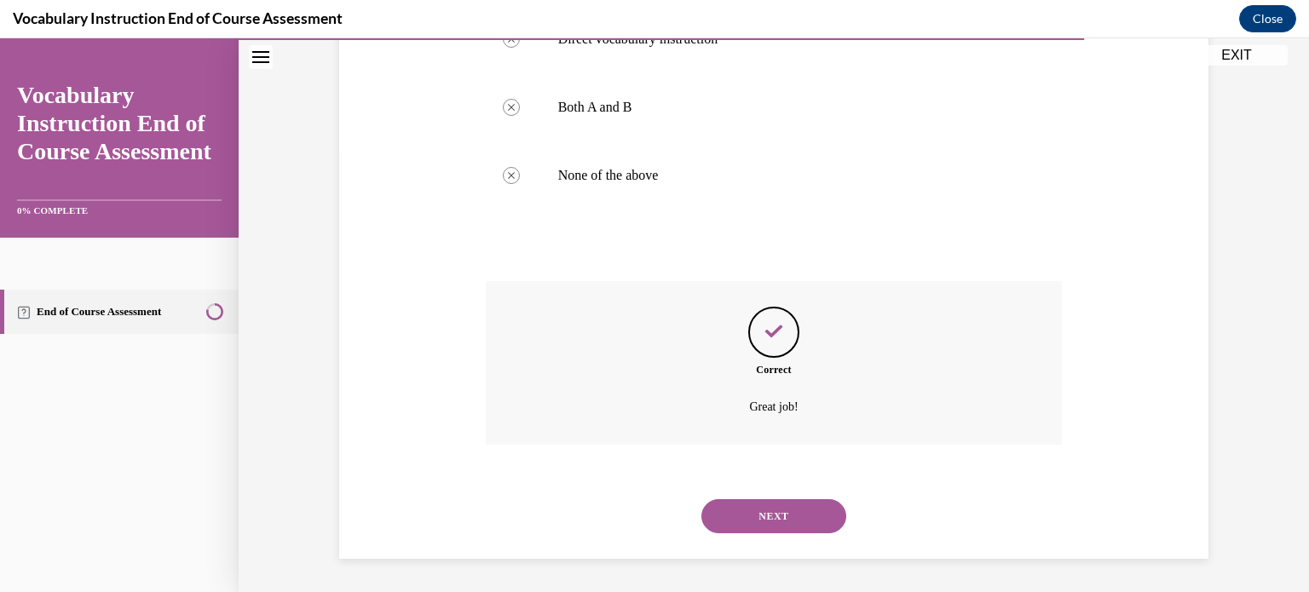
click at [750, 515] on button "NEXT" at bounding box center [774, 517] width 145 height 34
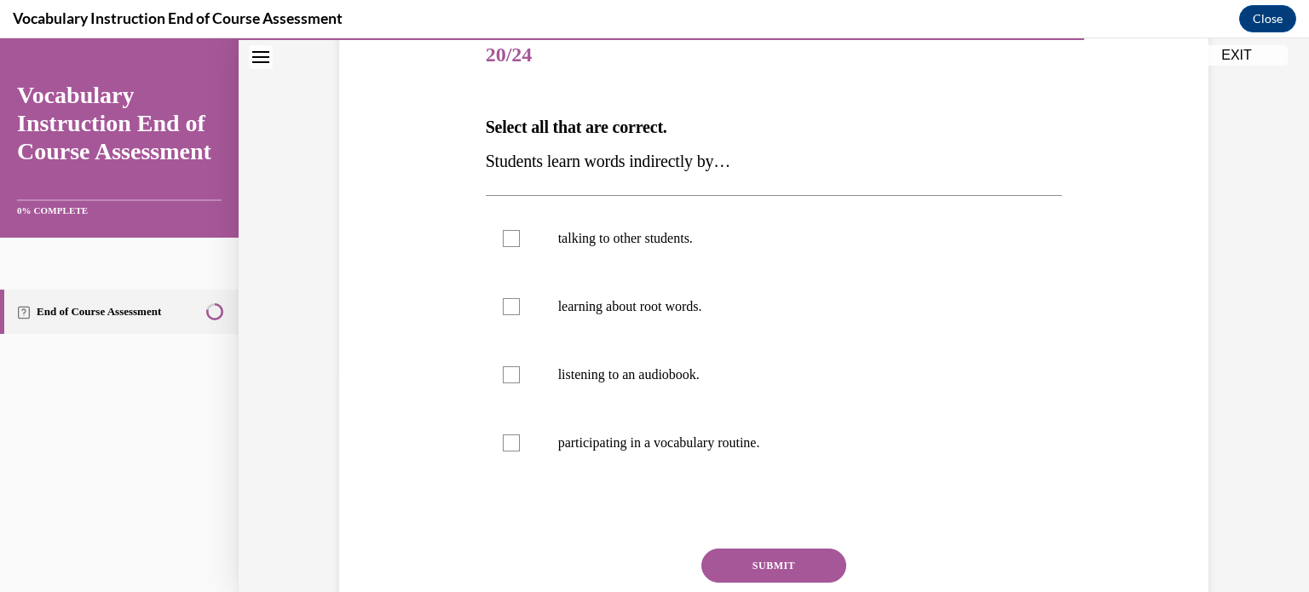
scroll to position [223, 0]
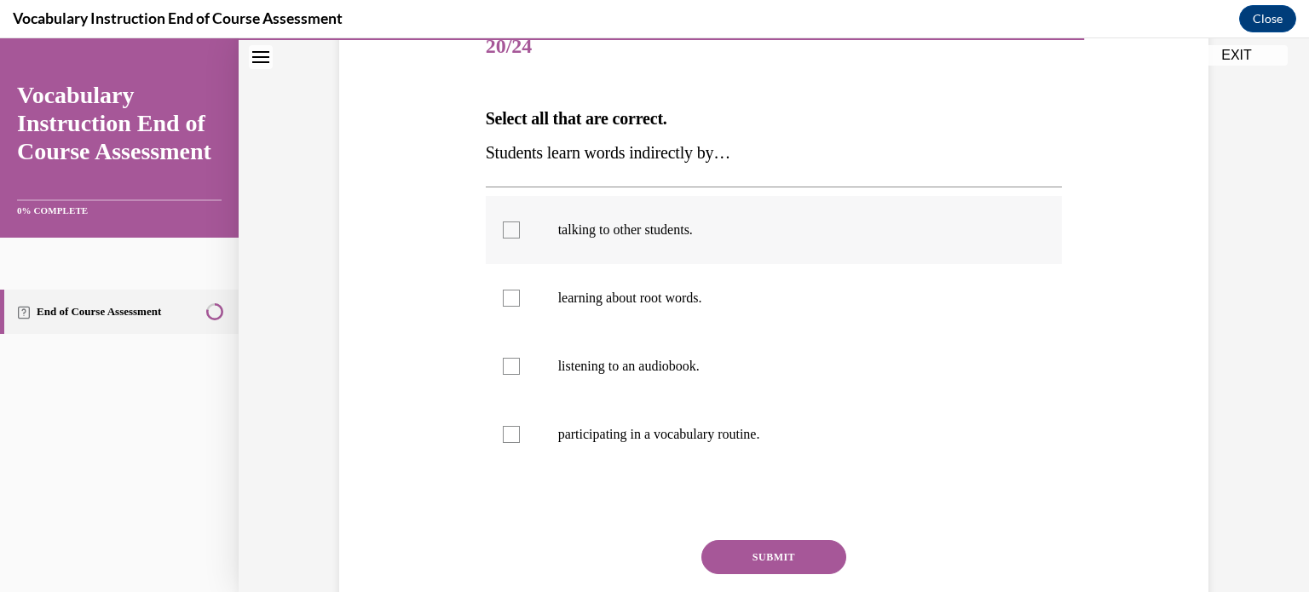
click at [728, 224] on p "talking to other students." at bounding box center [789, 230] width 462 height 17
click at [520, 224] on input "talking to other students." at bounding box center [511, 230] width 17 height 17
checkbox input "true"
click at [606, 378] on label "listening to an audiobook." at bounding box center [774, 366] width 577 height 68
click at [520, 375] on input "listening to an audiobook." at bounding box center [511, 366] width 17 height 17
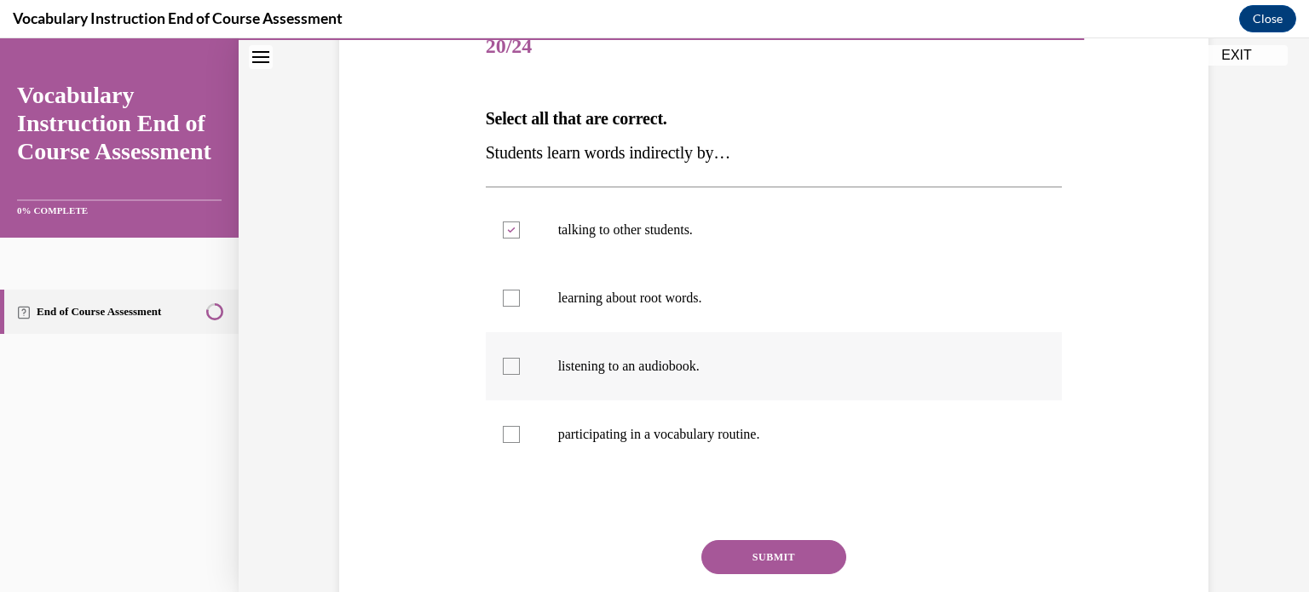
checkbox input "true"
click at [723, 552] on button "SUBMIT" at bounding box center [774, 557] width 145 height 34
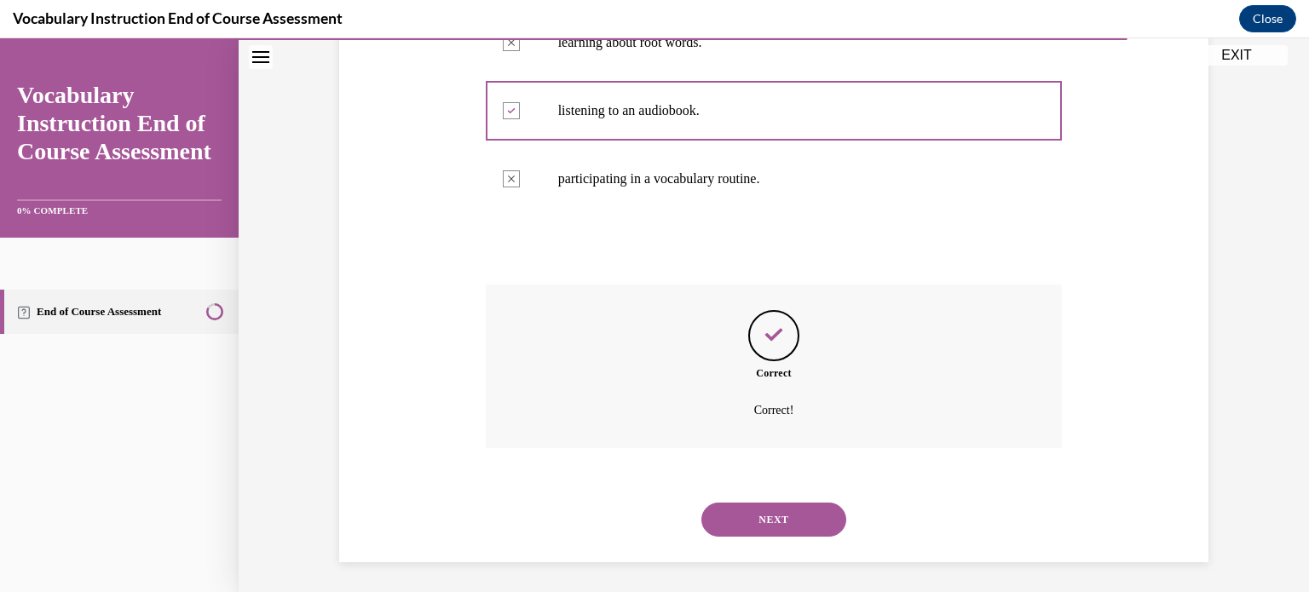
scroll to position [482, 0]
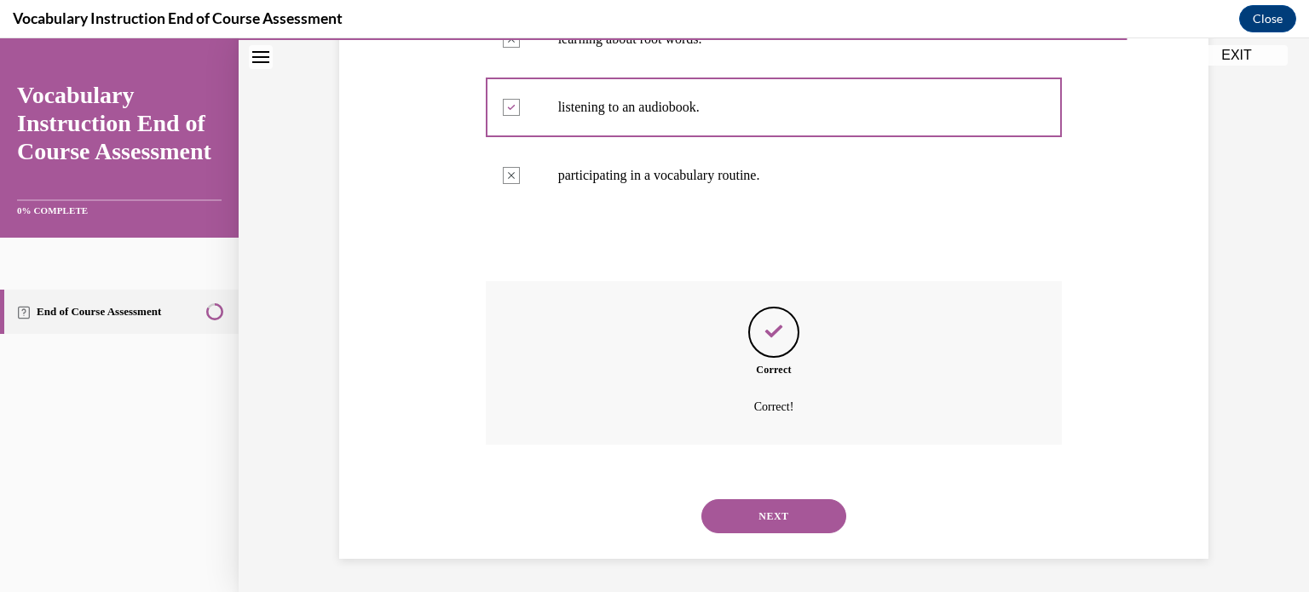
click at [729, 520] on button "NEXT" at bounding box center [774, 517] width 145 height 34
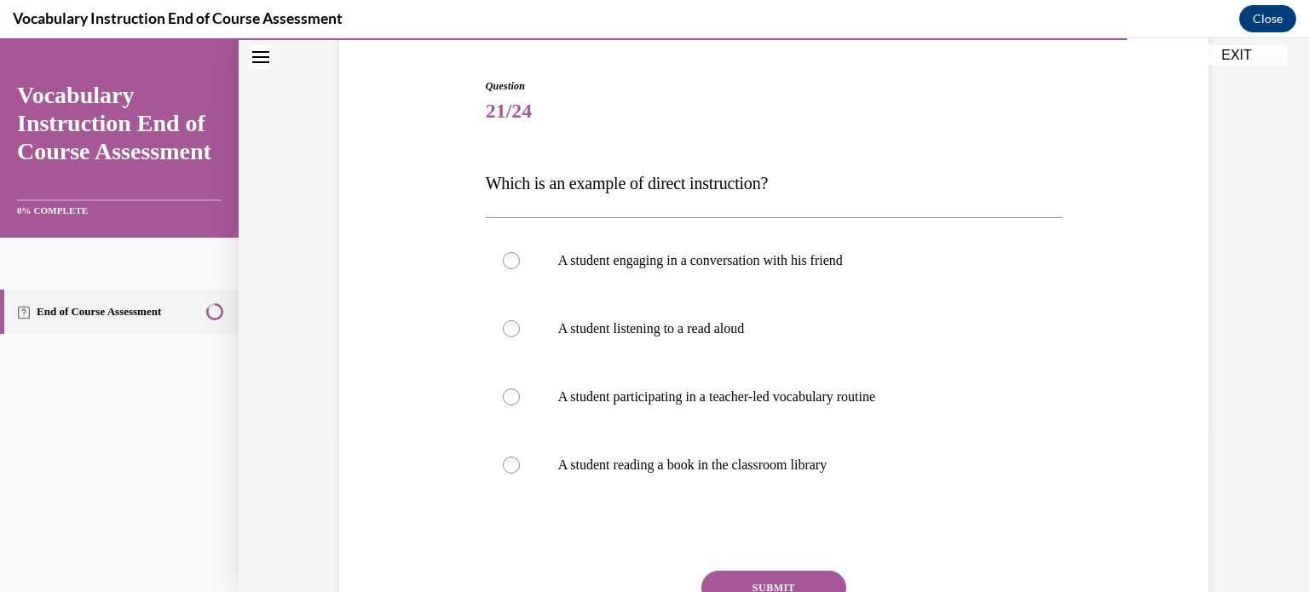
scroll to position [166, 0]
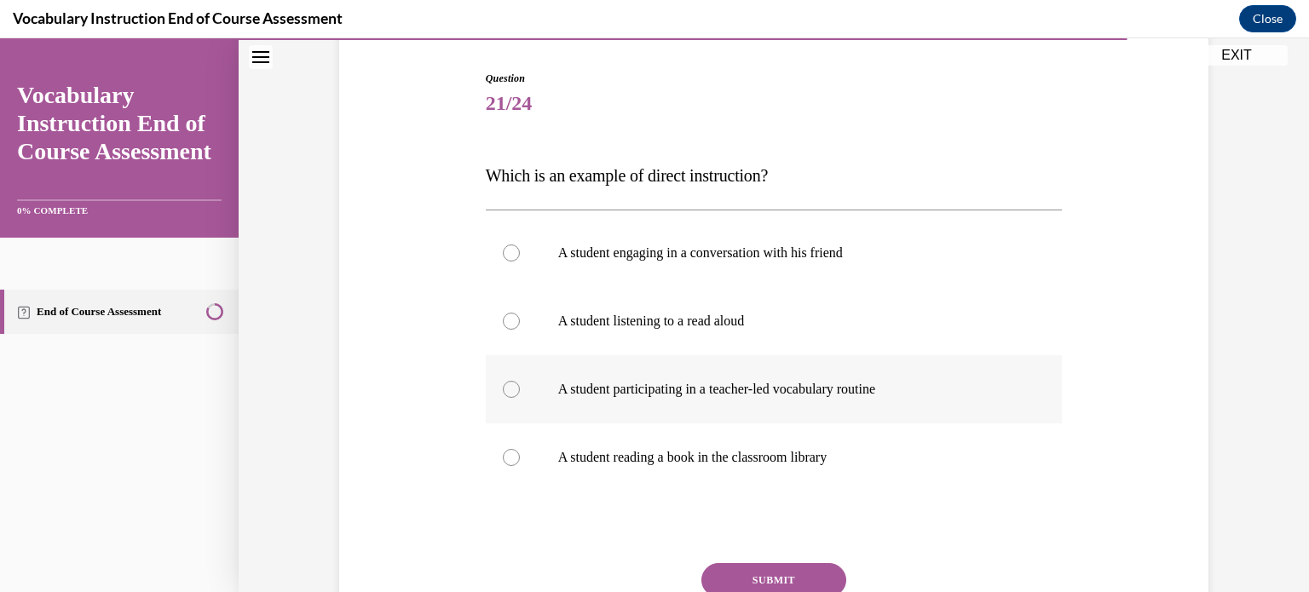
click at [905, 384] on p "A student participating in a teacher-led vocabulary routine" at bounding box center [789, 389] width 462 height 17
click at [520, 384] on input "A student participating in a teacher-led vocabulary routine" at bounding box center [511, 389] width 17 height 17
radio input "true"
click at [740, 578] on button "SUBMIT" at bounding box center [774, 580] width 145 height 34
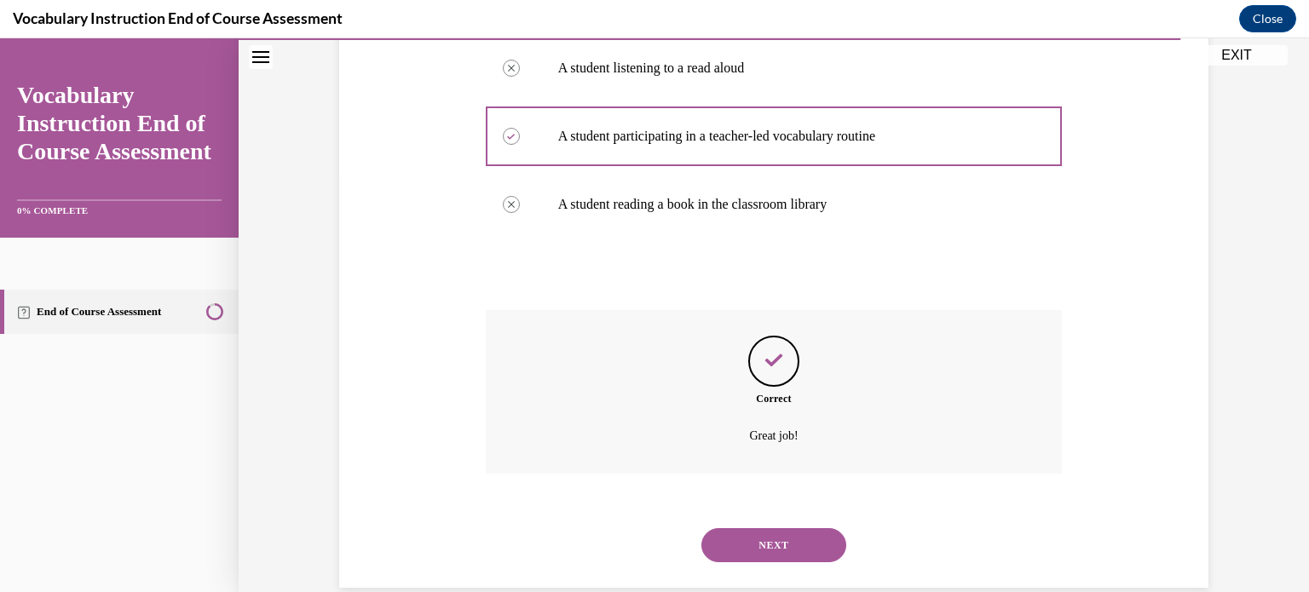
scroll to position [448, 0]
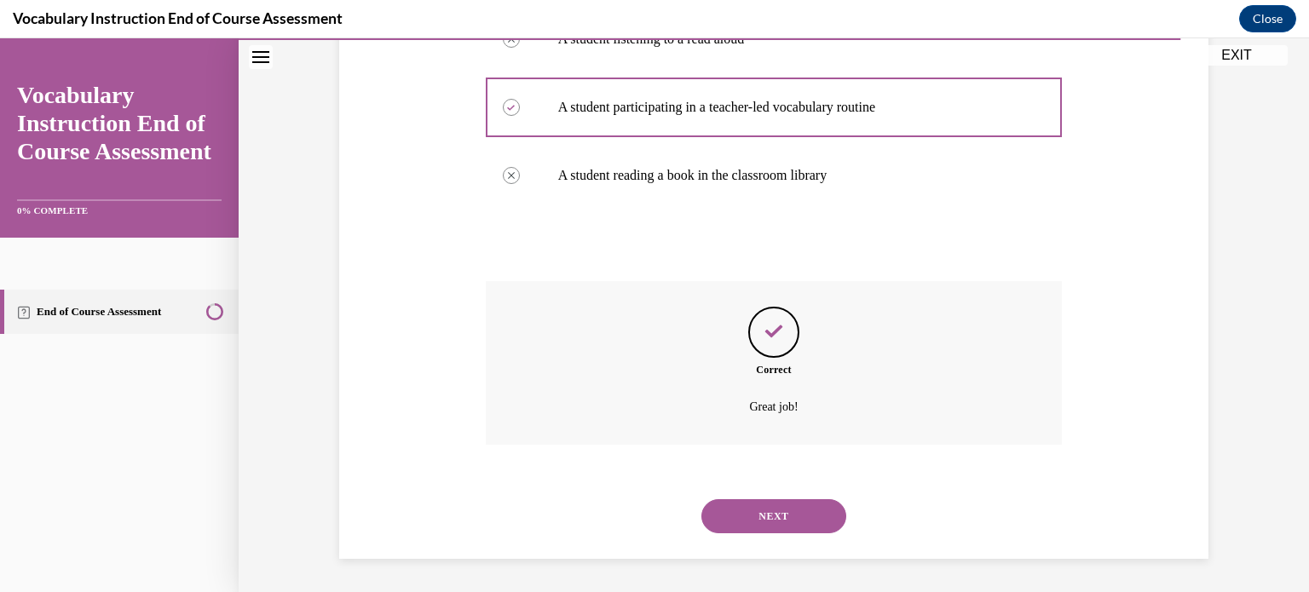
click at [764, 507] on button "NEXT" at bounding box center [774, 517] width 145 height 34
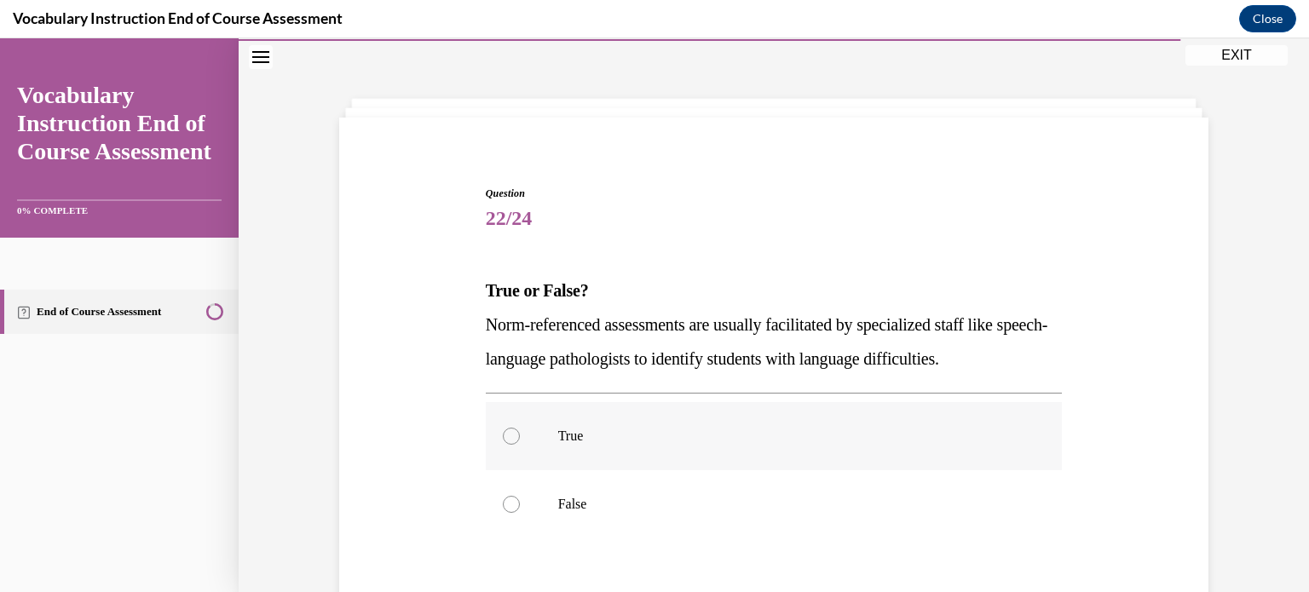
click at [733, 459] on label "True" at bounding box center [774, 436] width 577 height 68
click at [520, 445] on input "True" at bounding box center [511, 436] width 17 height 17
radio input "true"
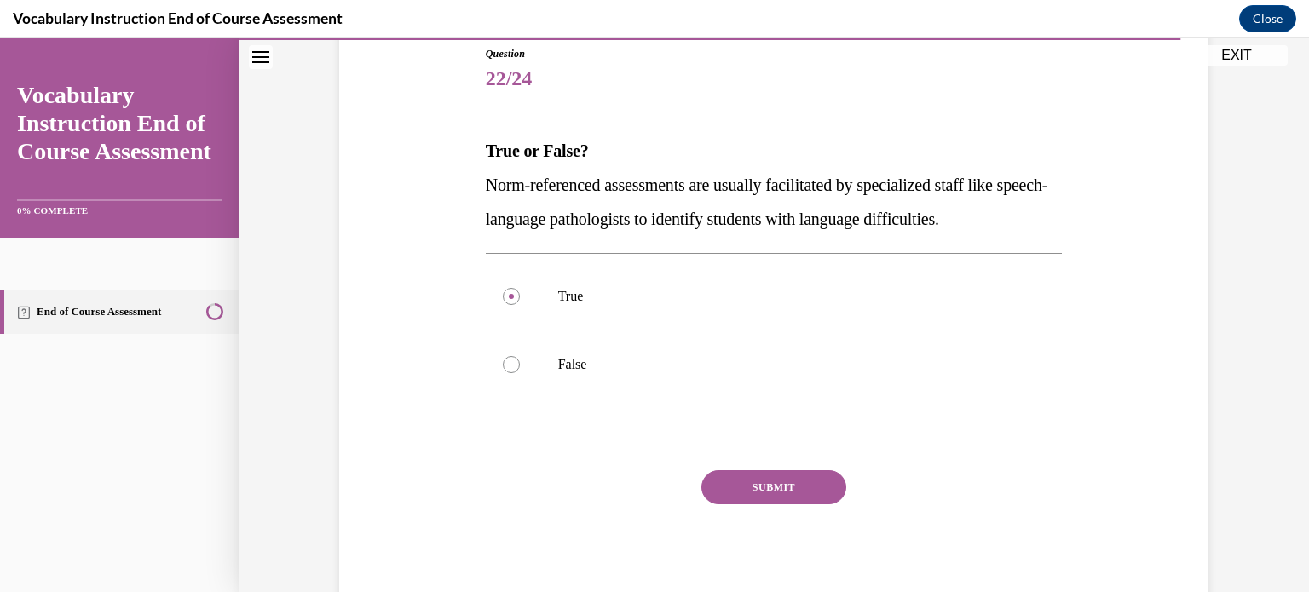
click at [800, 486] on button "SUBMIT" at bounding box center [774, 488] width 145 height 34
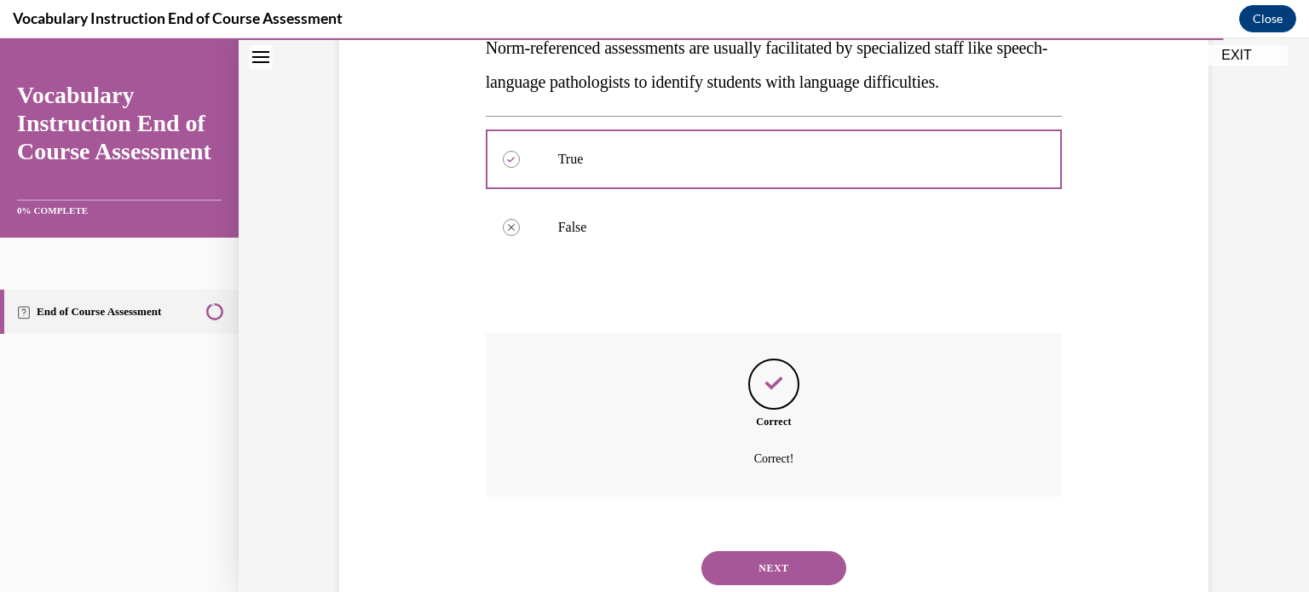
scroll to position [380, 0]
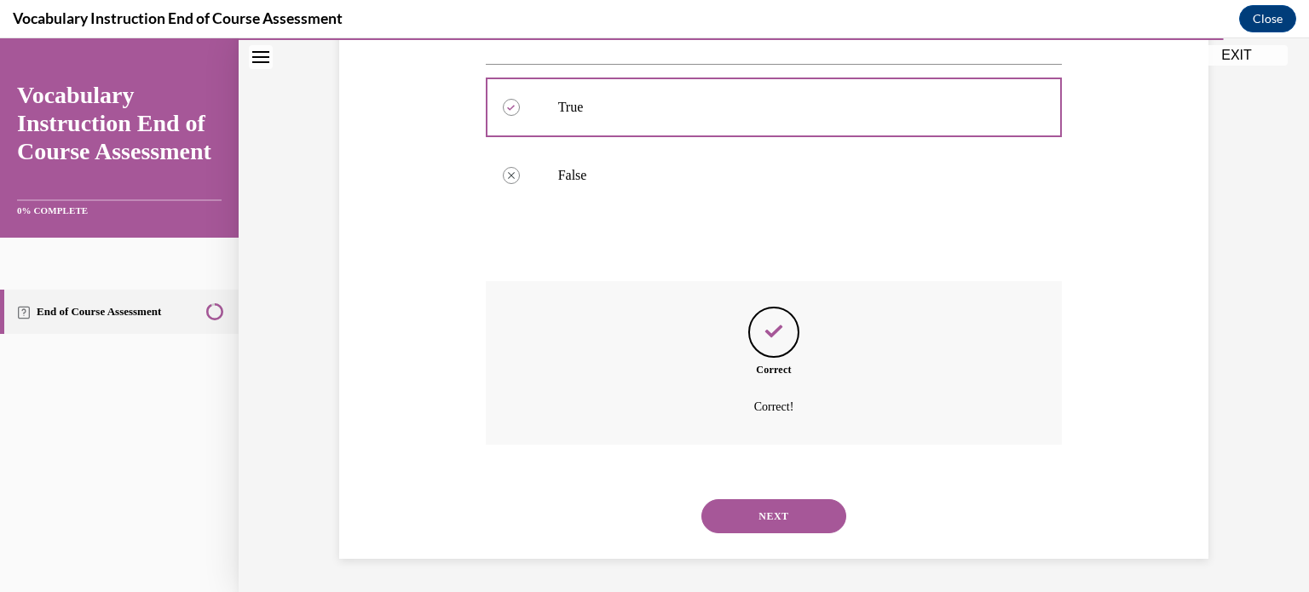
click at [750, 519] on button "NEXT" at bounding box center [774, 517] width 145 height 34
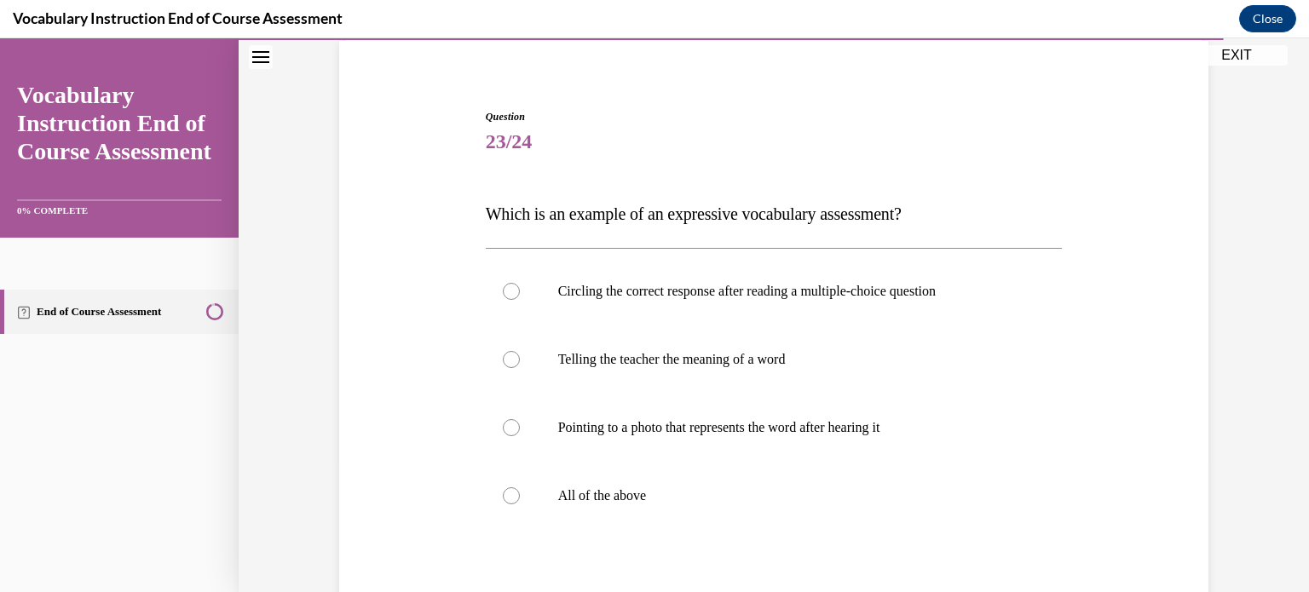
scroll to position [130, 0]
click at [834, 382] on label "Telling the teacher the meaning of a word" at bounding box center [774, 358] width 577 height 68
click at [520, 367] on input "Telling the teacher the meaning of a word" at bounding box center [511, 357] width 17 height 17
radio input "true"
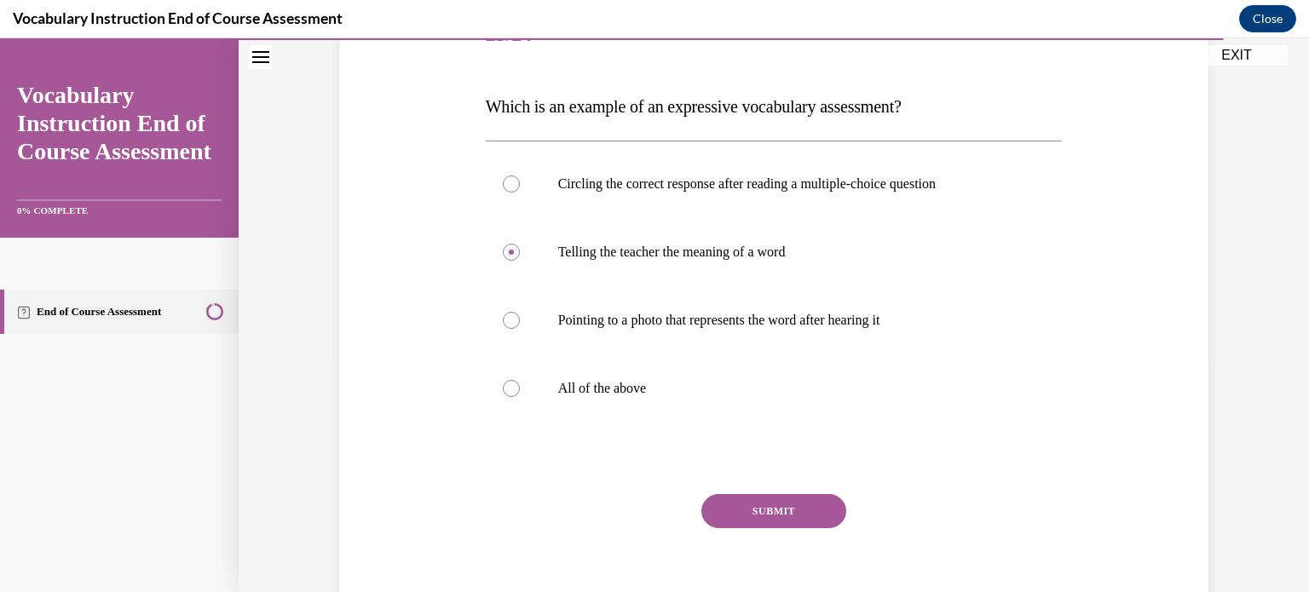
scroll to position [259, 0]
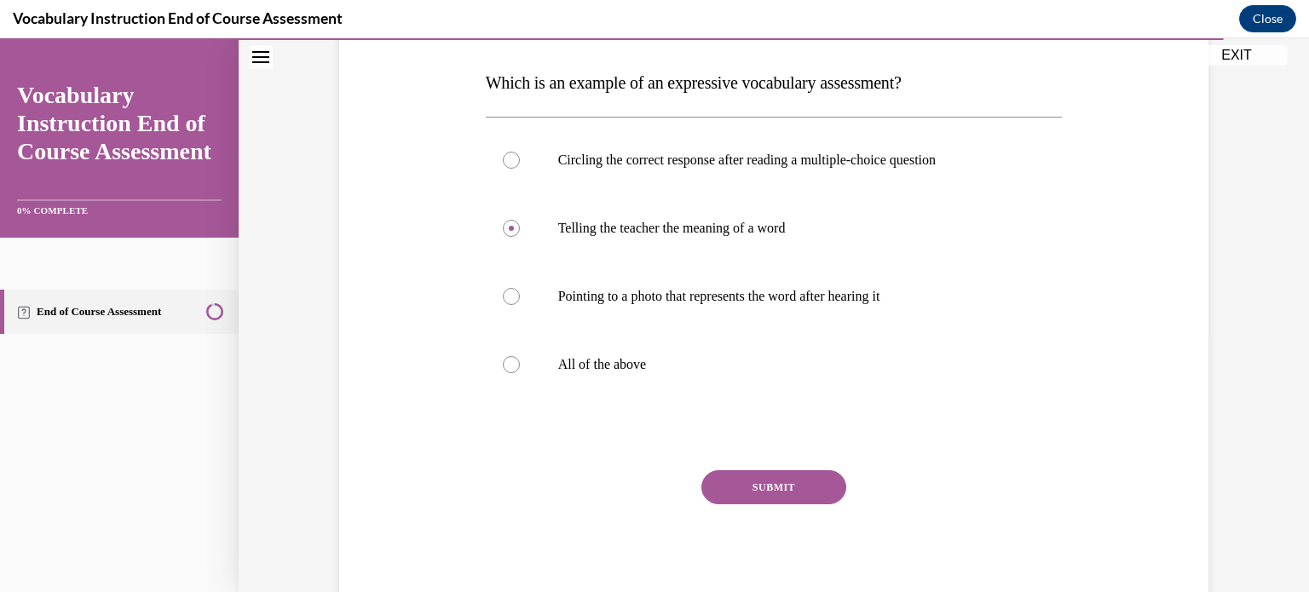
click at [713, 478] on button "SUBMIT" at bounding box center [774, 488] width 145 height 34
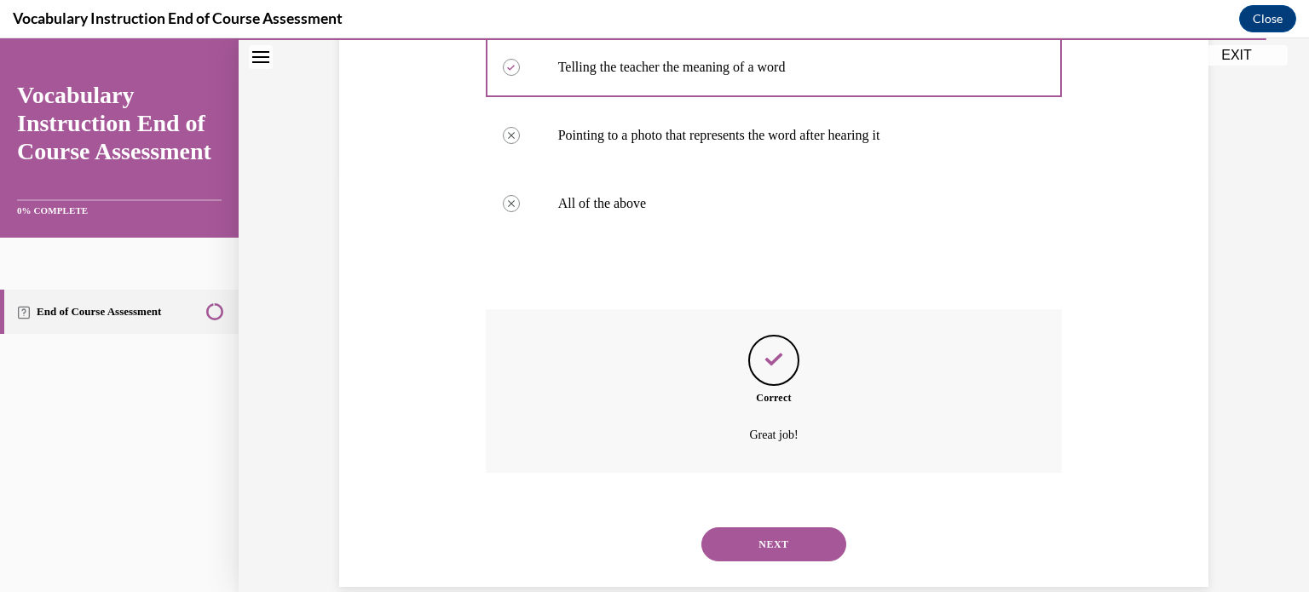
scroll to position [448, 0]
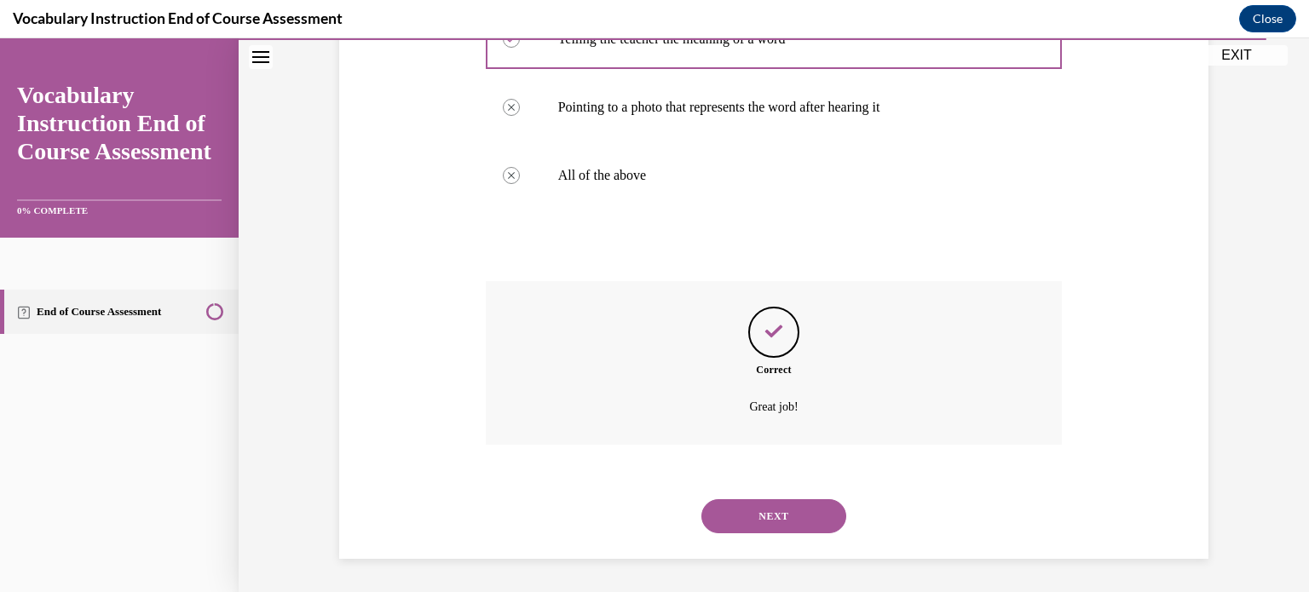
click at [783, 524] on button "NEXT" at bounding box center [774, 517] width 145 height 34
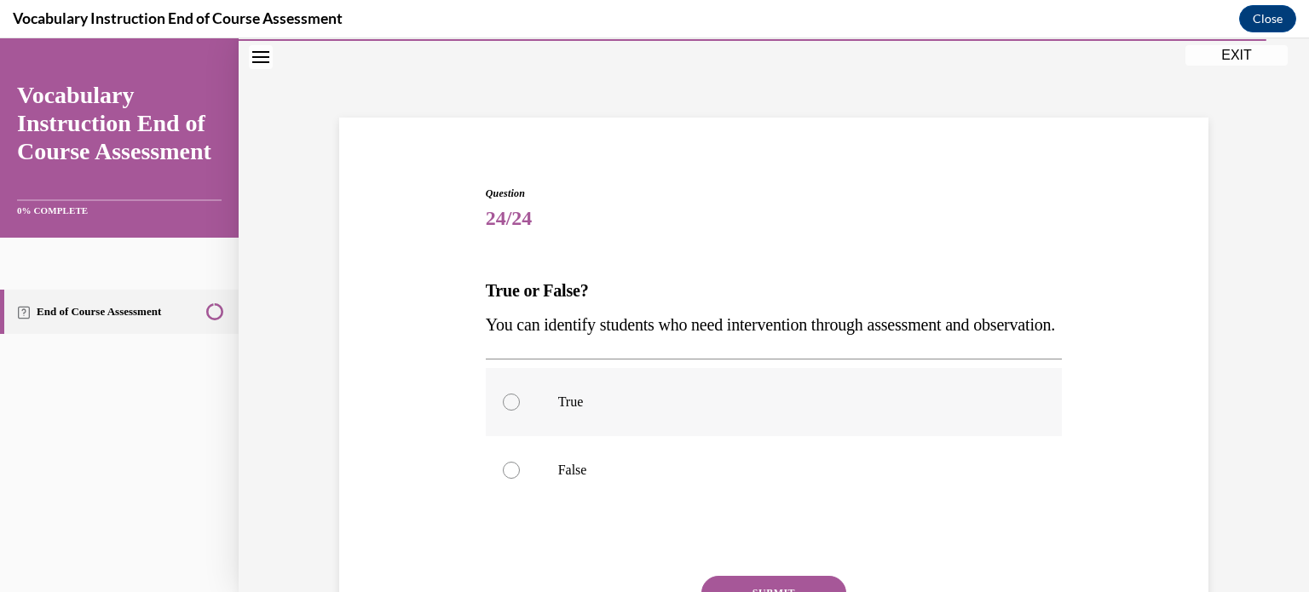
click at [750, 436] on label "True" at bounding box center [774, 402] width 577 height 68
click at [520, 411] on input "True" at bounding box center [511, 402] width 17 height 17
radio input "true"
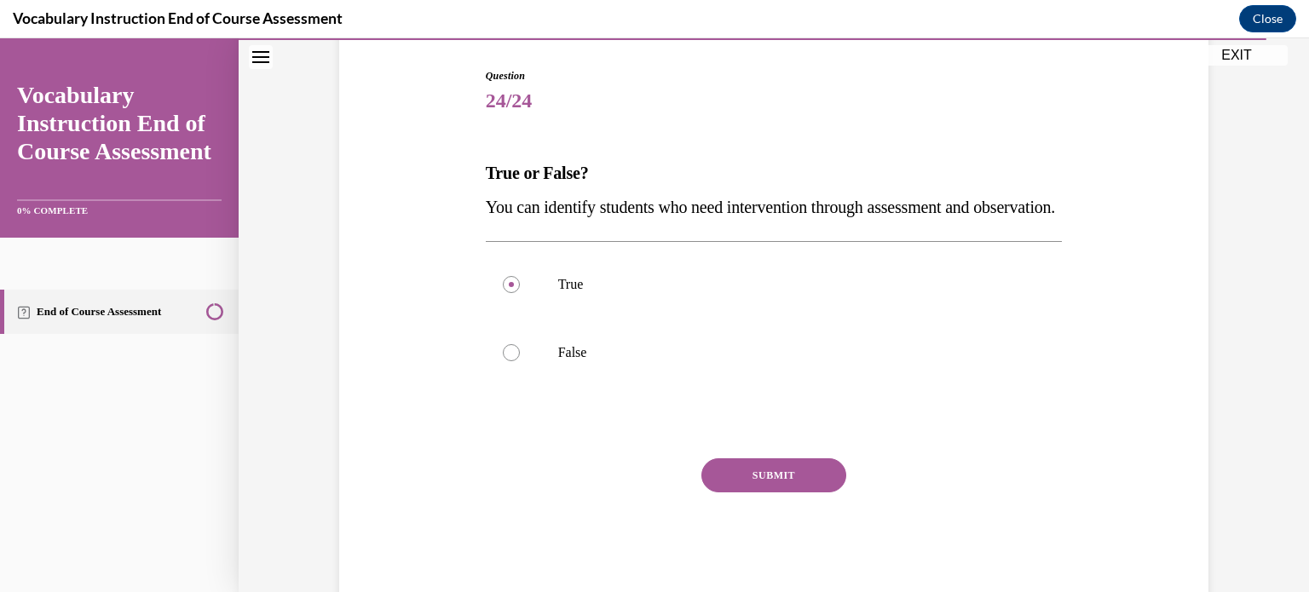
scroll to position [191, 0]
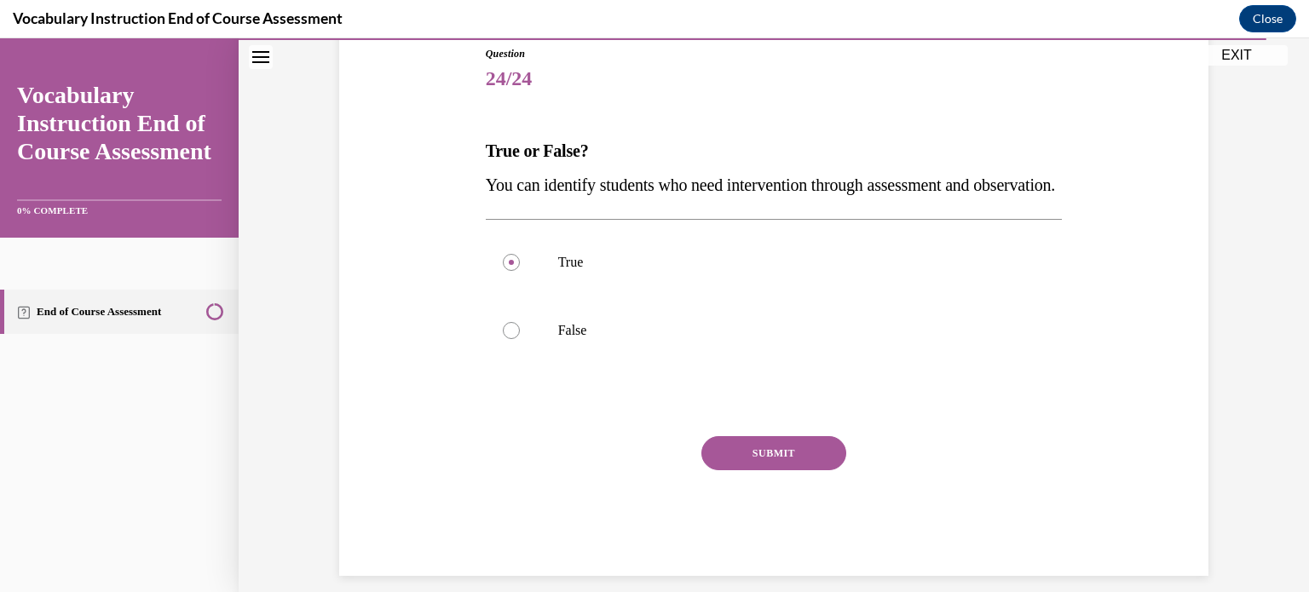
click at [749, 471] on button "SUBMIT" at bounding box center [774, 453] width 145 height 34
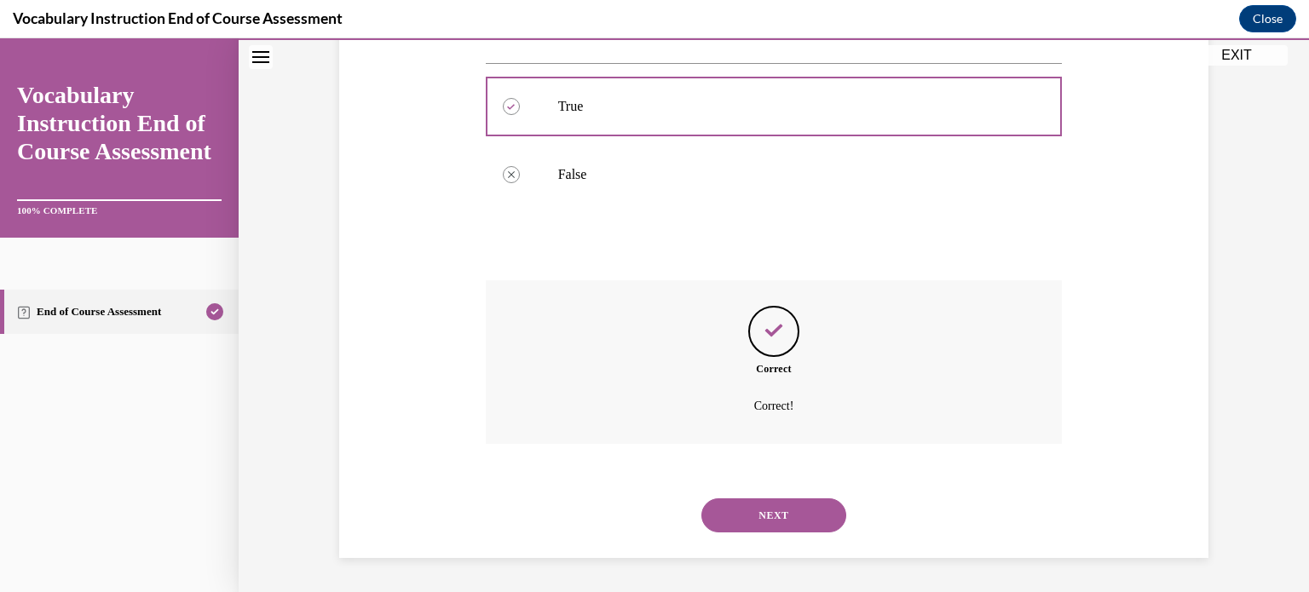
scroll to position [380, 0]
click at [706, 507] on button "NEXT" at bounding box center [774, 516] width 145 height 34
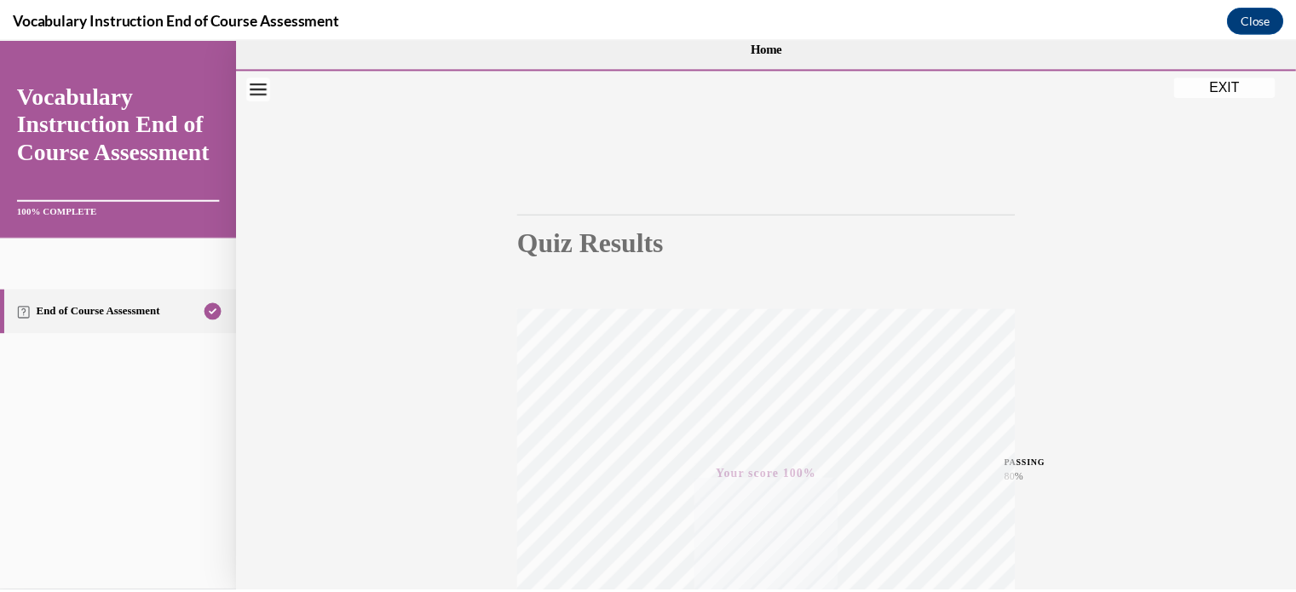
scroll to position [3, 0]
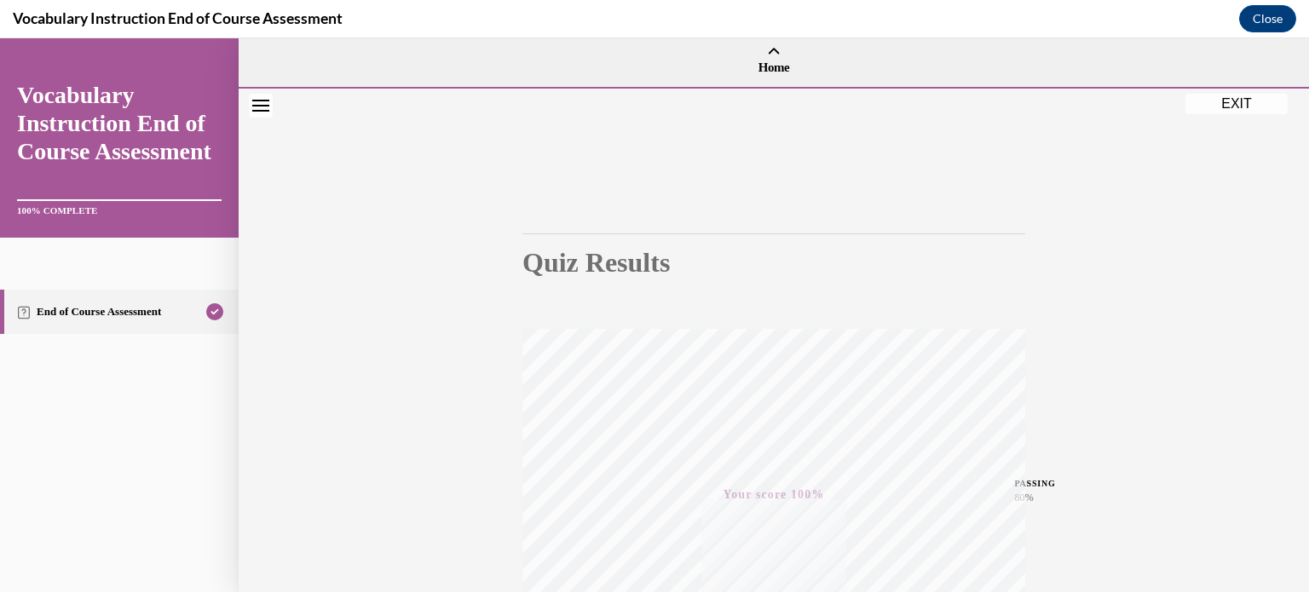
click at [1255, 101] on button "EXIT" at bounding box center [1237, 104] width 102 height 20
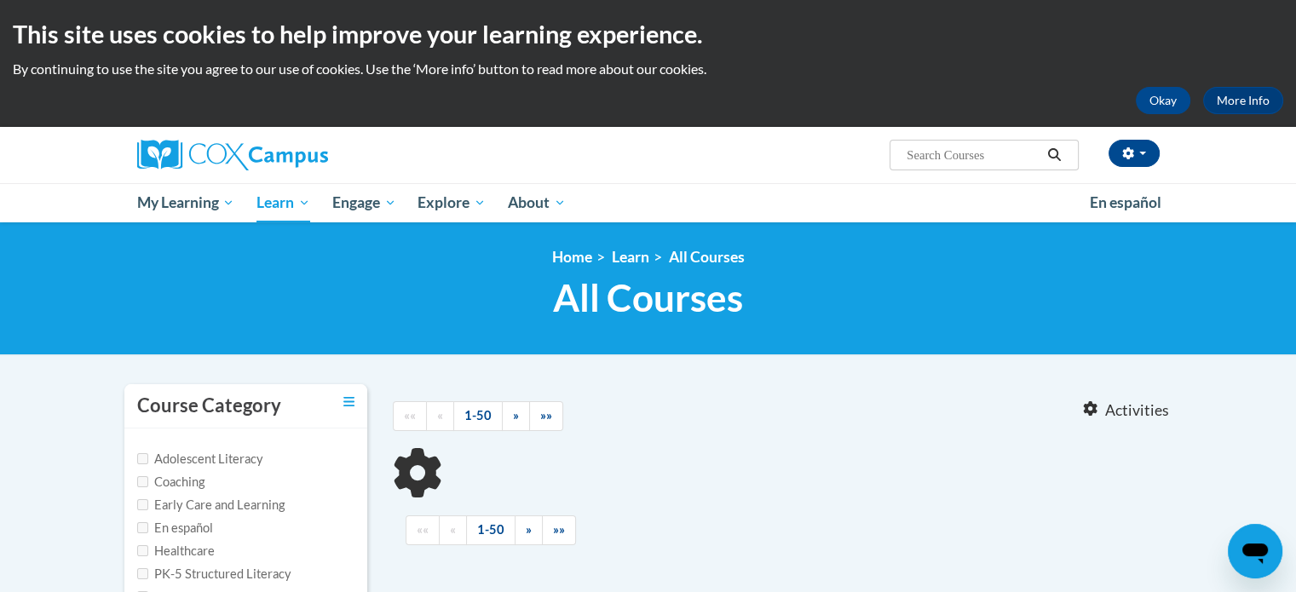
type input "writing"
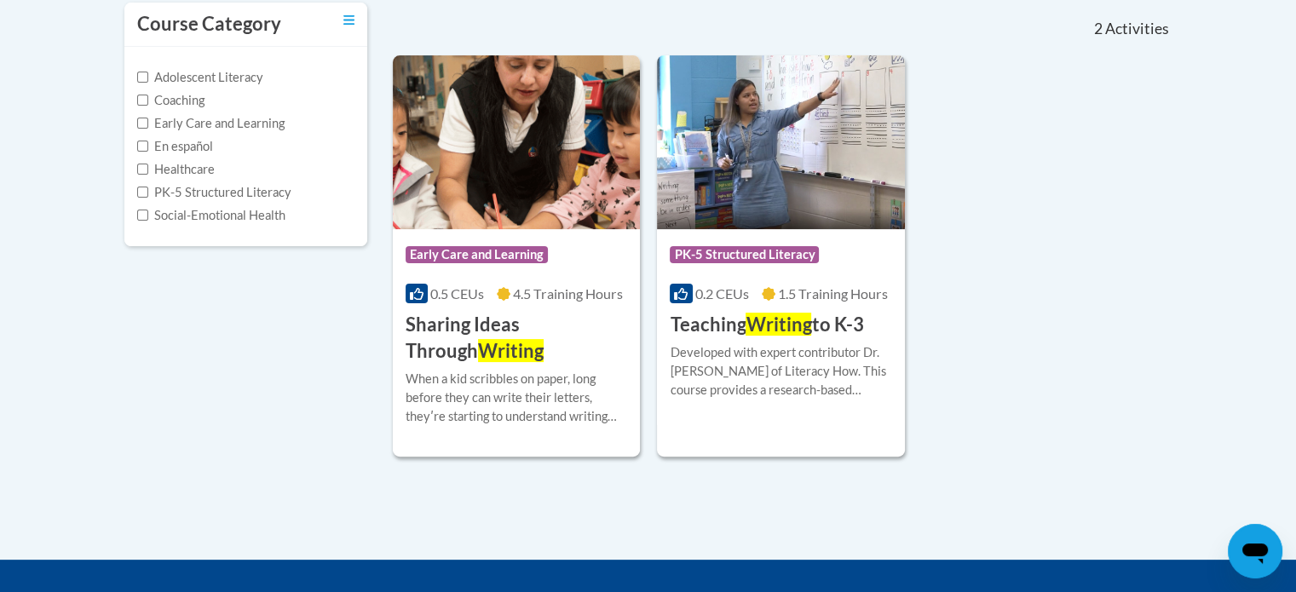
scroll to position [392, 0]
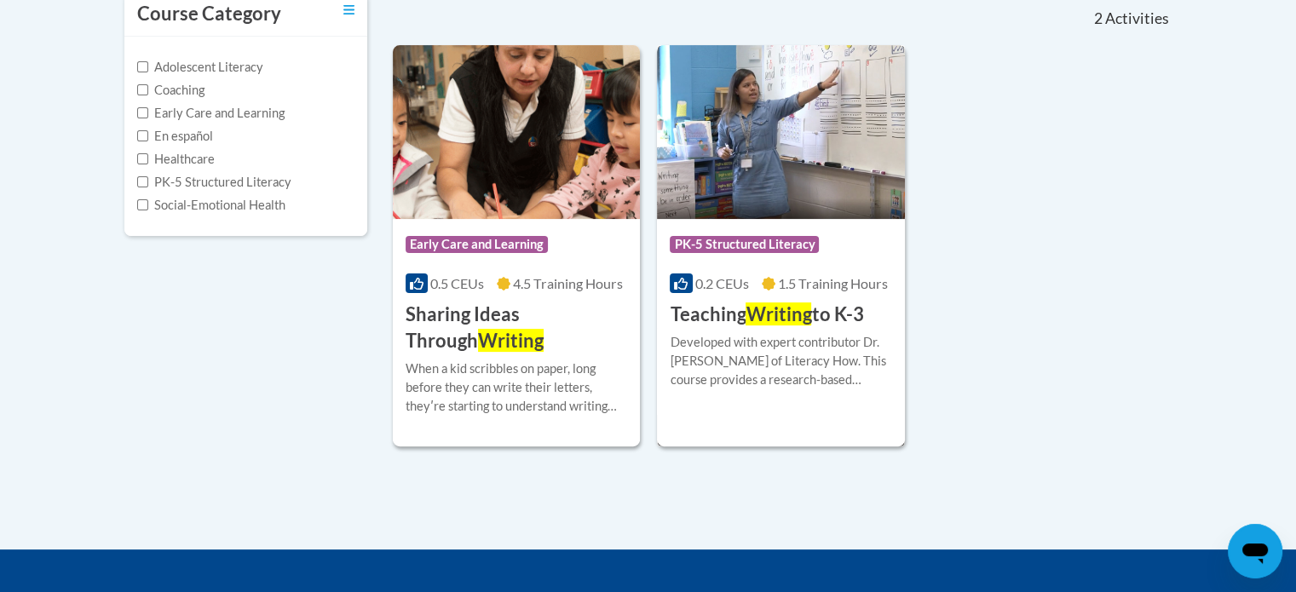
click at [810, 228] on div "Course Category: PK-5 Structured Literacy" at bounding box center [781, 247] width 222 height 38
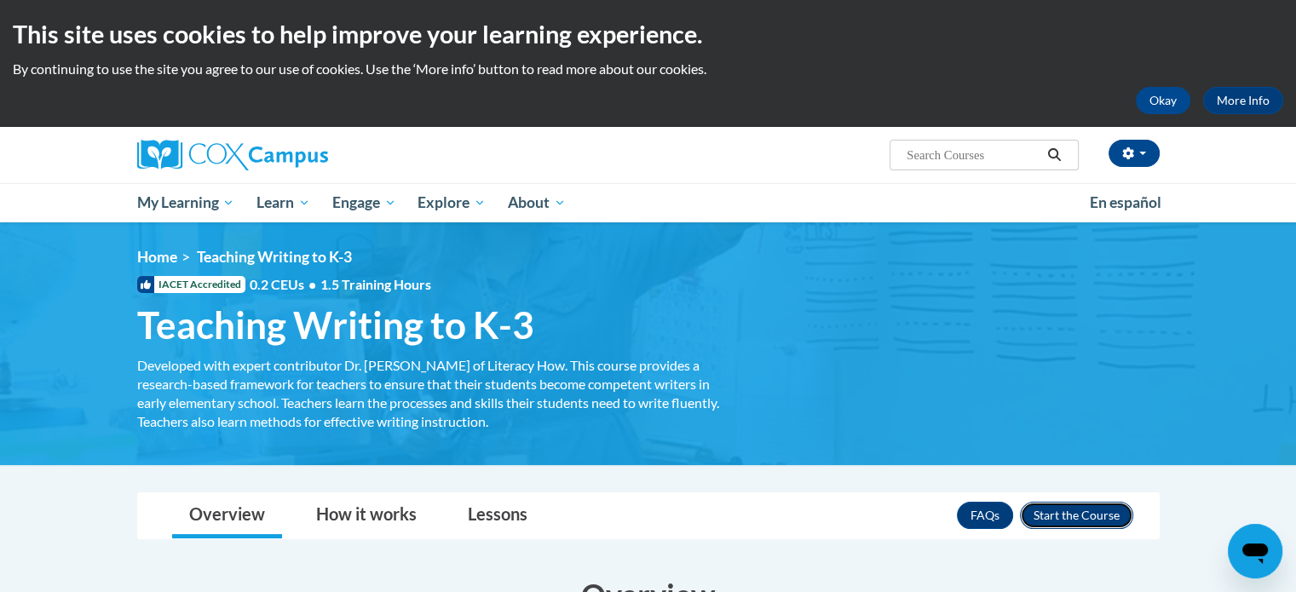
click at [1071, 523] on button "Enroll" at bounding box center [1076, 515] width 113 height 27
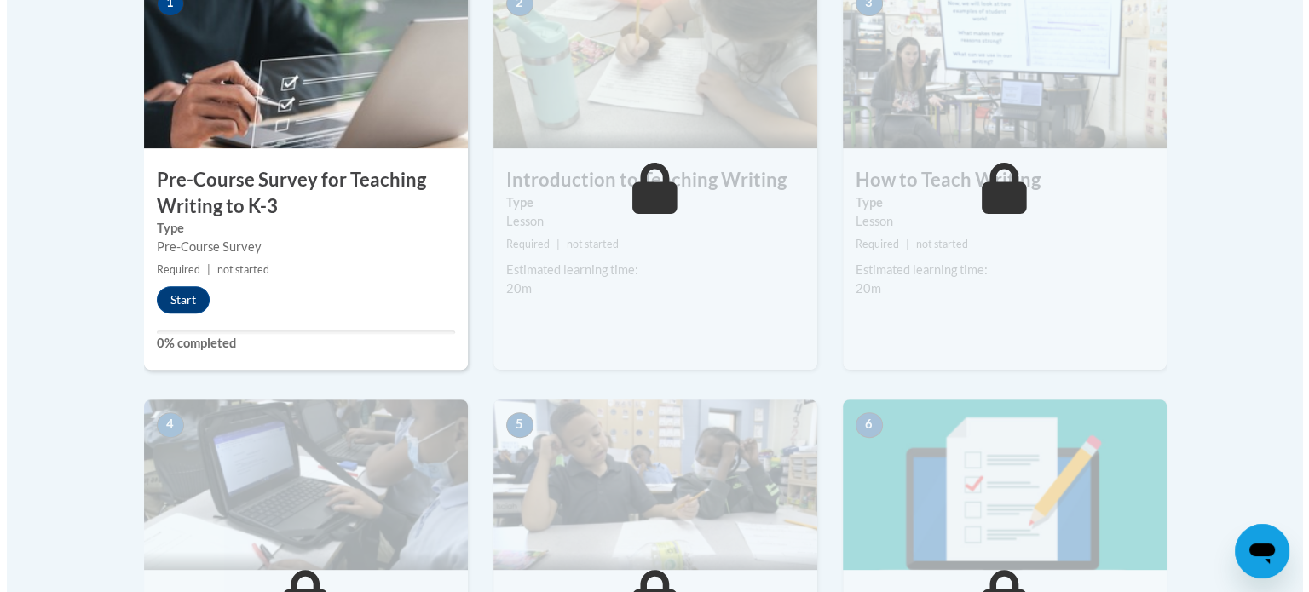
scroll to position [600, 0]
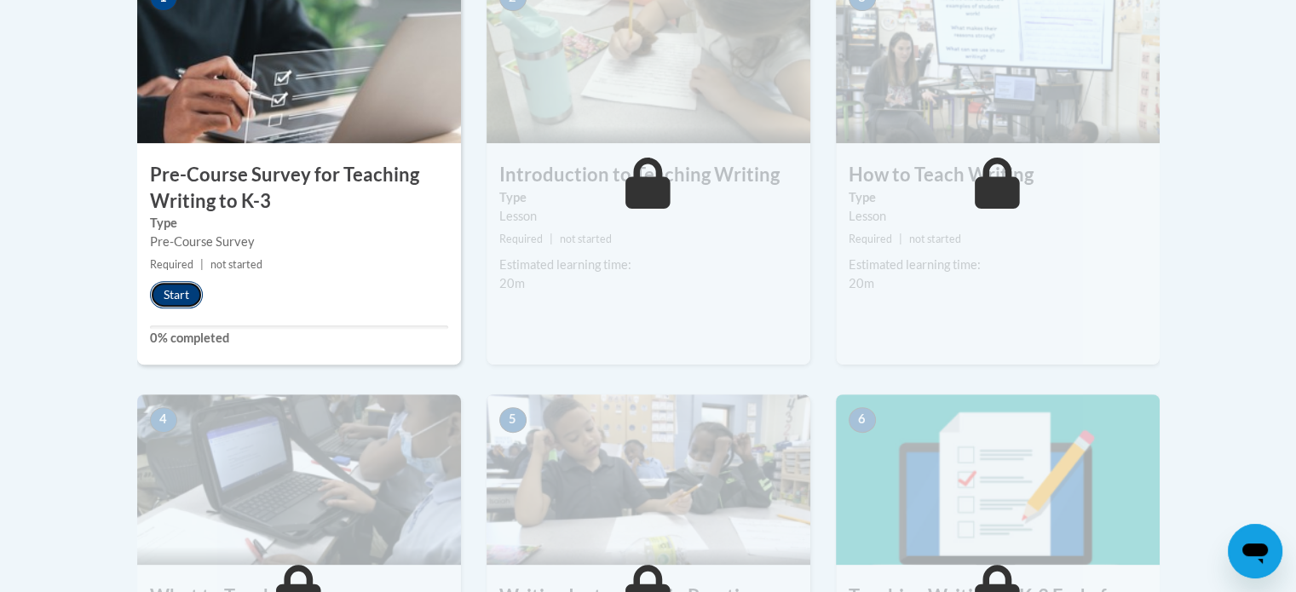
click at [162, 291] on button "Start" at bounding box center [176, 294] width 53 height 27
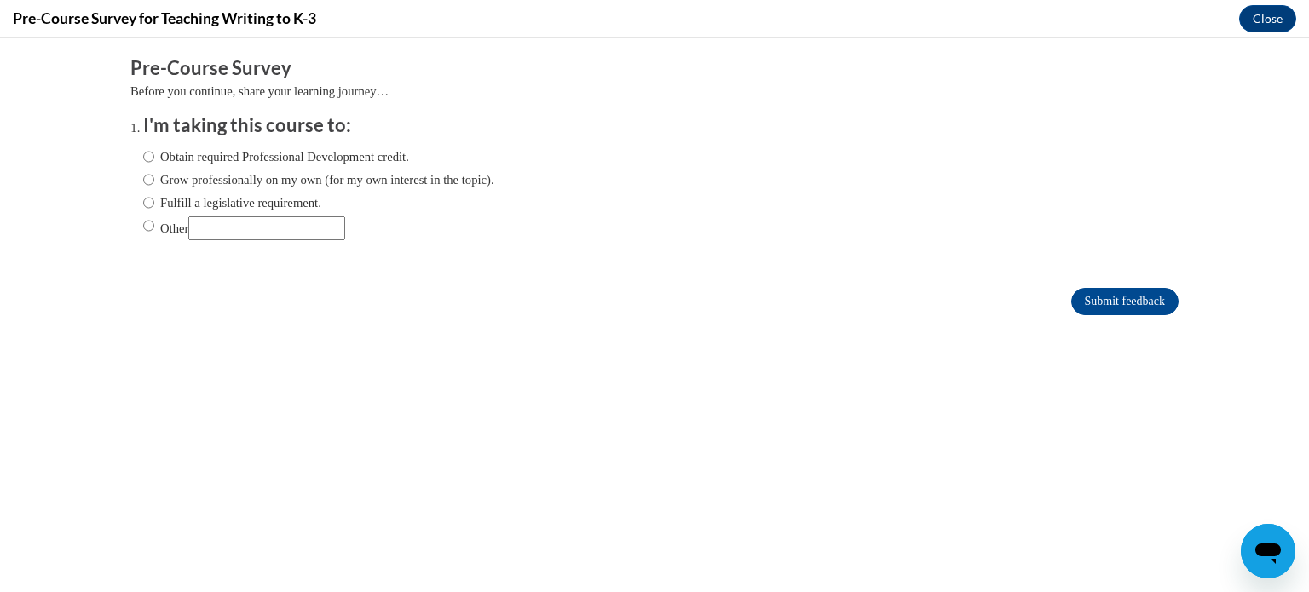
scroll to position [0, 0]
click at [184, 203] on label "Fulfill a legislative requirement." at bounding box center [232, 202] width 178 height 19
click at [154, 203] on input "Fulfill a legislative requirement." at bounding box center [148, 202] width 11 height 19
radio input "true"
click at [1084, 303] on input "Submit feedback" at bounding box center [1124, 301] width 107 height 27
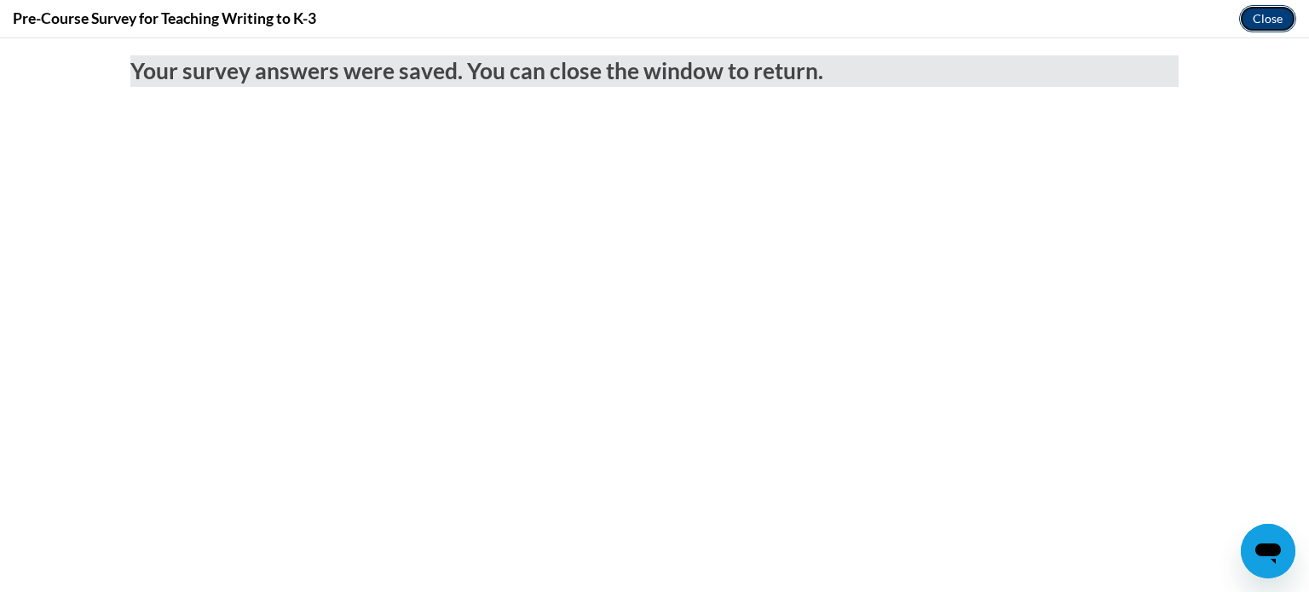
click at [1273, 16] on button "Close" at bounding box center [1267, 18] width 57 height 27
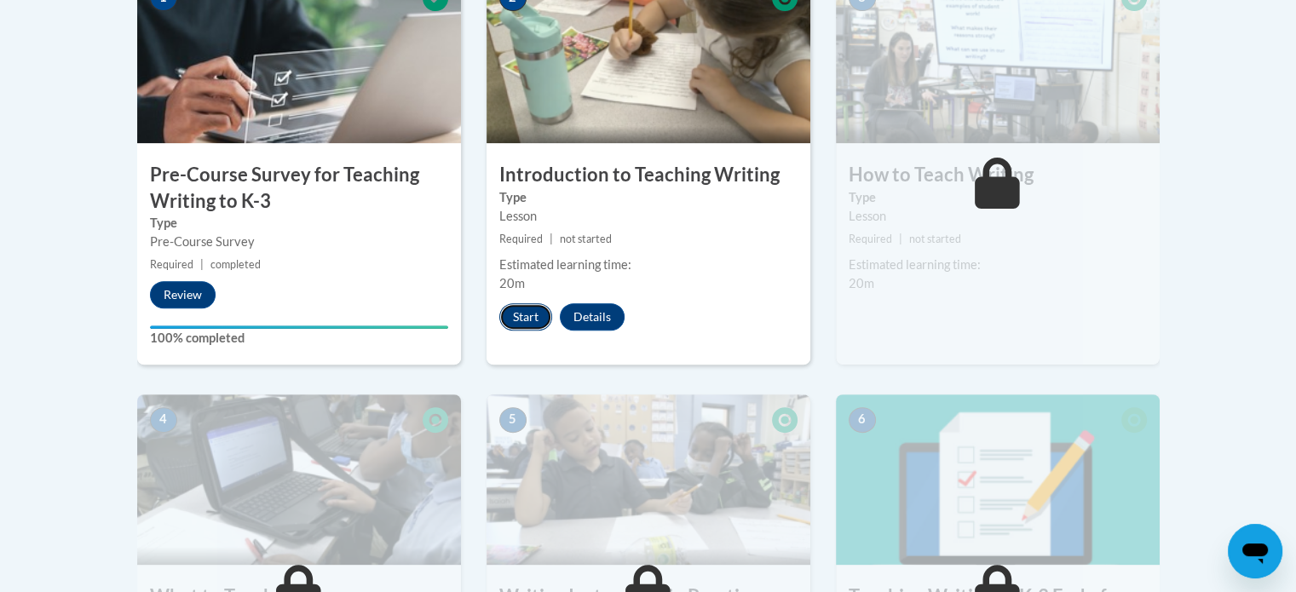
click at [519, 320] on button "Start" at bounding box center [526, 316] width 53 height 27
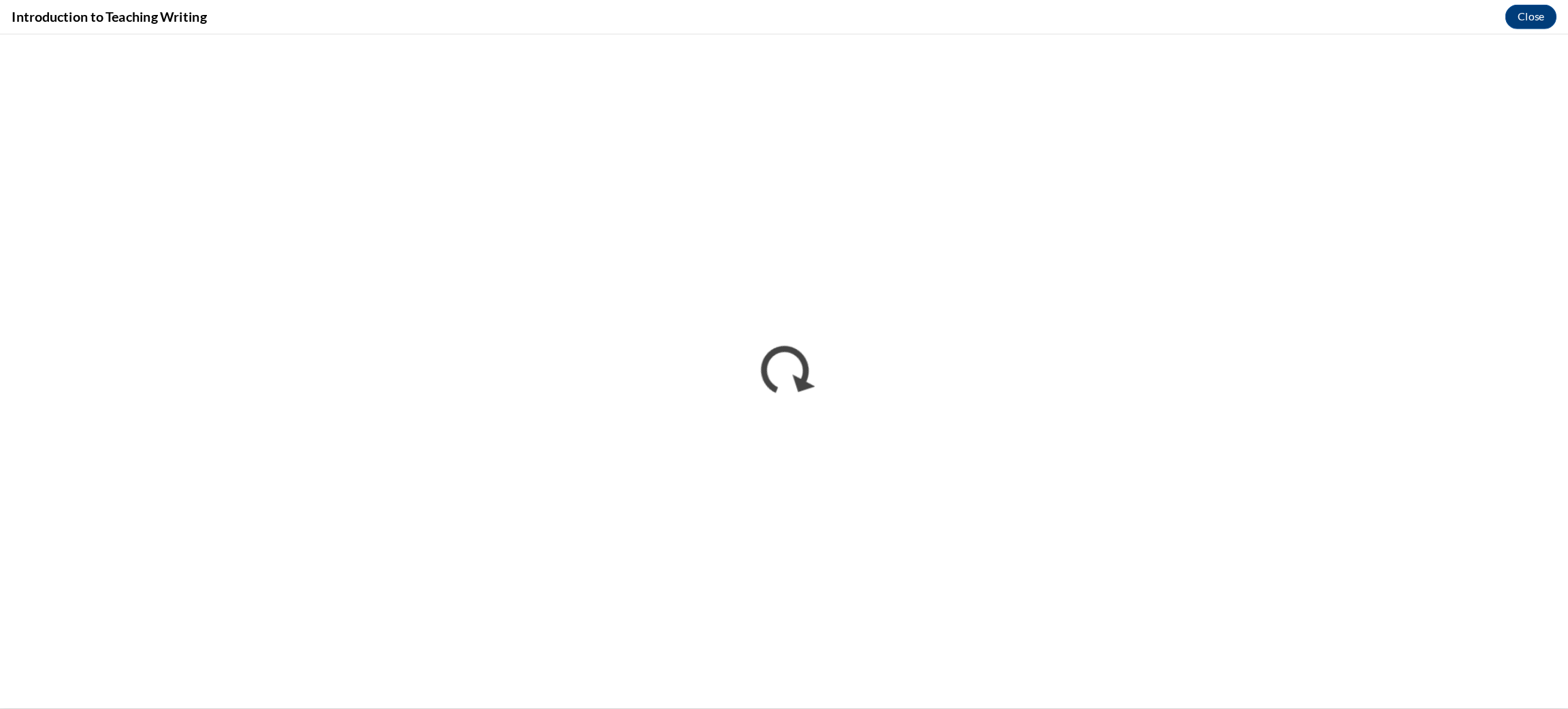
scroll to position [479, 0]
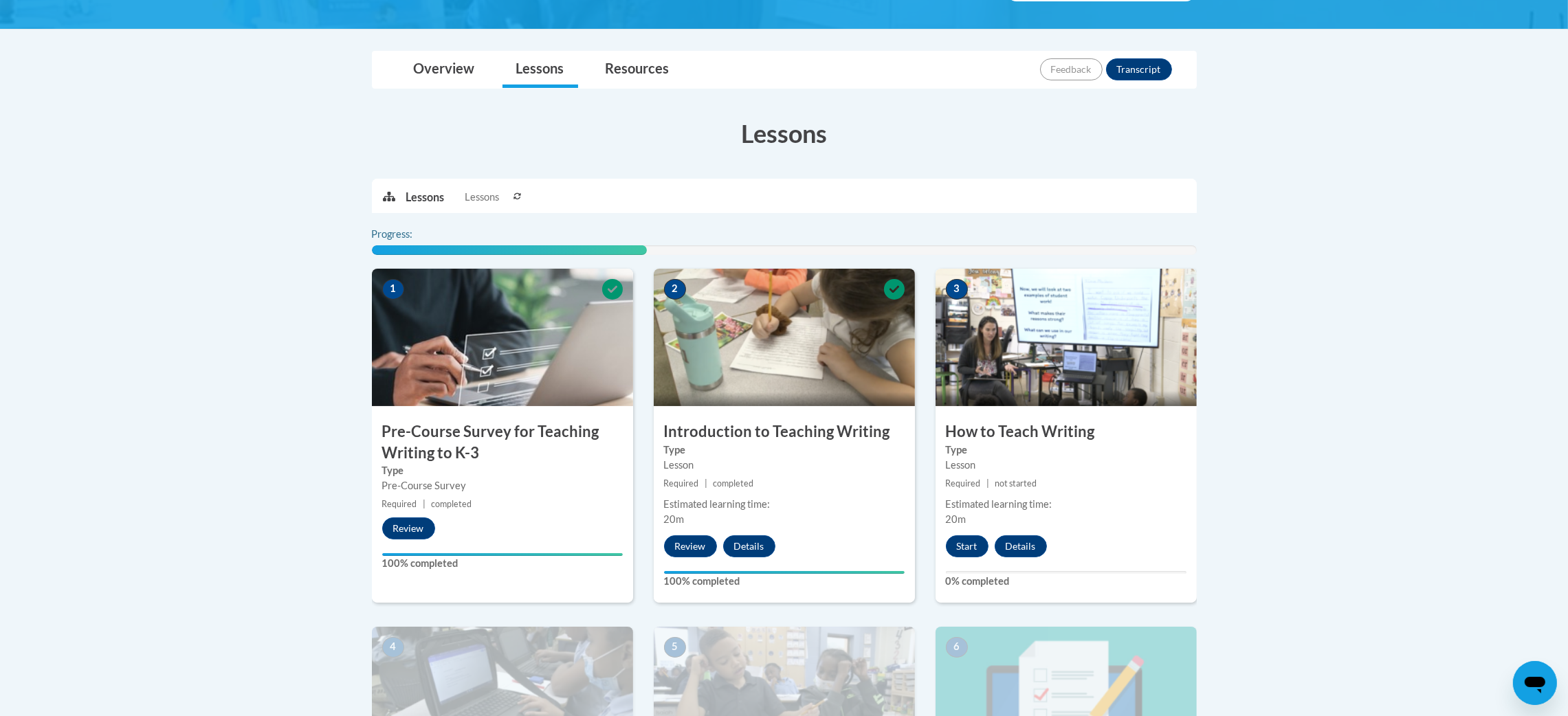
scroll to position [288, 0]
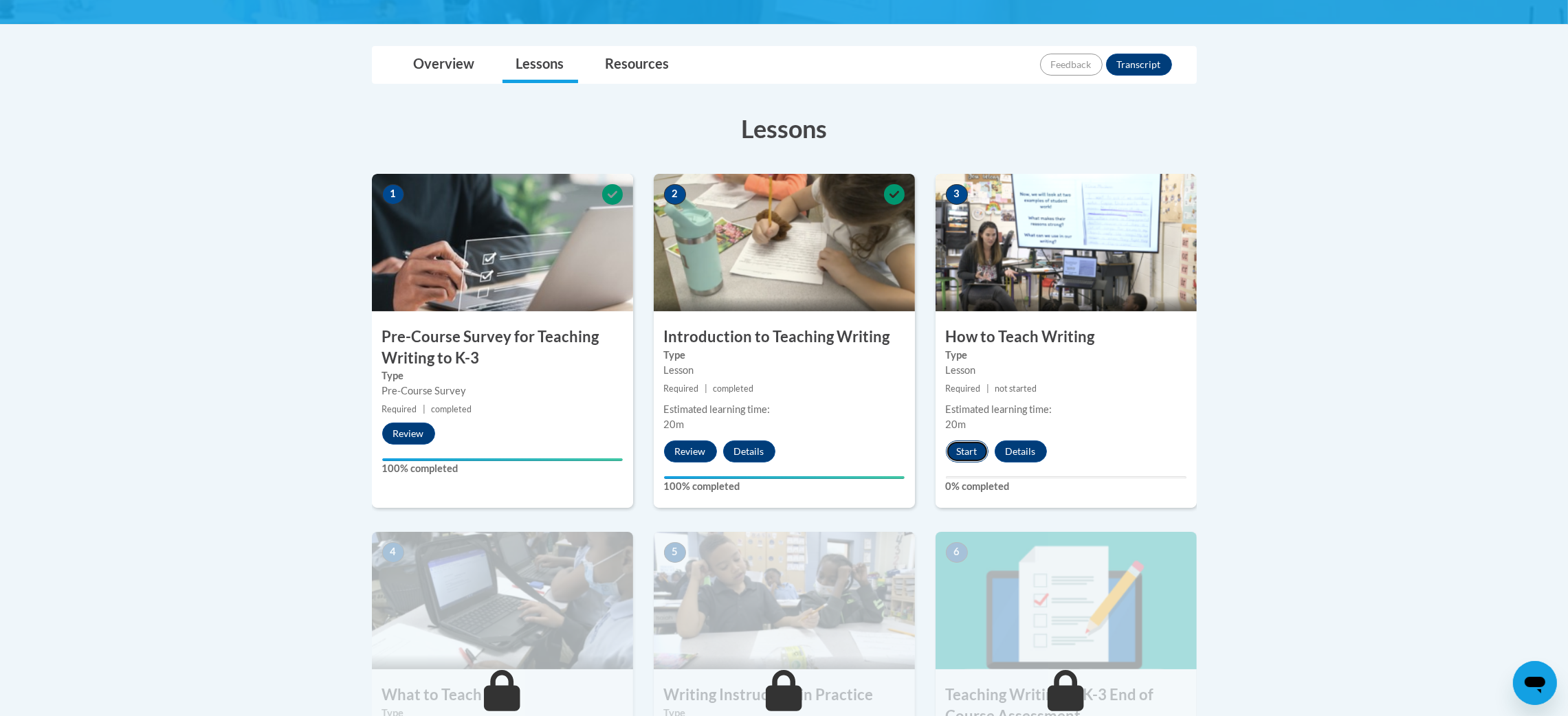
click at [968, 447] on button "Start" at bounding box center [967, 451] width 43 height 22
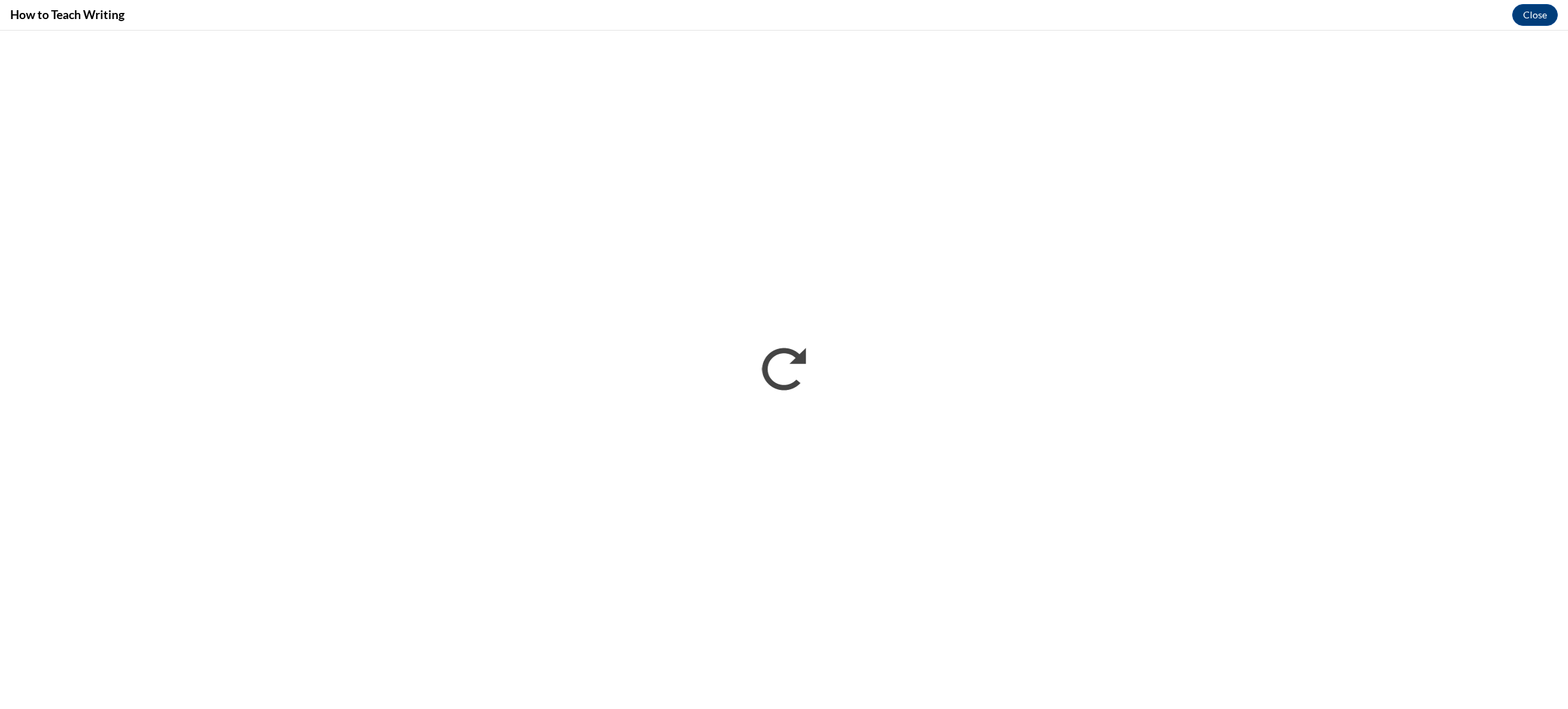
scroll to position [0, 0]
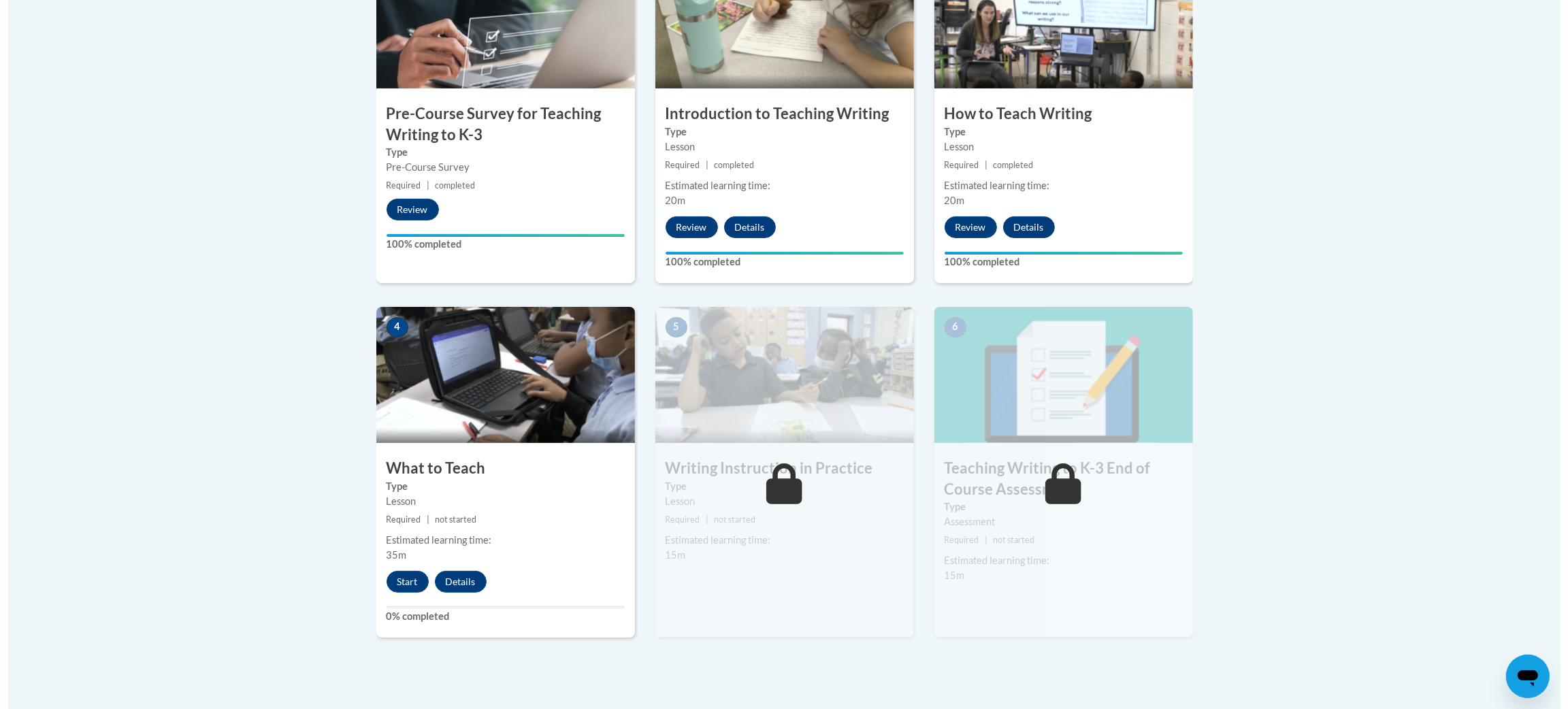
scroll to position [505, 0]
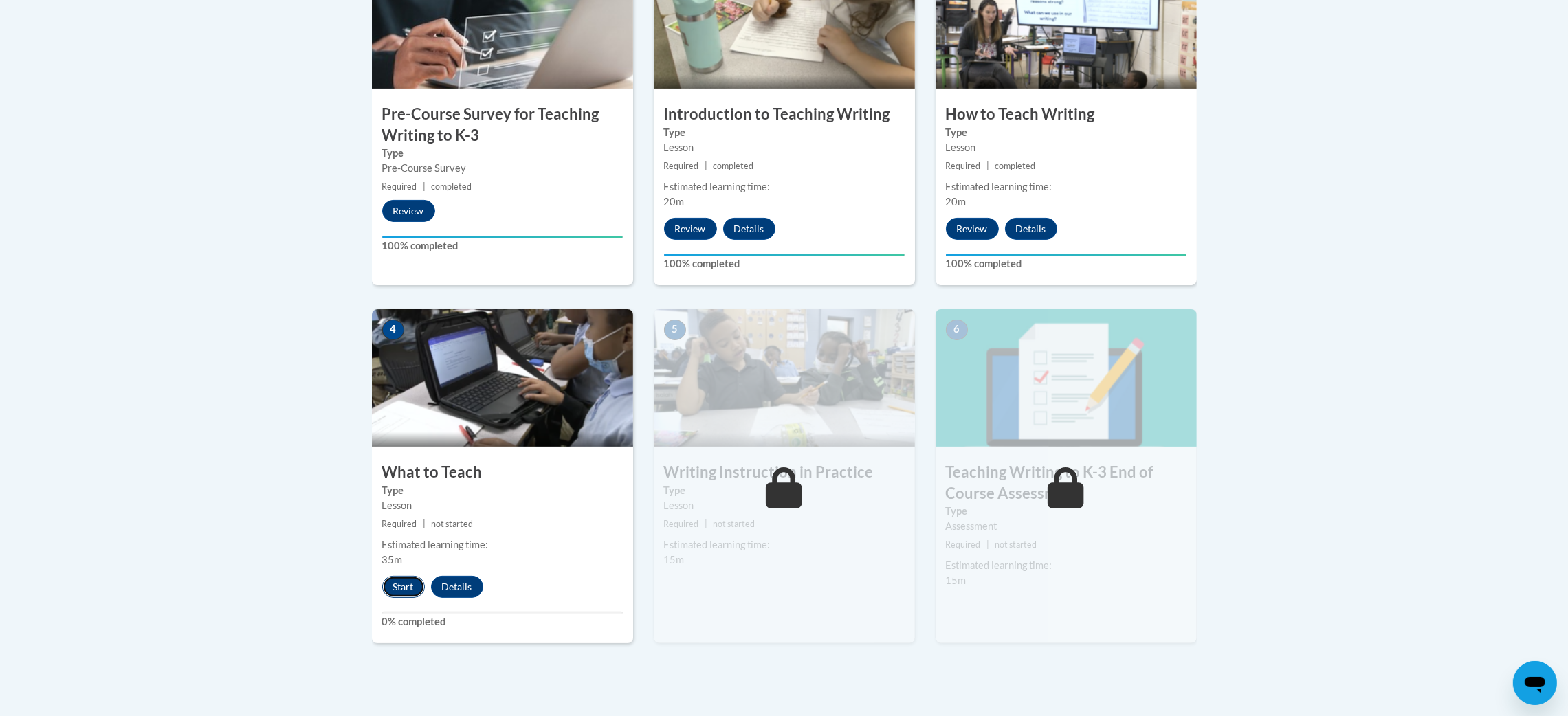
click at [407, 592] on button "Start" at bounding box center [403, 586] width 43 height 22
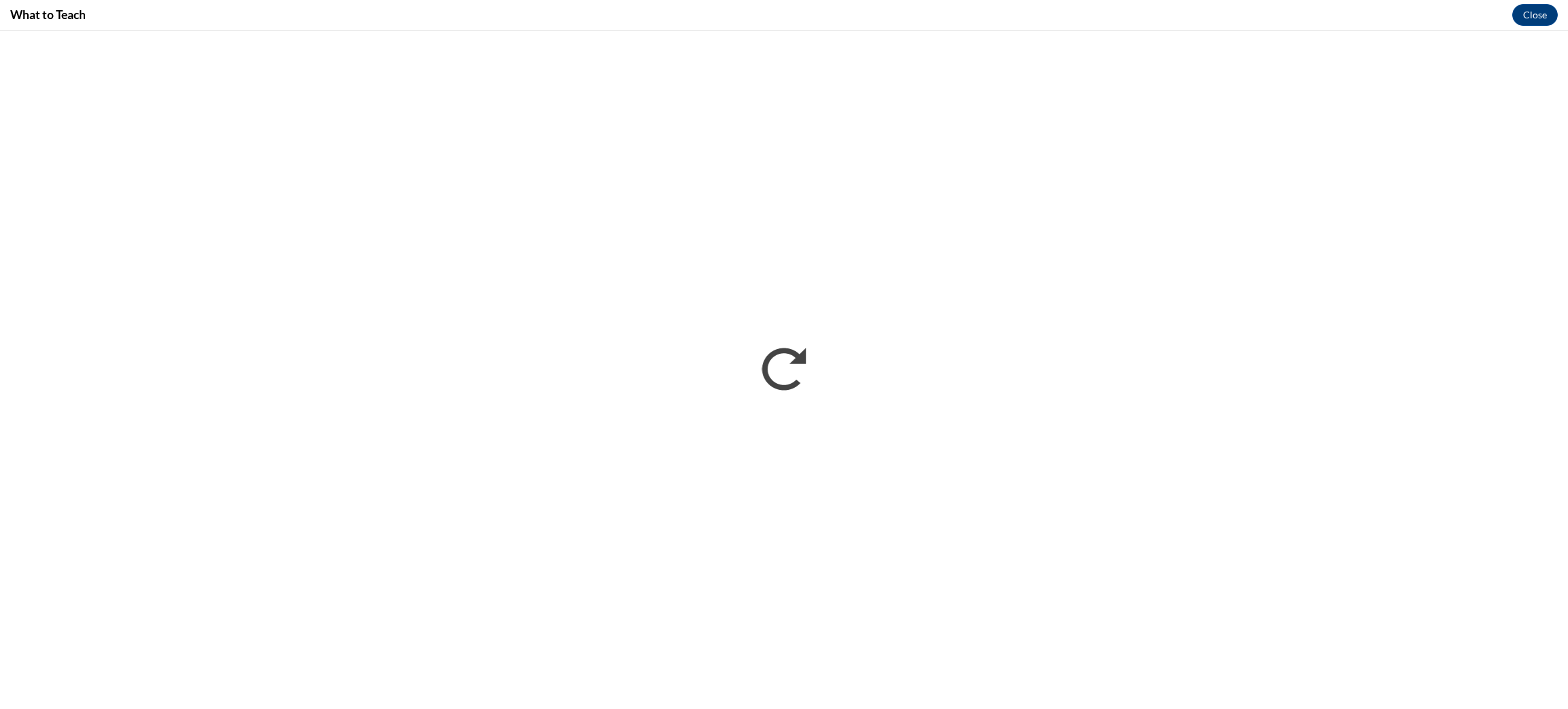
scroll to position [0, 0]
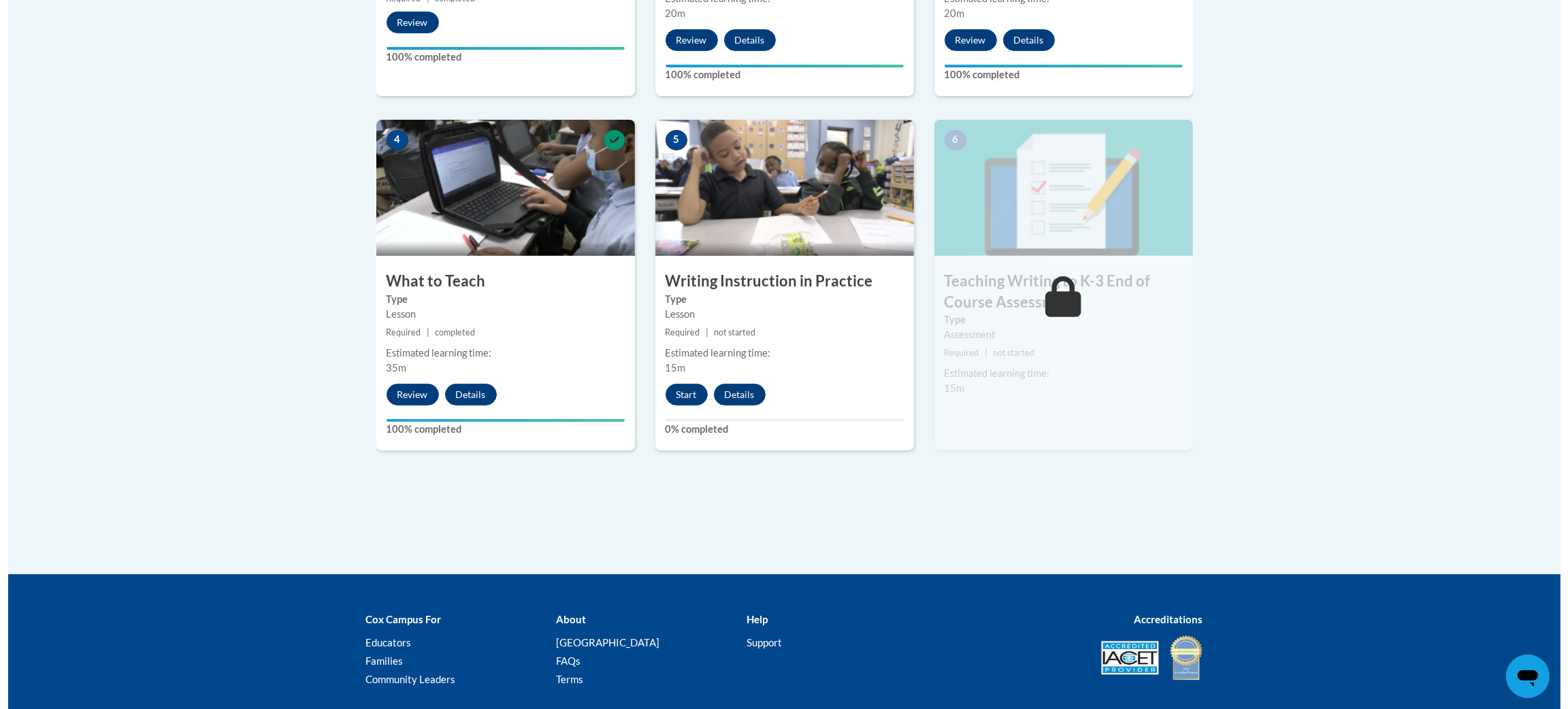
scroll to position [782, 0]
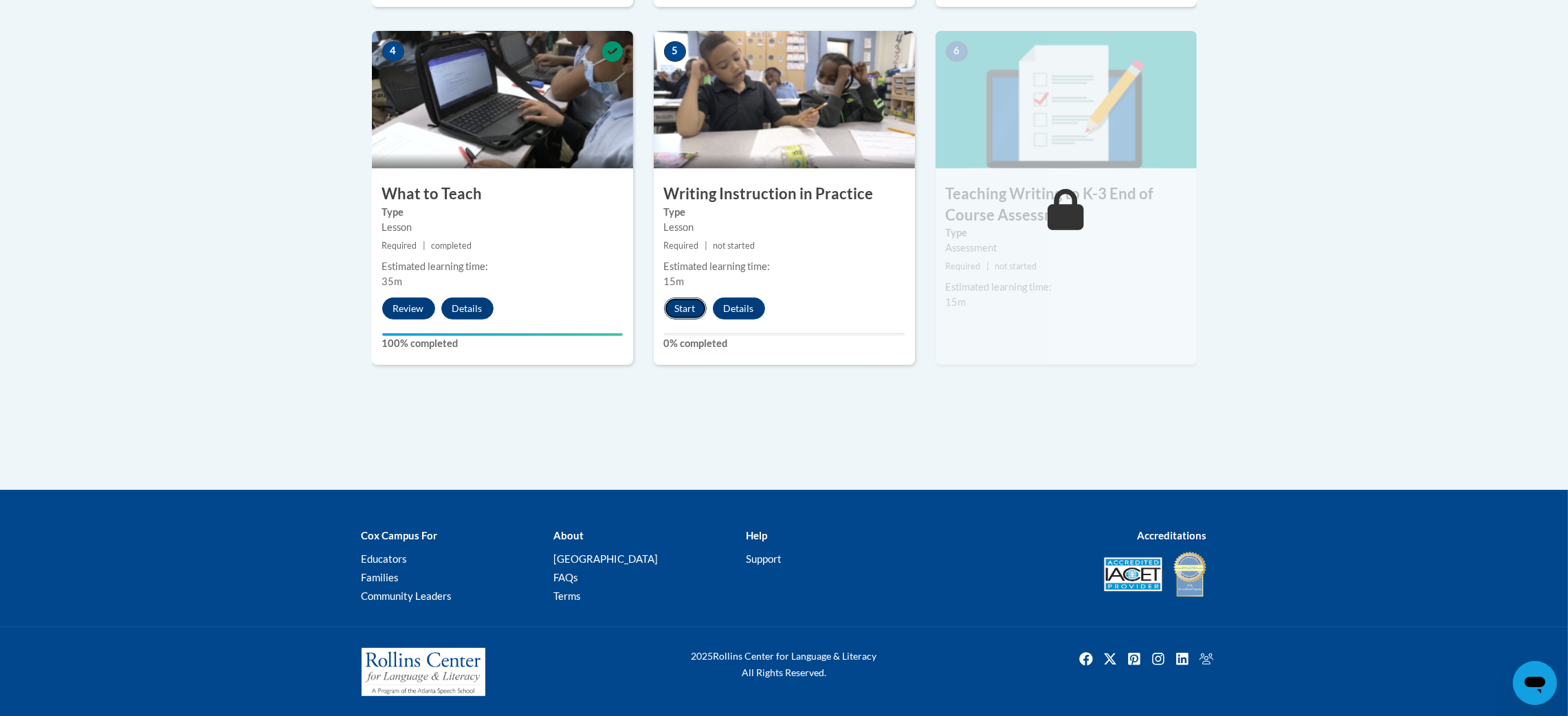
click at [678, 298] on button "Start" at bounding box center [685, 308] width 43 height 22
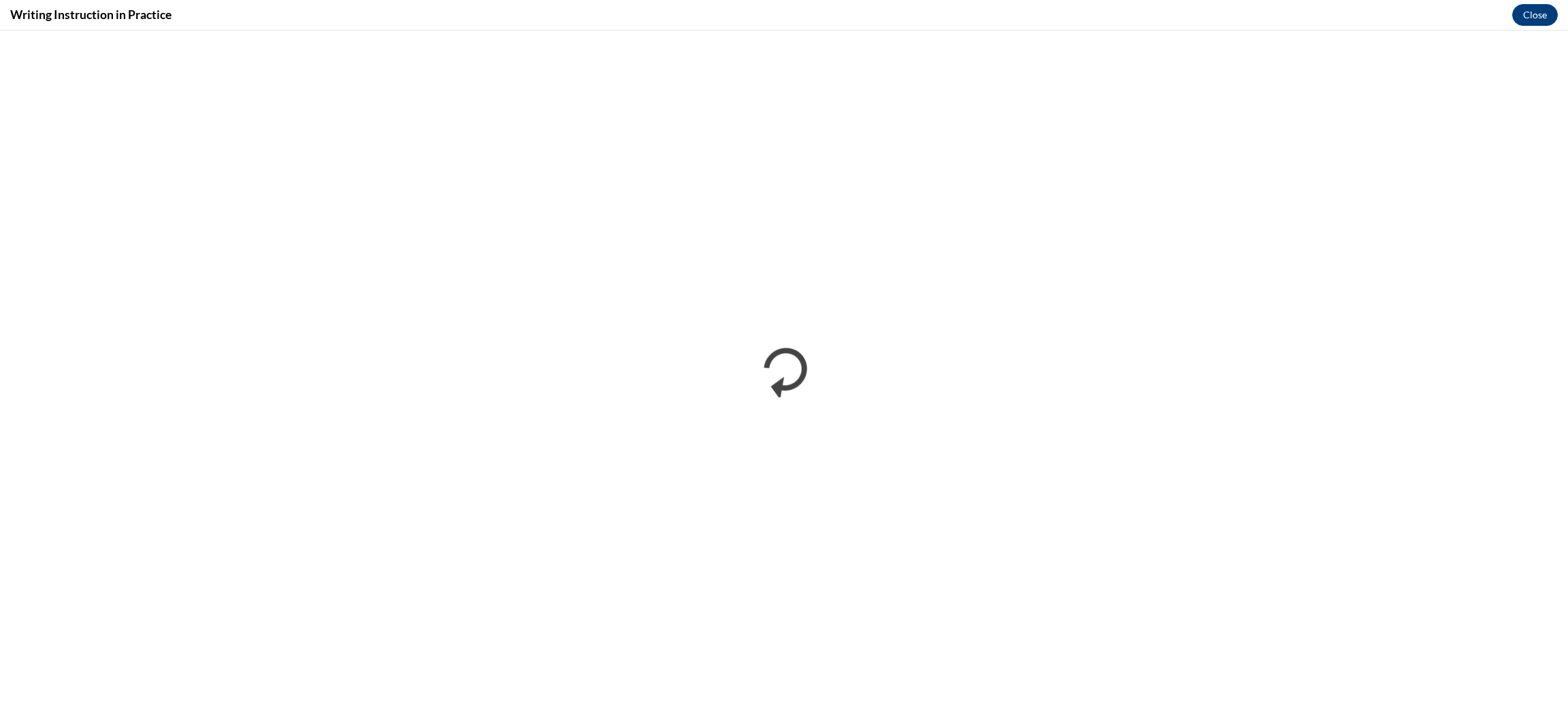
scroll to position [0, 0]
